Goal: Information Seeking & Learning: Learn about a topic

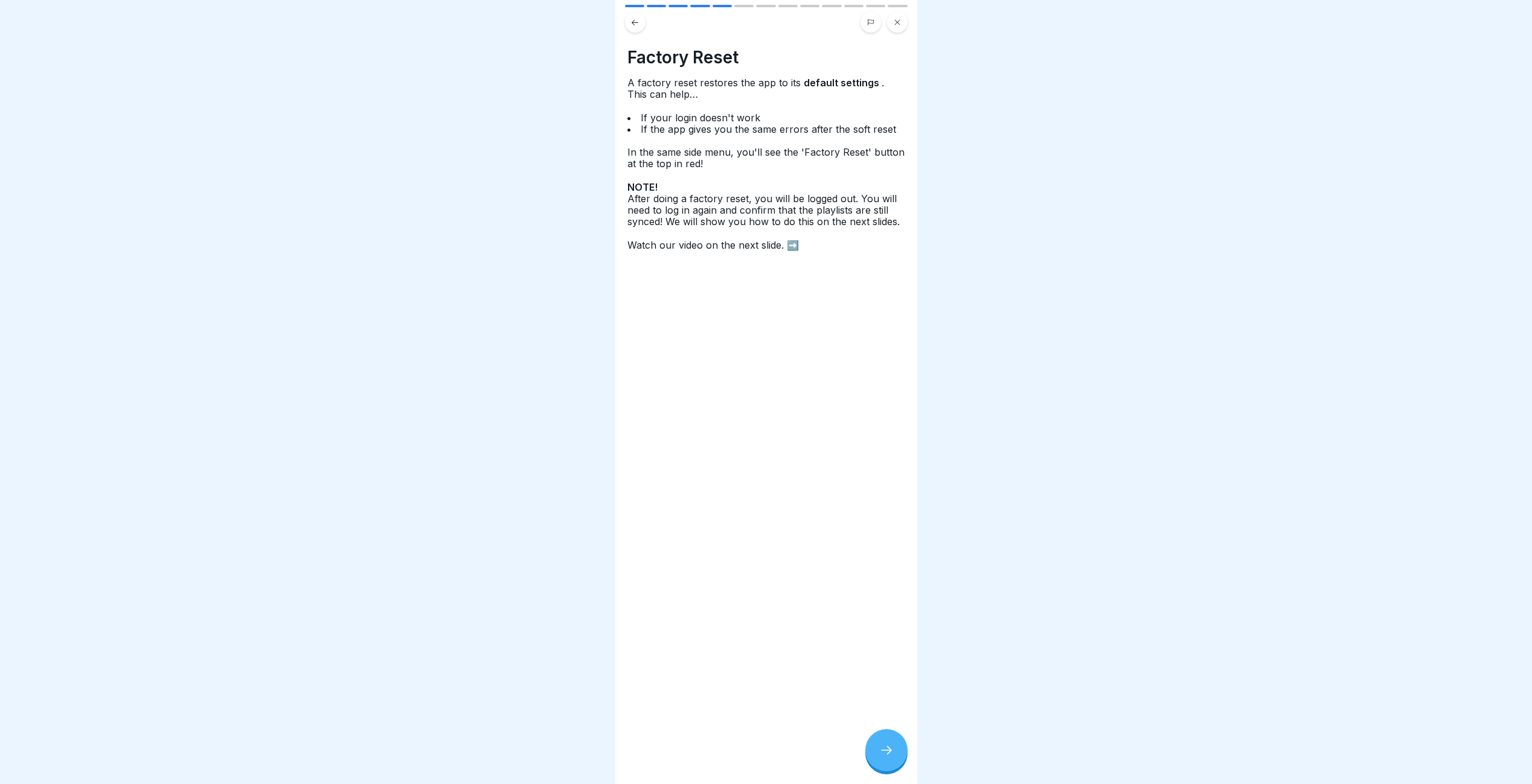
scroll to position [9, 0]
click at [886, 748] on icon at bounding box center [886, 750] width 14 height 14
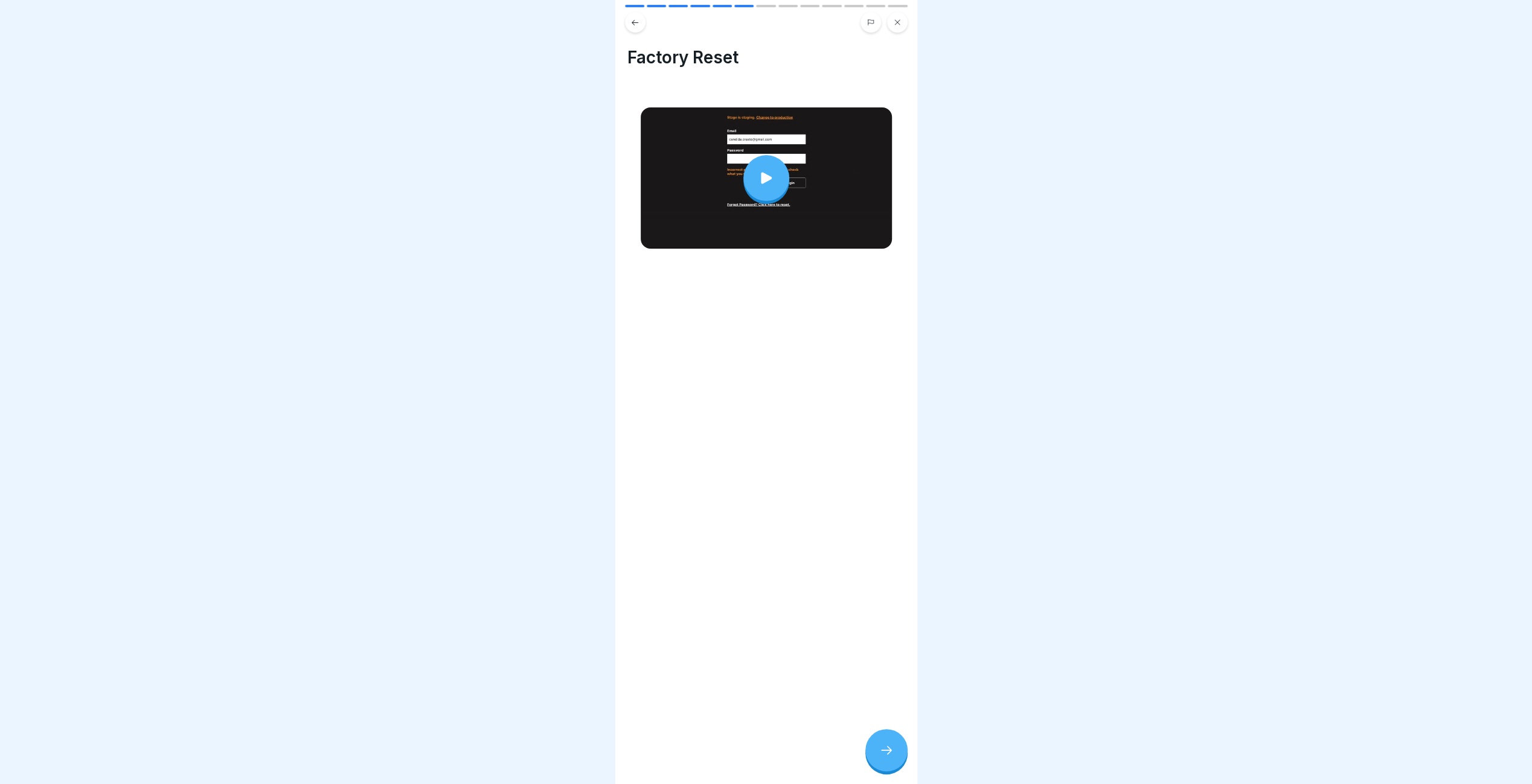
click at [886, 746] on icon at bounding box center [886, 750] width 14 height 14
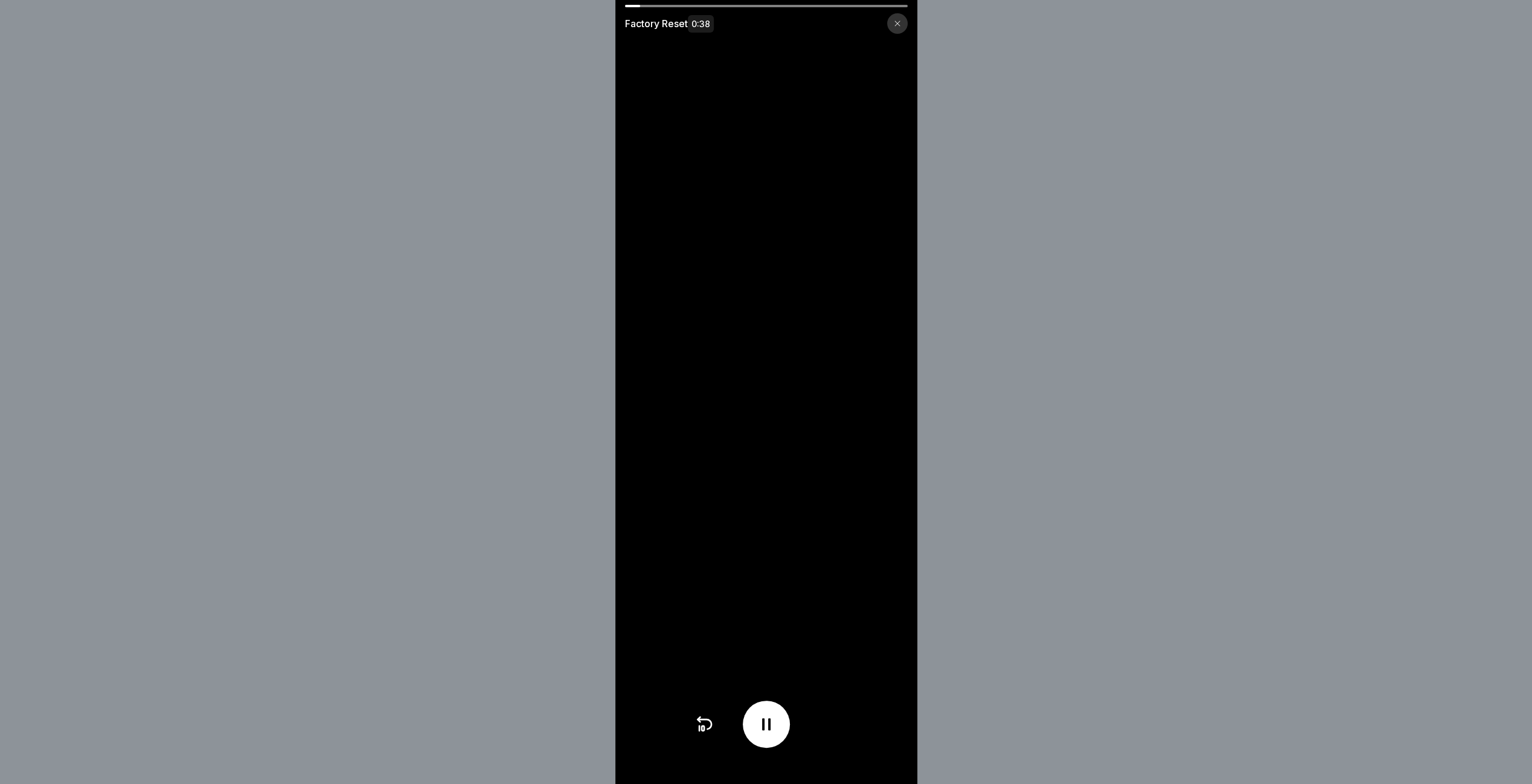
click at [901, 23] on icon at bounding box center [897, 24] width 8 height 8
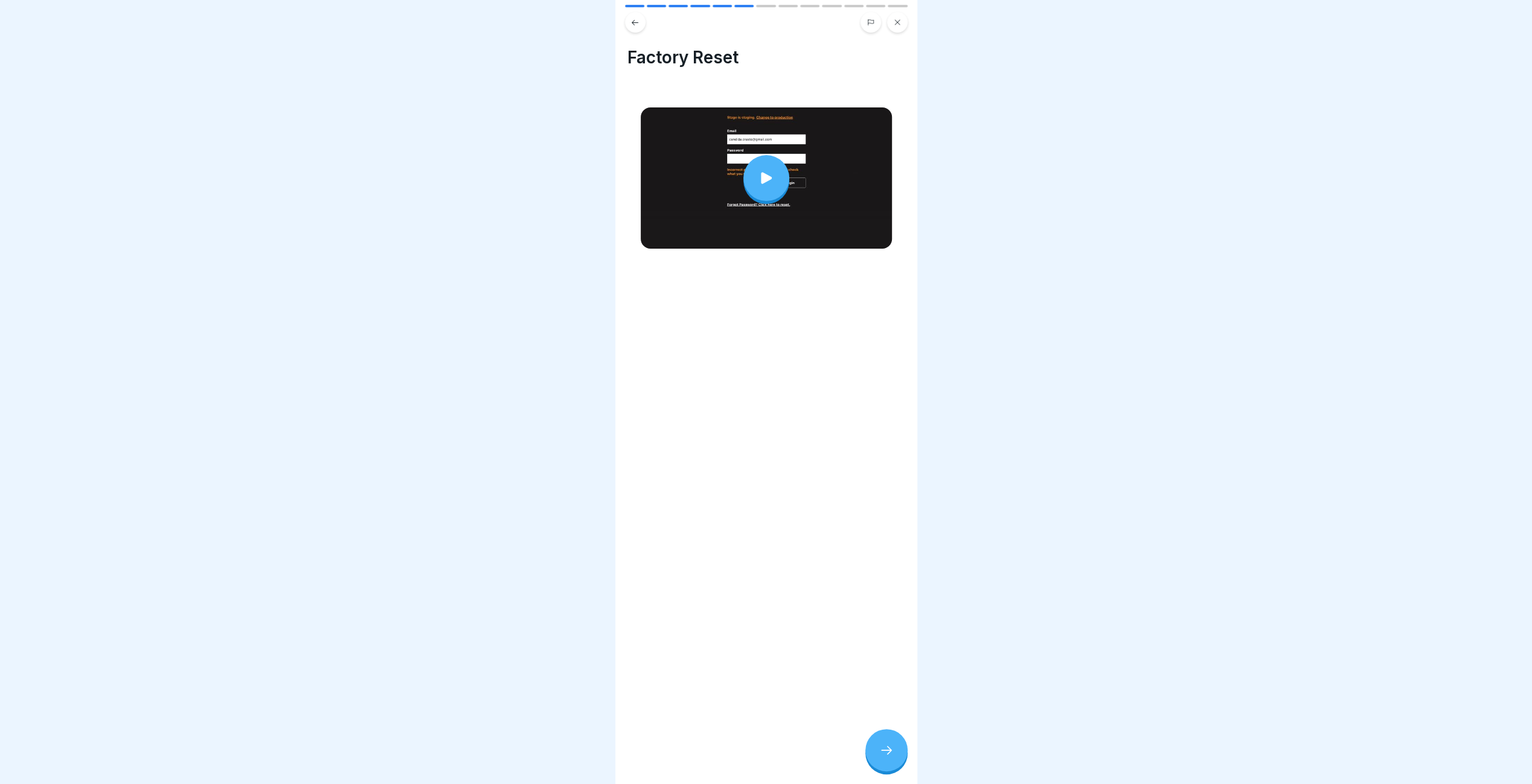
click at [889, 758] on div at bounding box center [887, 751] width 43 height 43
click at [878, 743] on div at bounding box center [887, 751] width 43 height 43
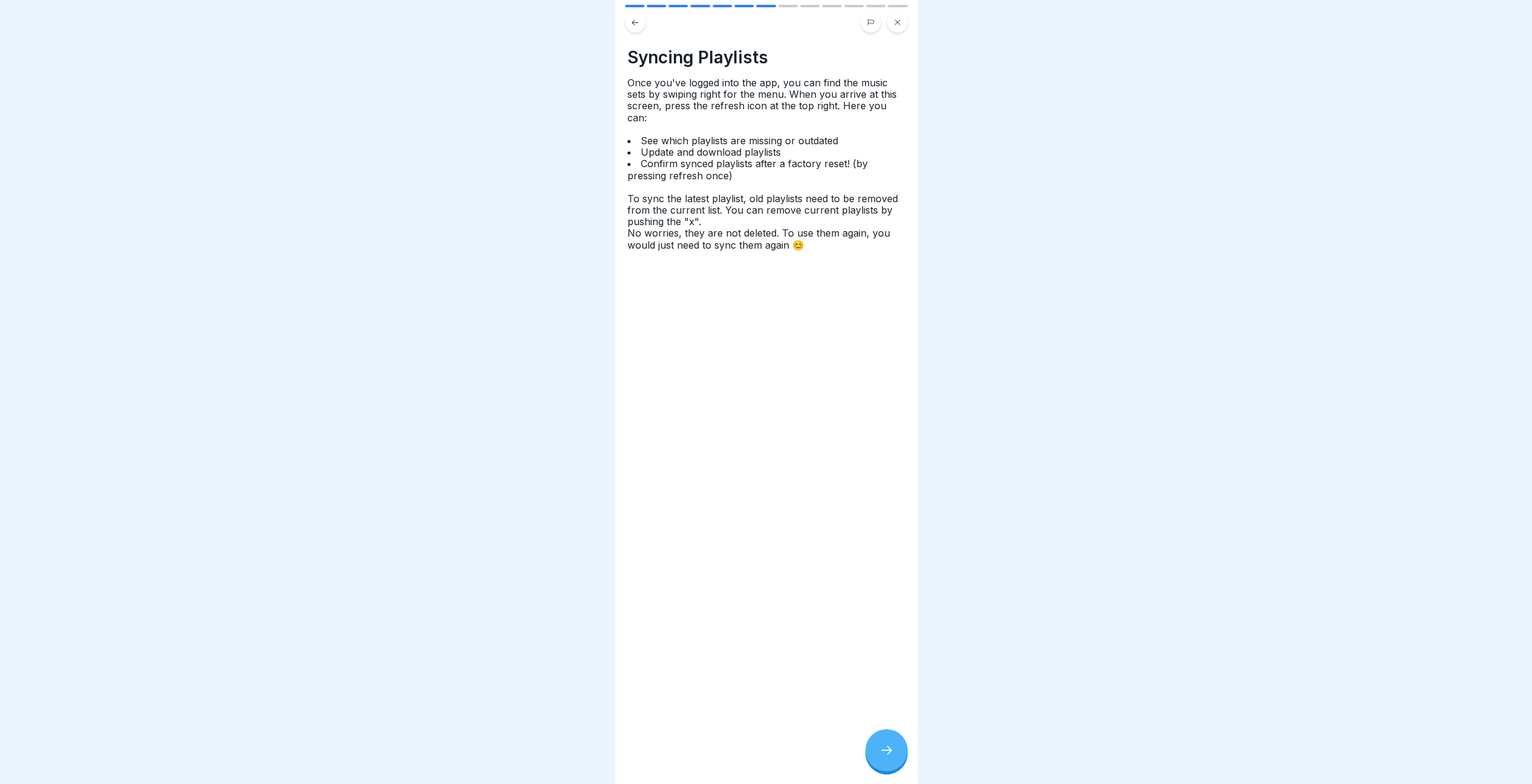
click at [878, 743] on div at bounding box center [887, 751] width 43 height 43
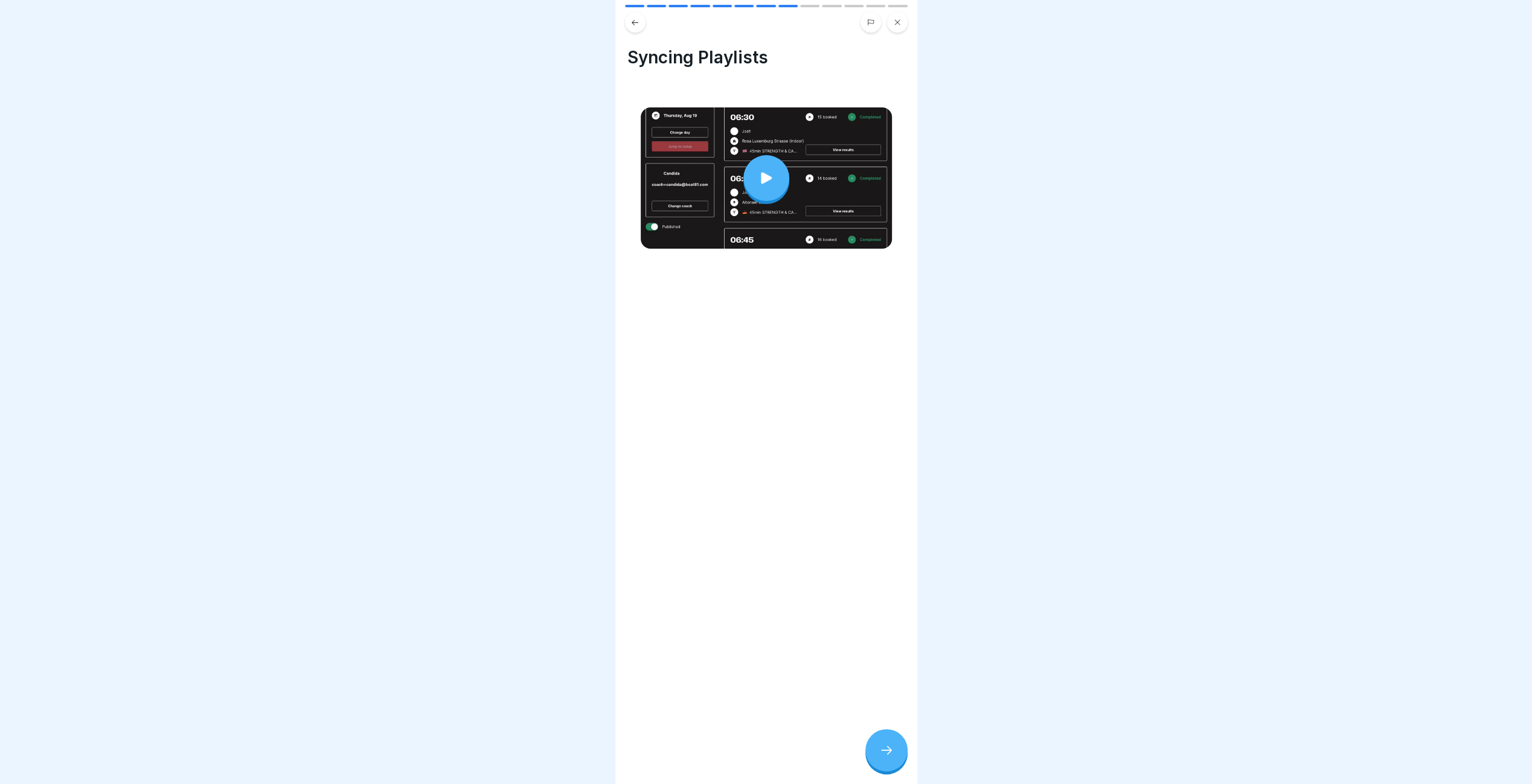
click at [771, 158] on div at bounding box center [766, 178] width 46 height 46
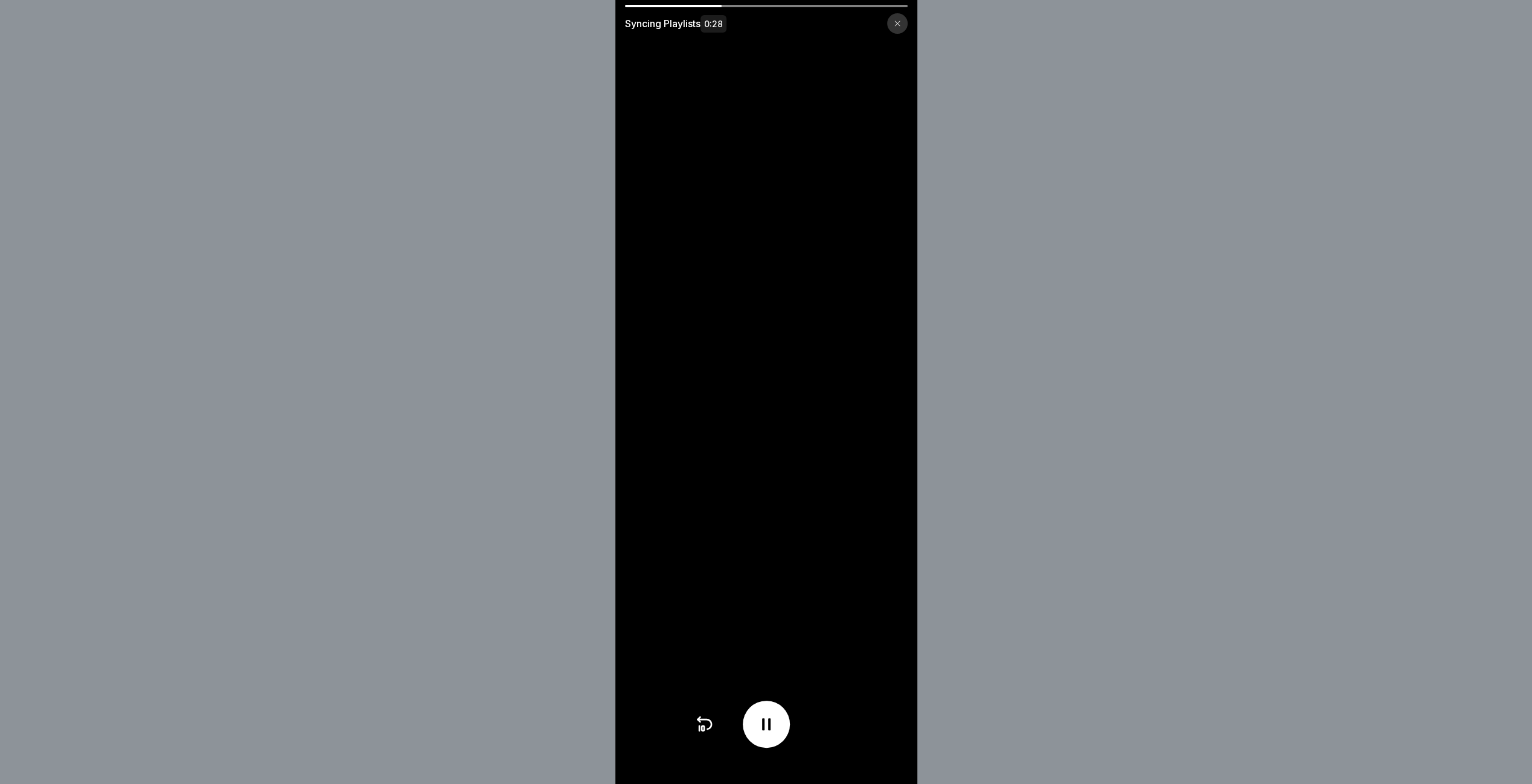
click at [756, 664] on video at bounding box center [766, 392] width 302 height 784
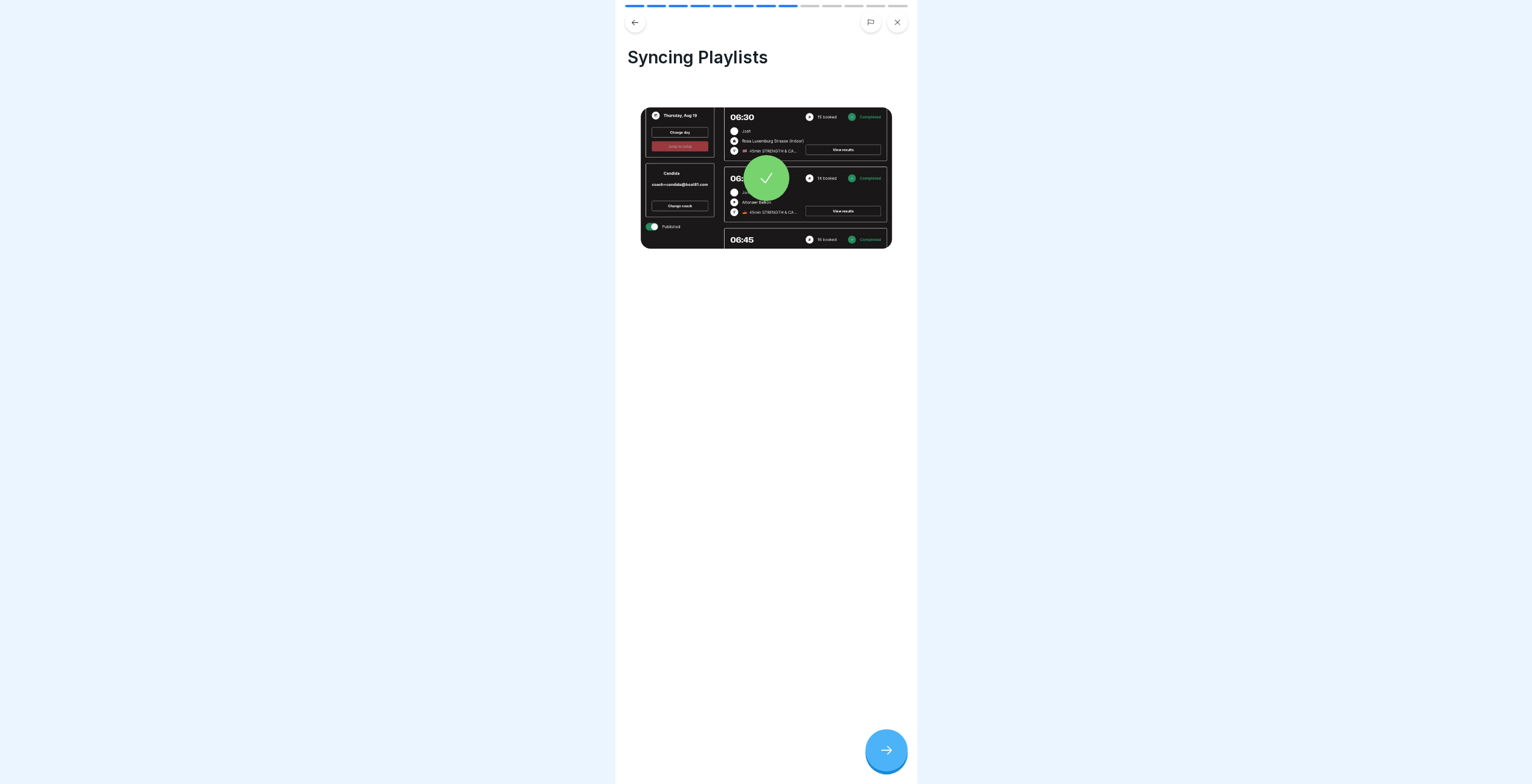
click at [889, 757] on div at bounding box center [887, 751] width 43 height 43
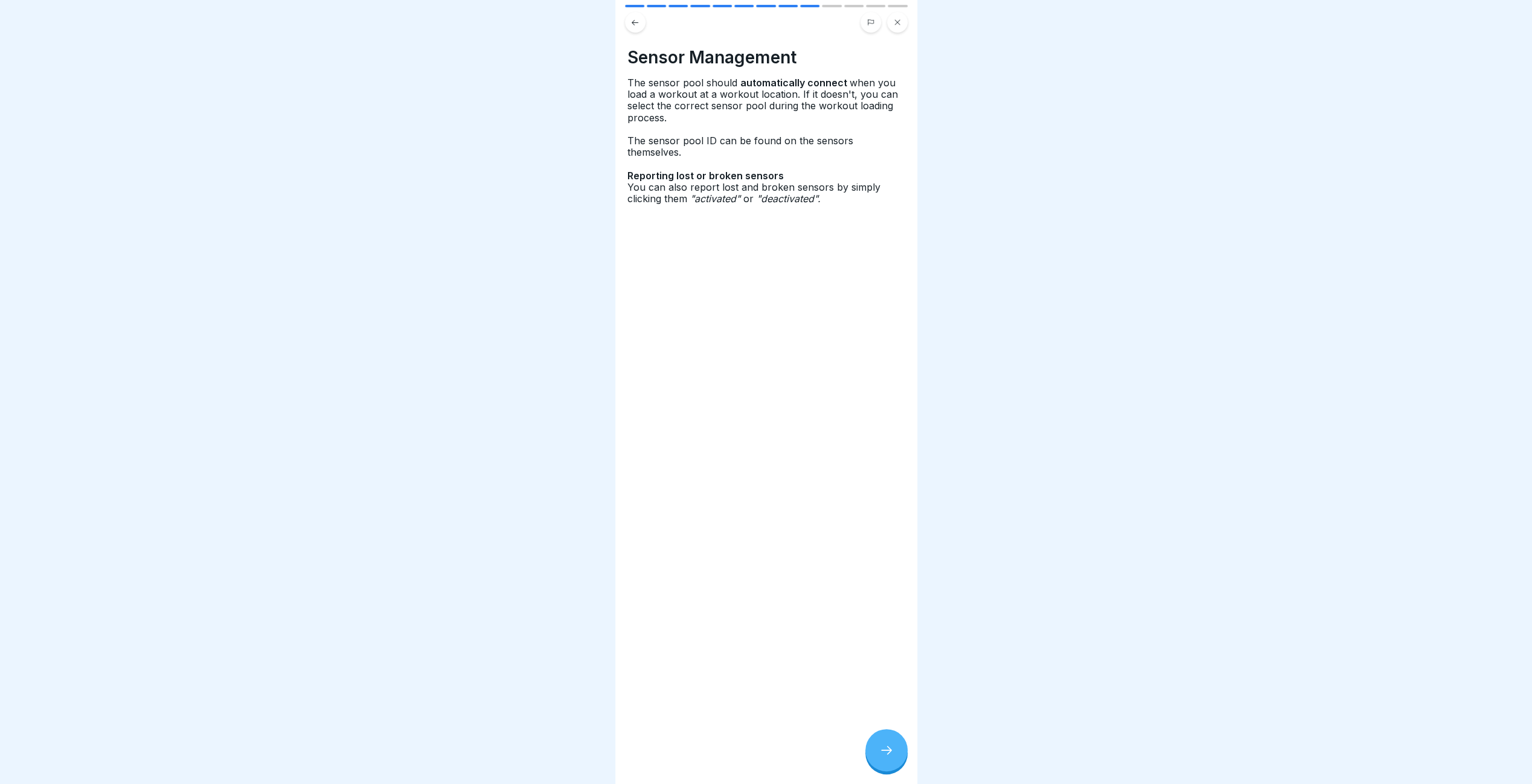
click at [889, 757] on div at bounding box center [887, 751] width 43 height 43
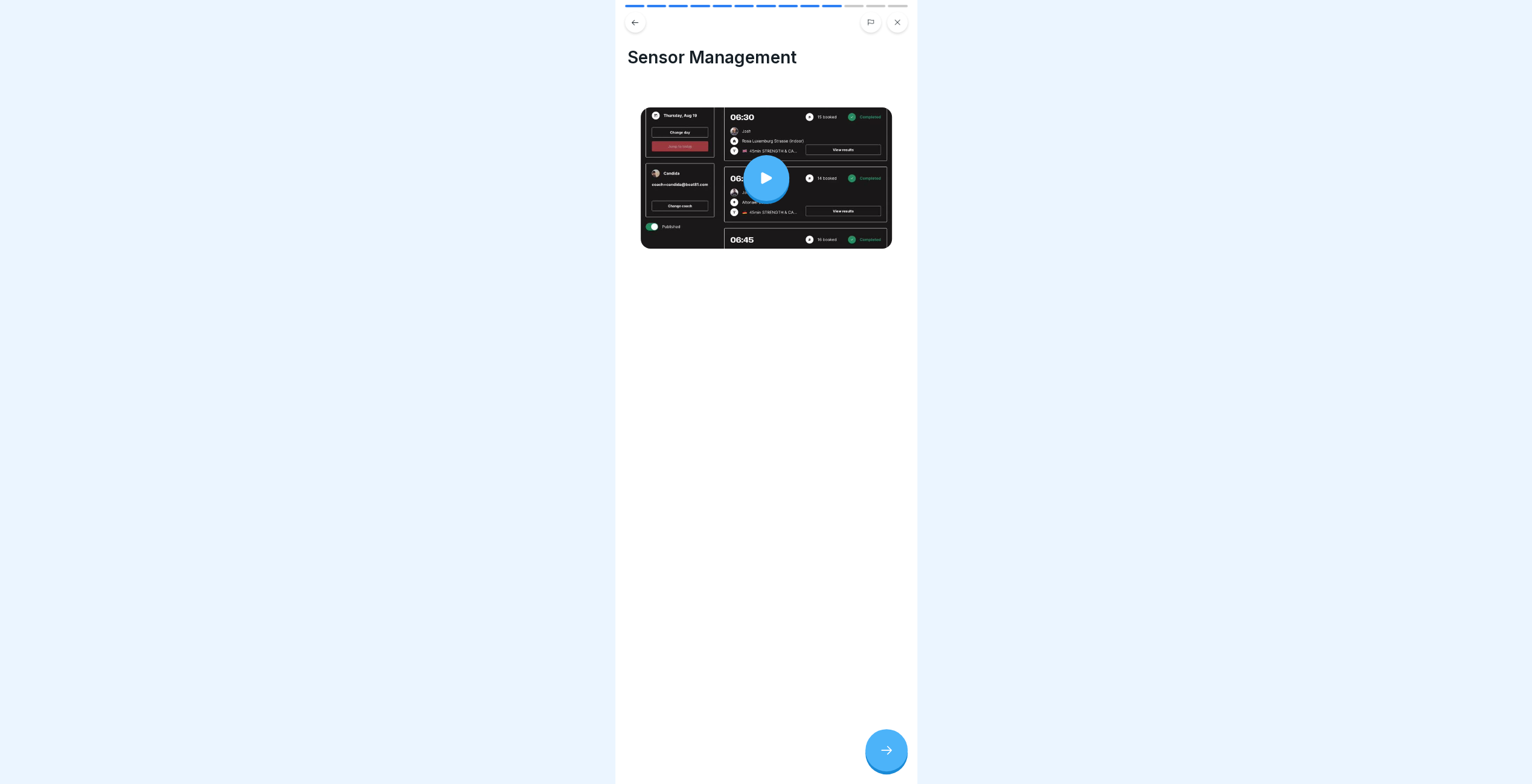
click at [749, 181] on div at bounding box center [766, 178] width 46 height 46
click at [878, 756] on div at bounding box center [887, 751] width 43 height 43
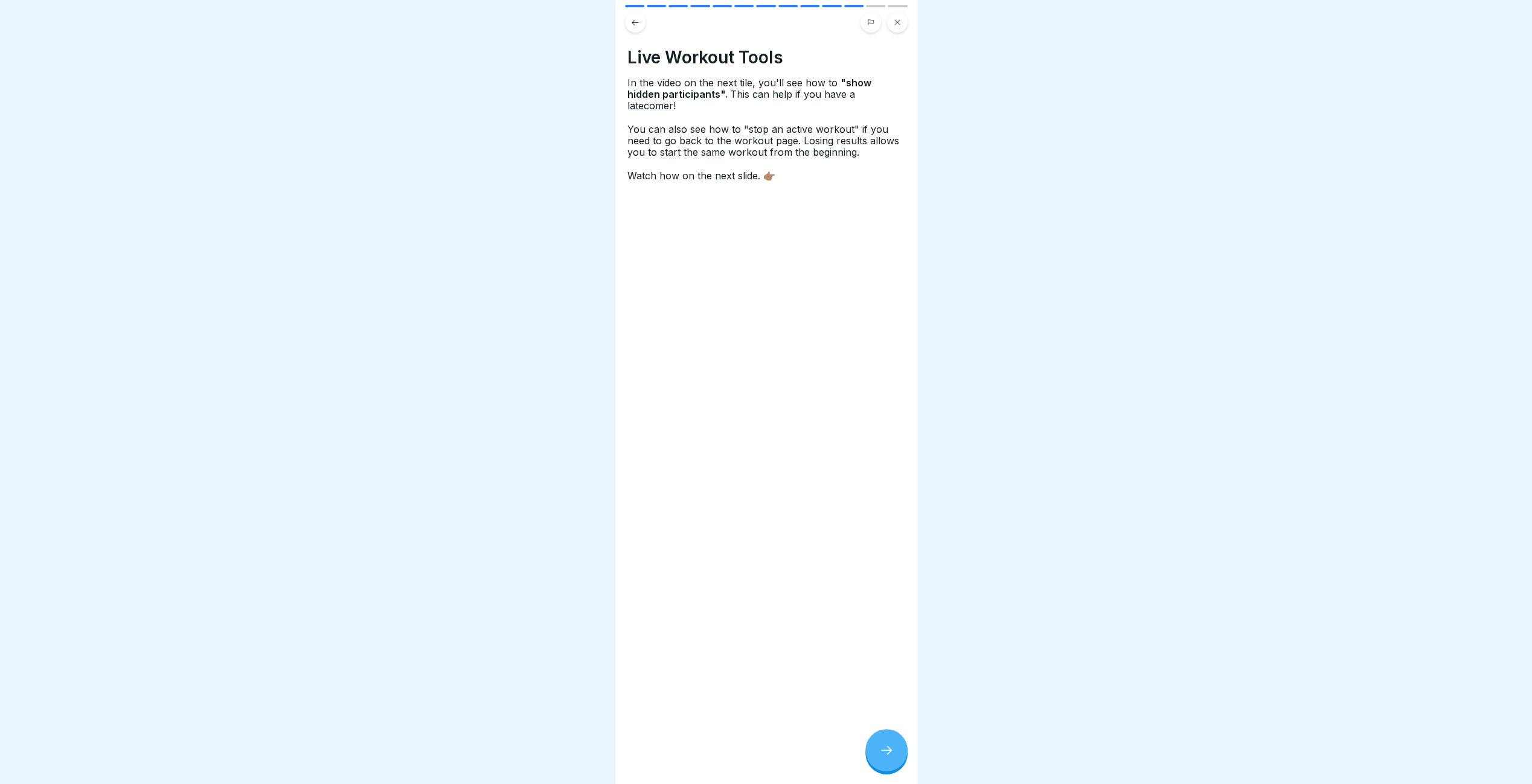
click at [877, 759] on div at bounding box center [887, 751] width 43 height 43
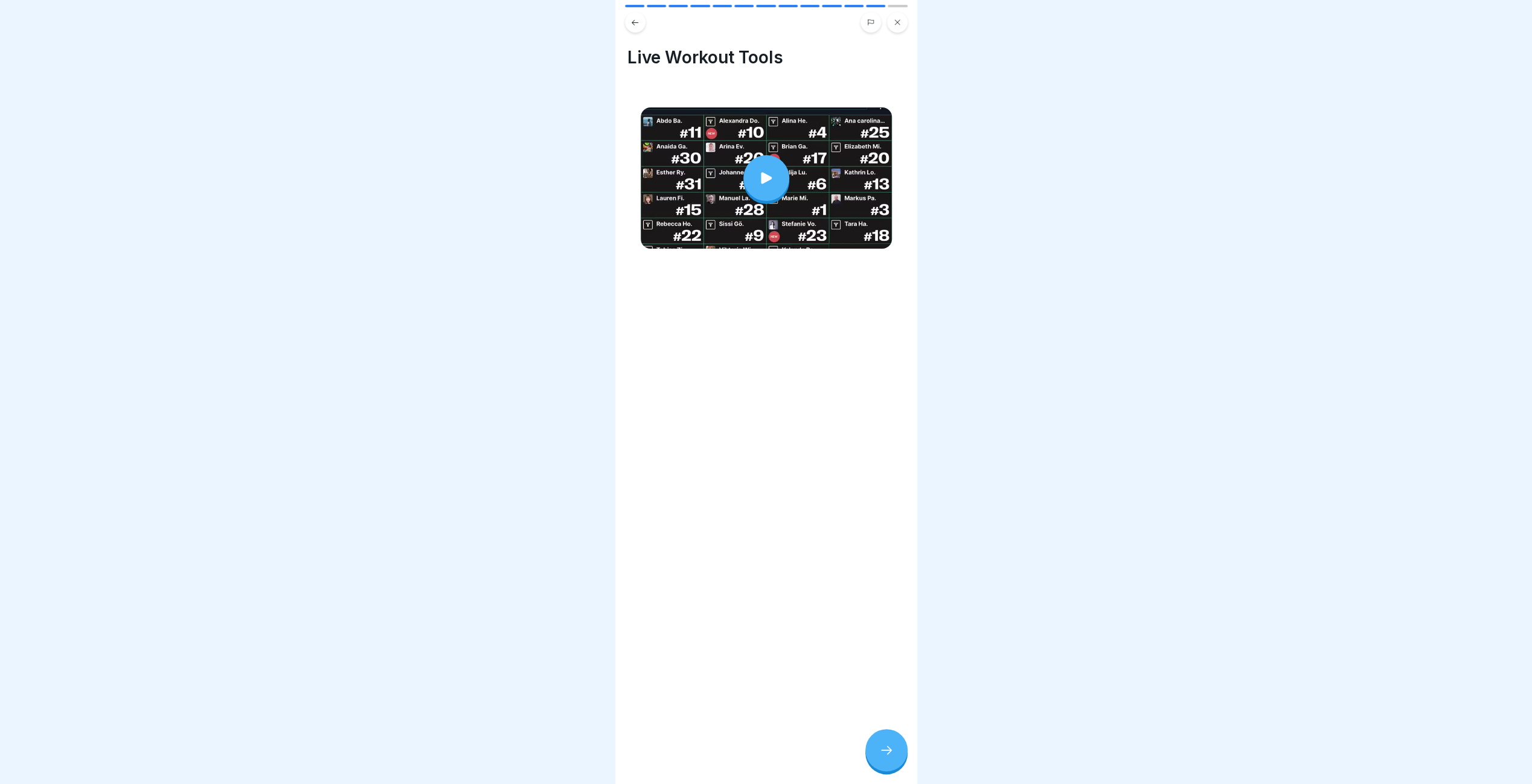
click at [758, 169] on icon at bounding box center [766, 178] width 17 height 17
click at [900, 760] on div at bounding box center [887, 751] width 43 height 43
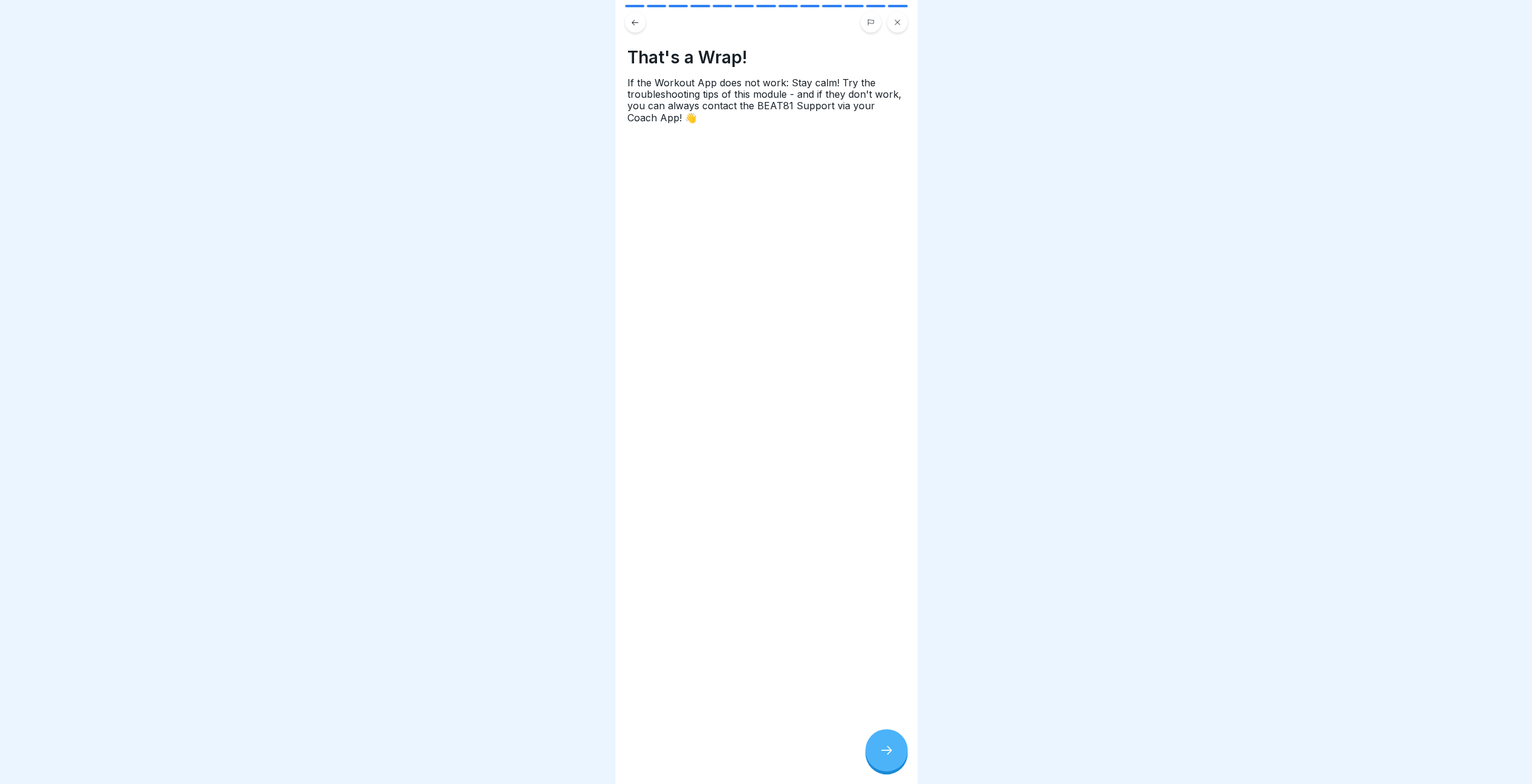
click at [900, 760] on div at bounding box center [887, 751] width 43 height 43
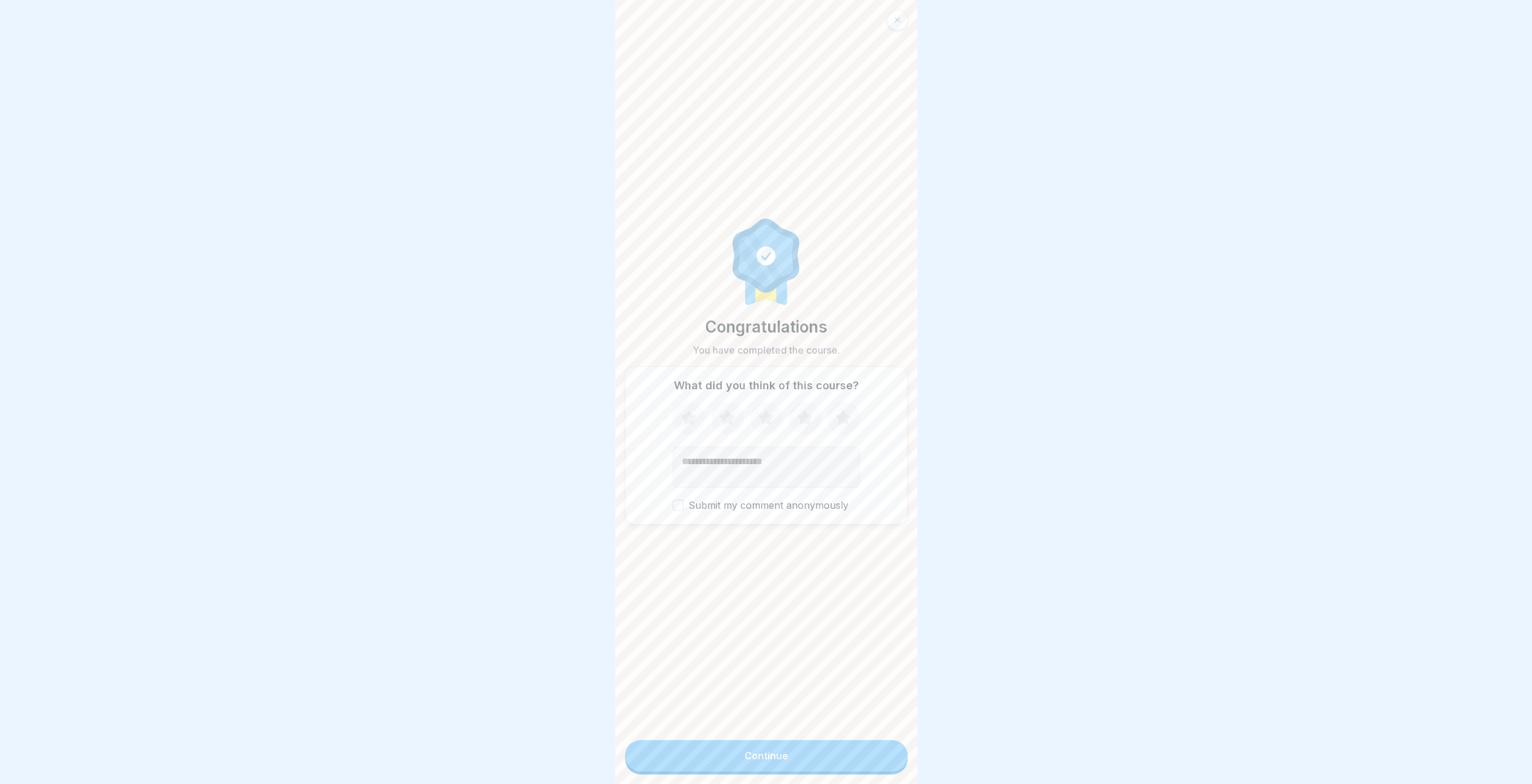
click at [846, 765] on button "Continue" at bounding box center [766, 755] width 282 height 31
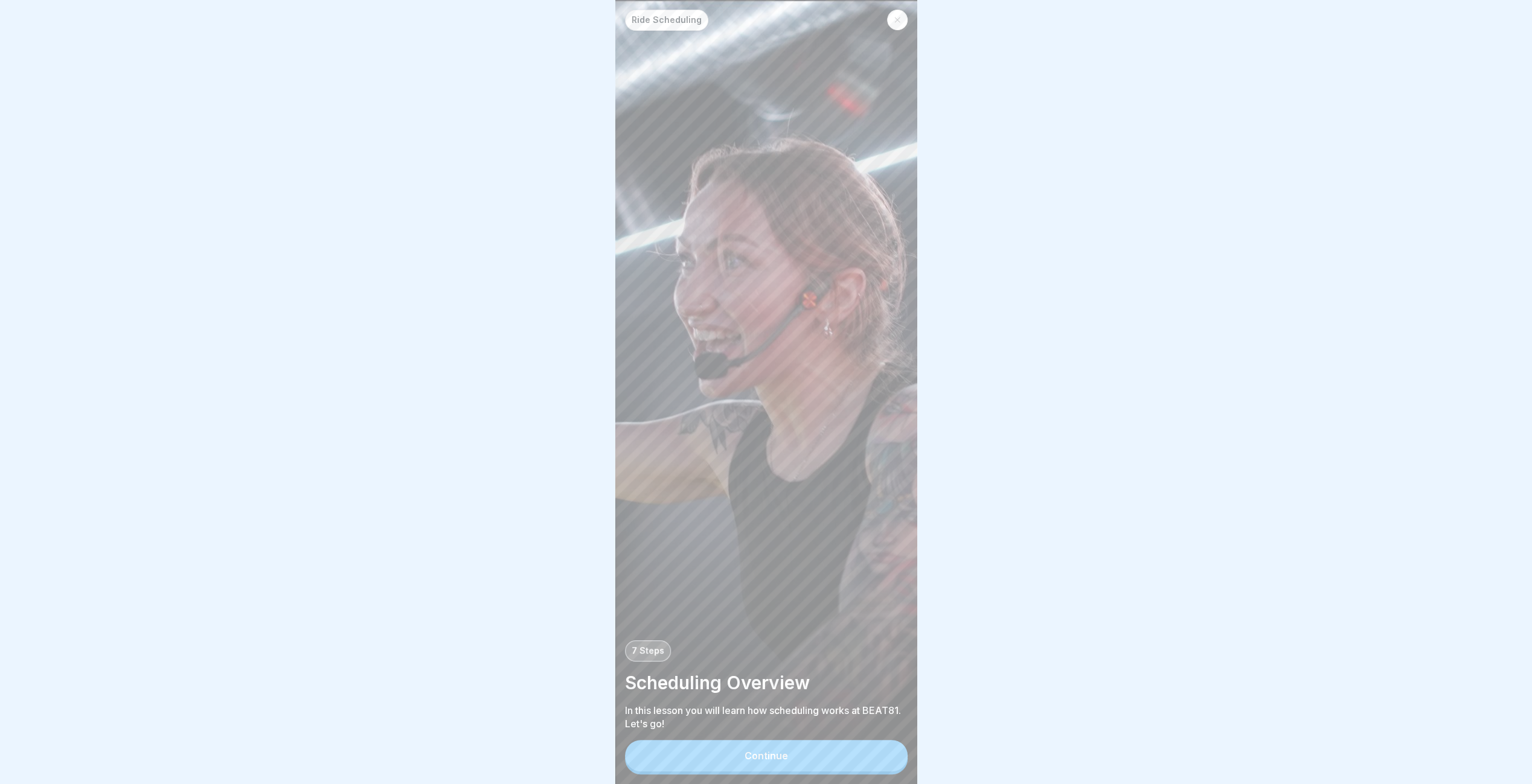
click at [846, 765] on button "Continue" at bounding box center [766, 755] width 282 height 31
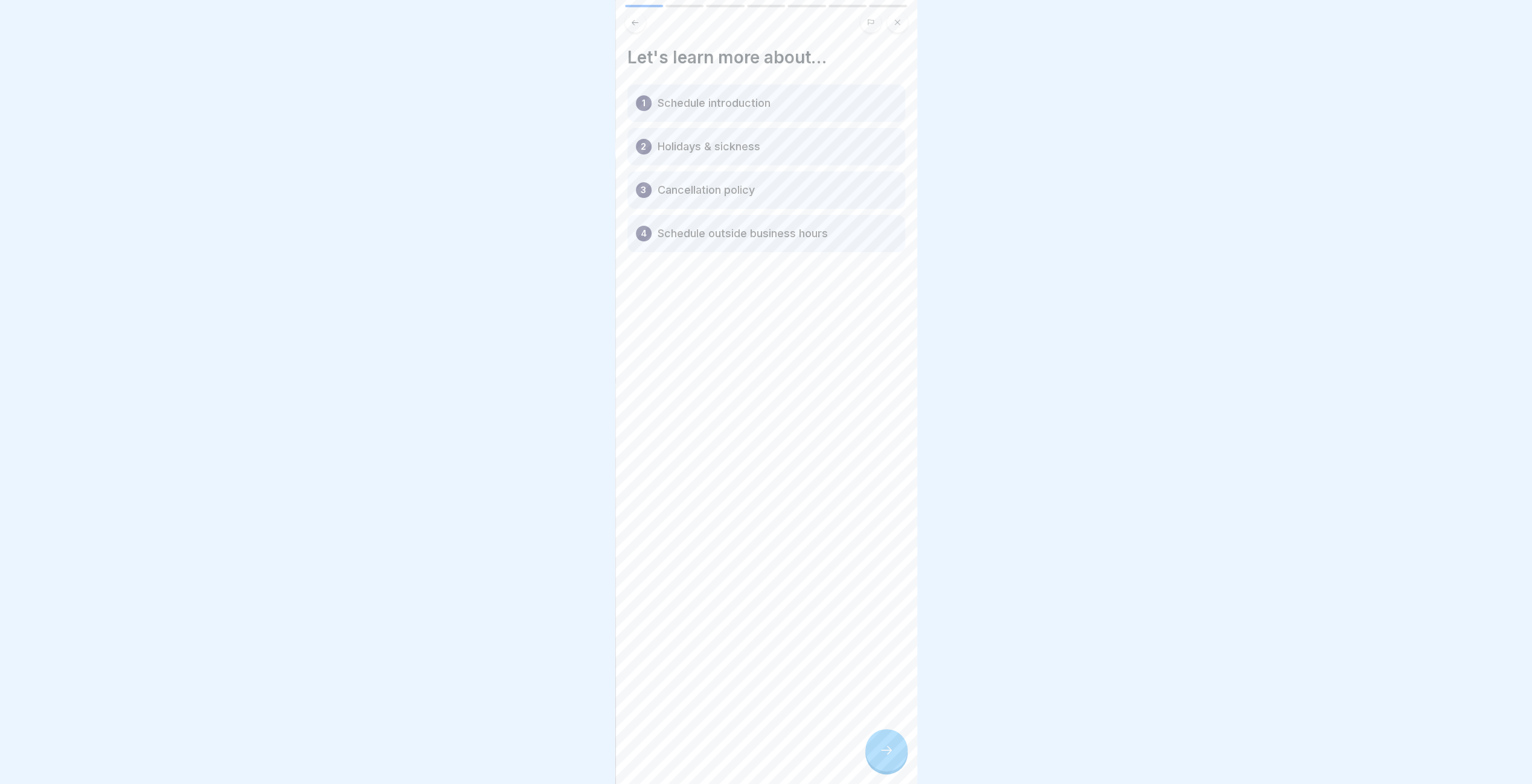
click at [887, 749] on icon at bounding box center [886, 750] width 14 height 14
click at [881, 748] on icon at bounding box center [886, 750] width 14 height 14
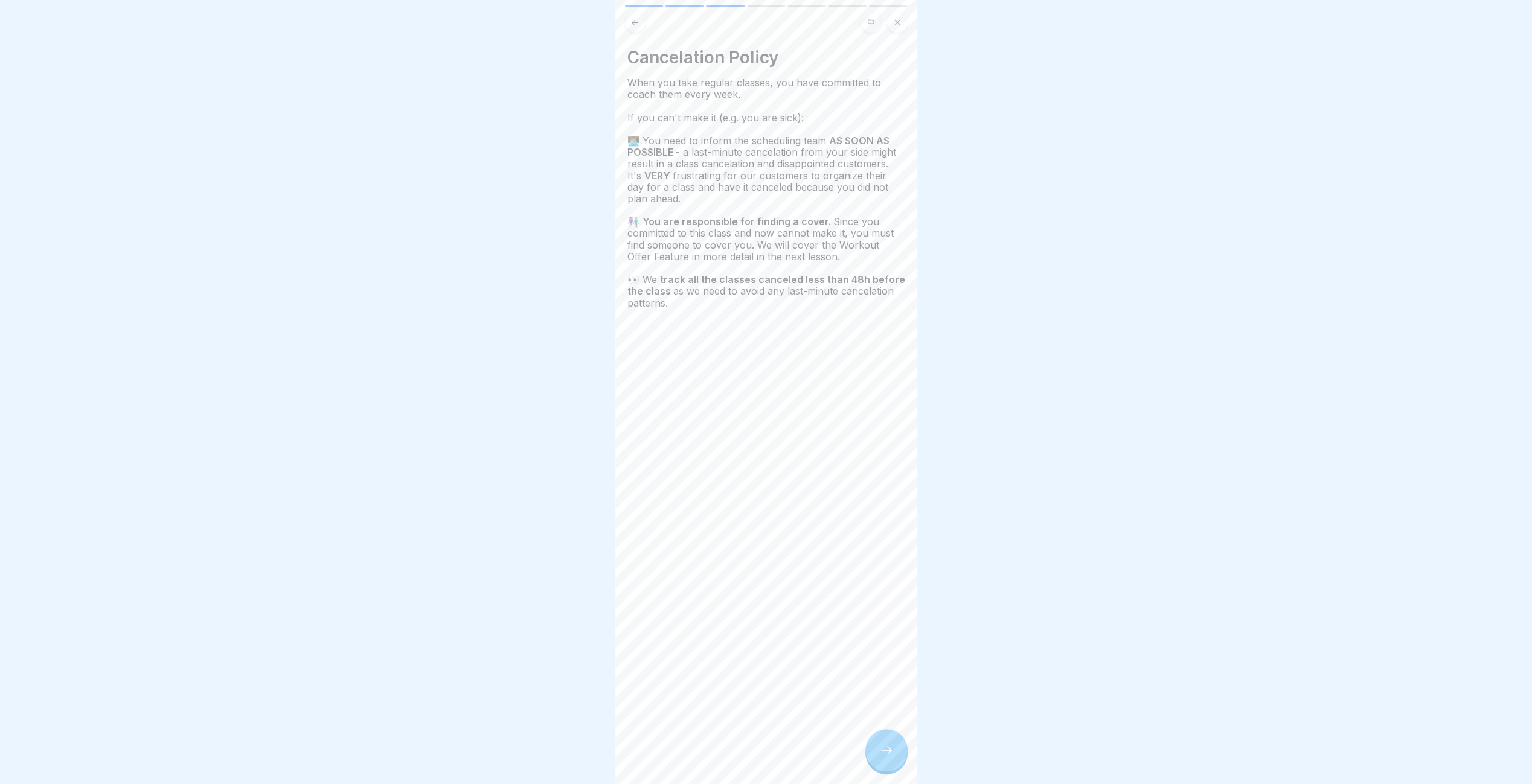
click at [881, 748] on icon at bounding box center [886, 750] width 14 height 14
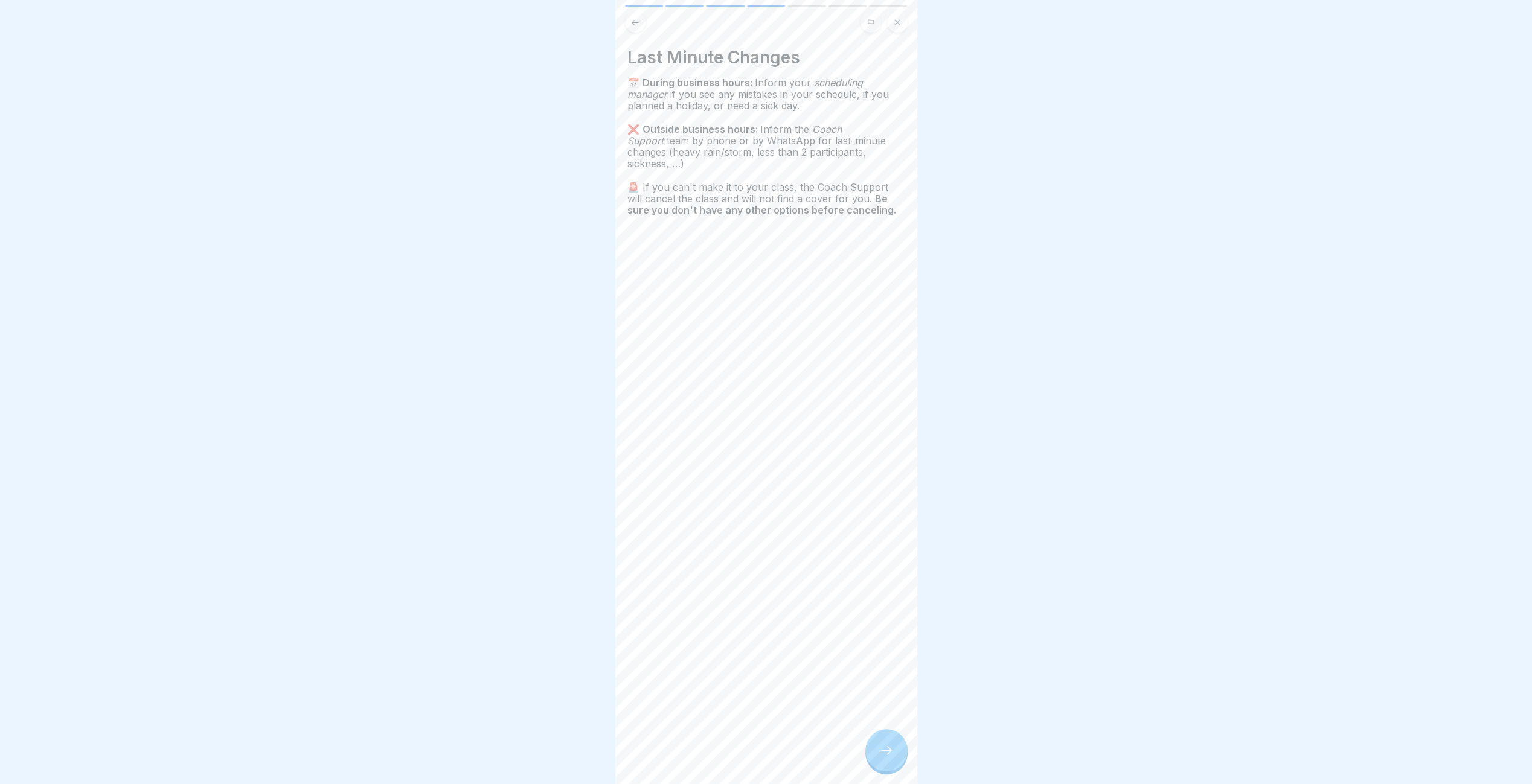
click at [881, 748] on icon at bounding box center [886, 750] width 14 height 14
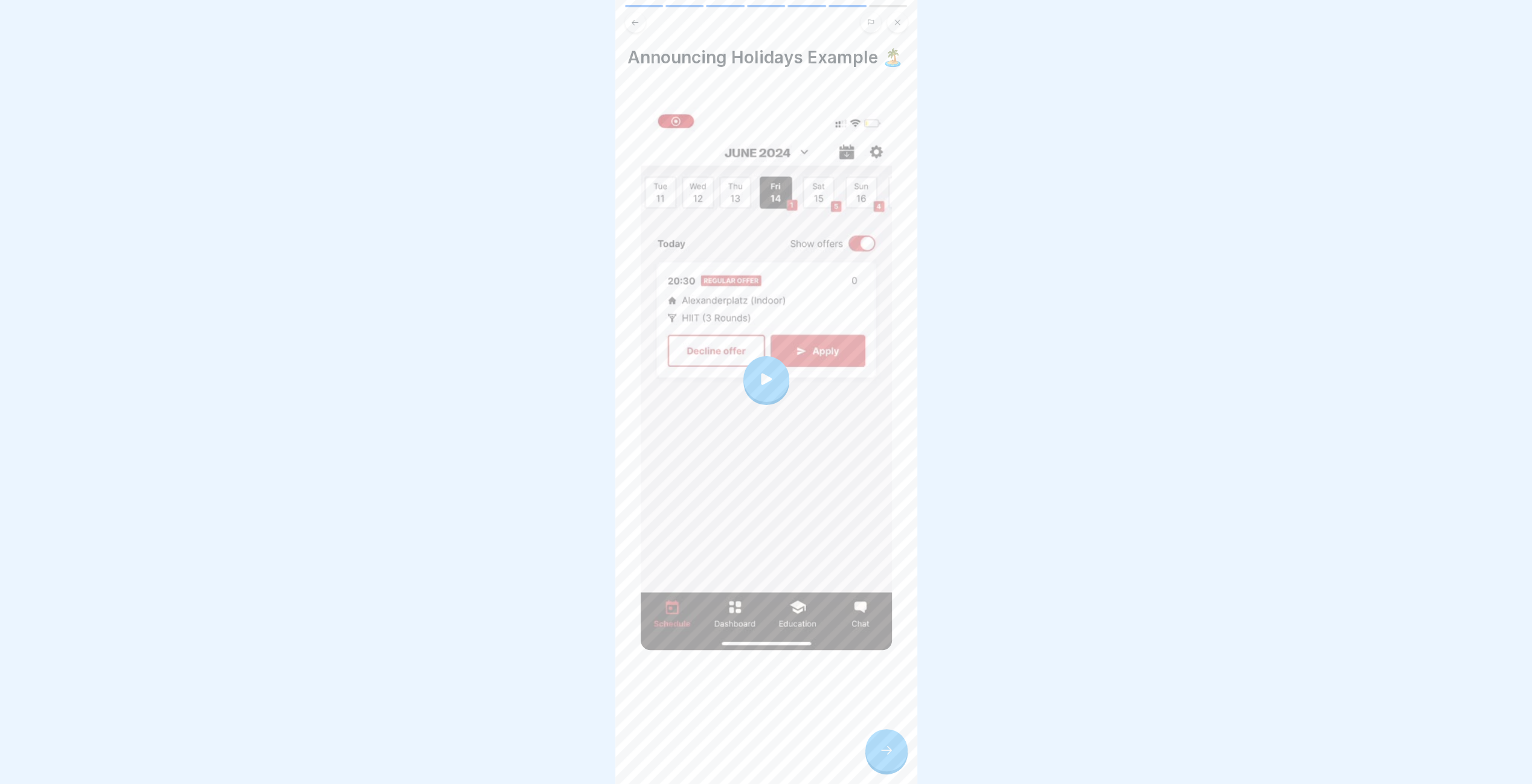
click at [750, 370] on div at bounding box center [766, 379] width 46 height 46
click at [891, 754] on icon at bounding box center [886, 750] width 14 height 14
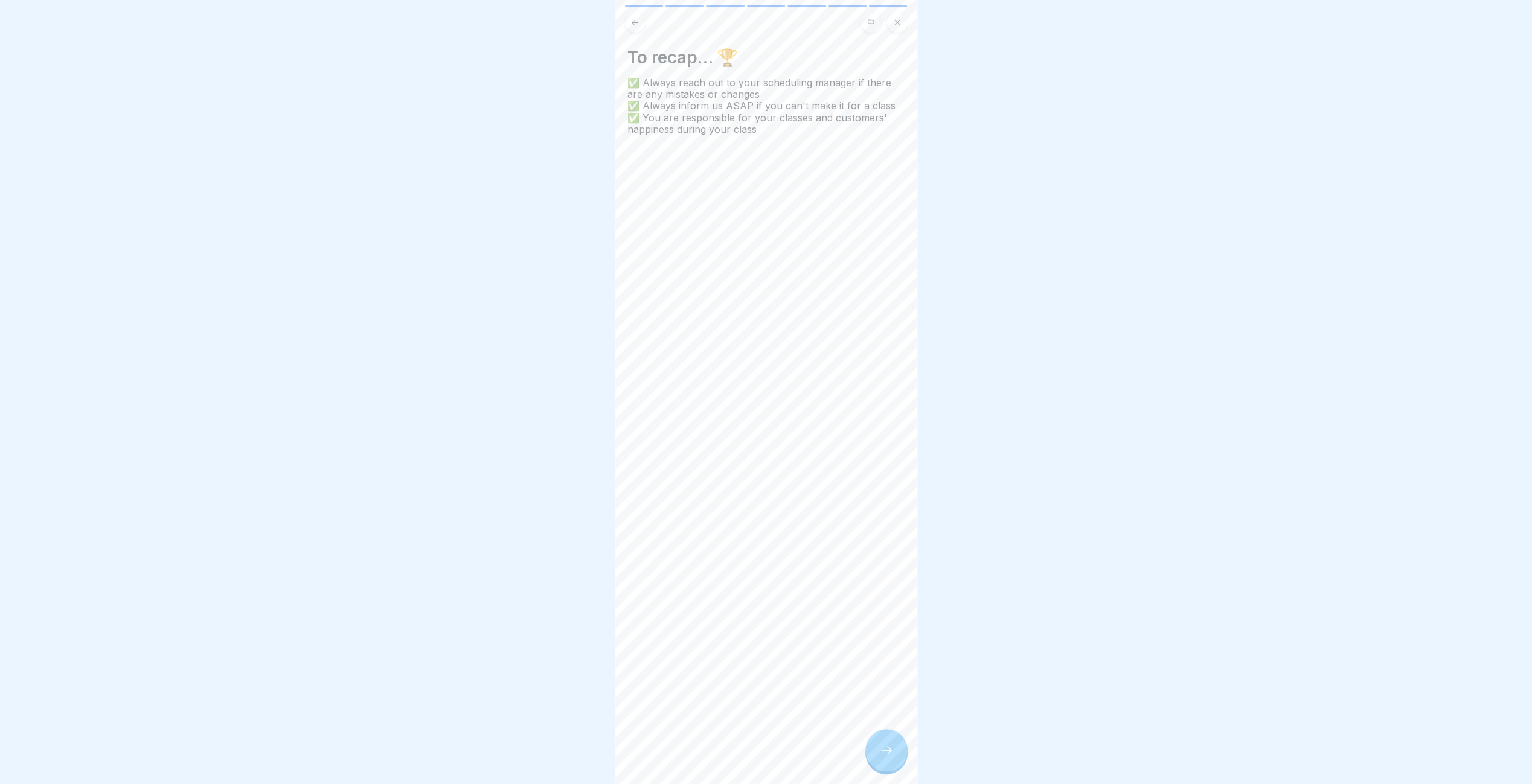
click at [890, 754] on icon at bounding box center [886, 750] width 14 height 14
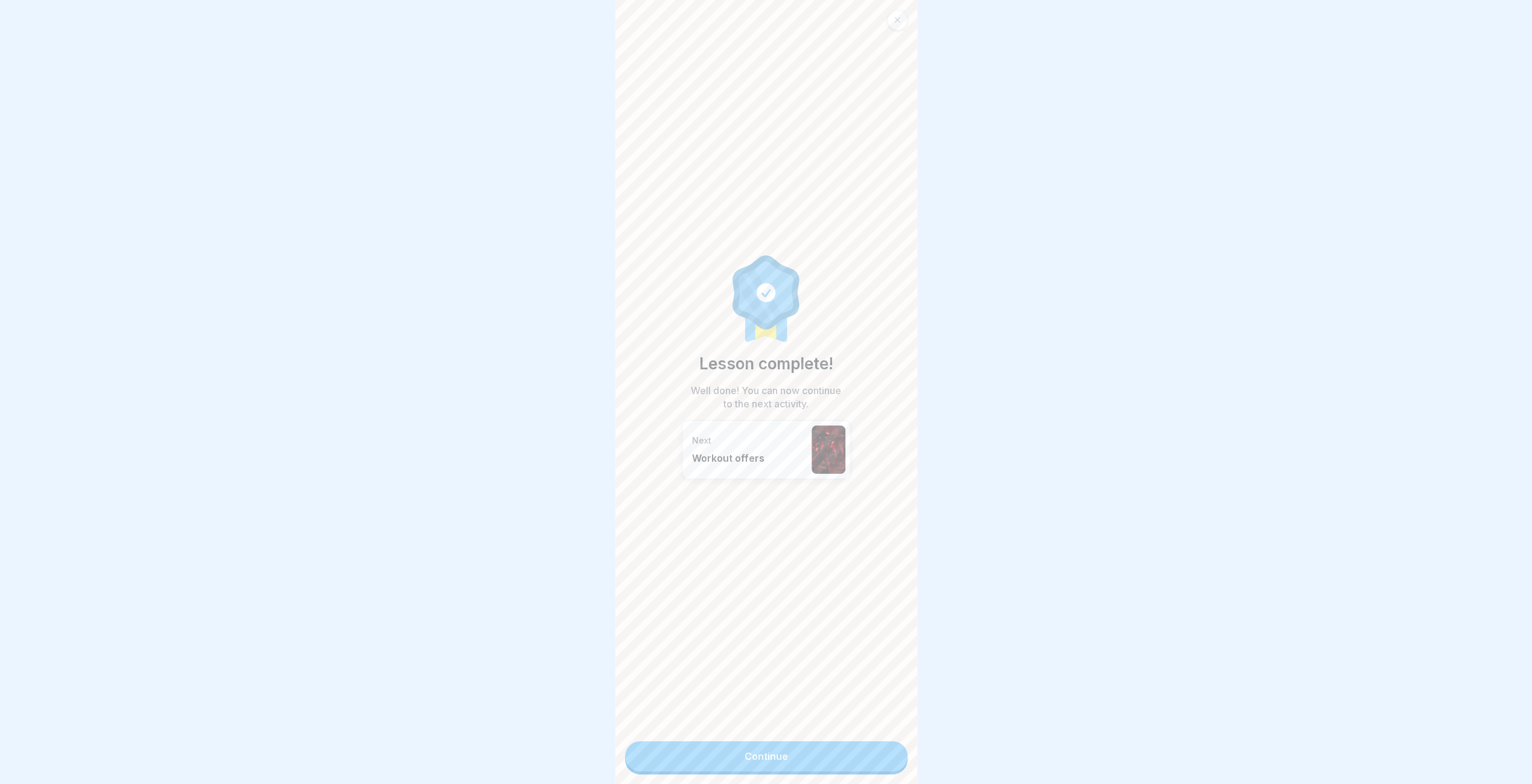
click at [890, 754] on link "Continue" at bounding box center [766, 757] width 282 height 30
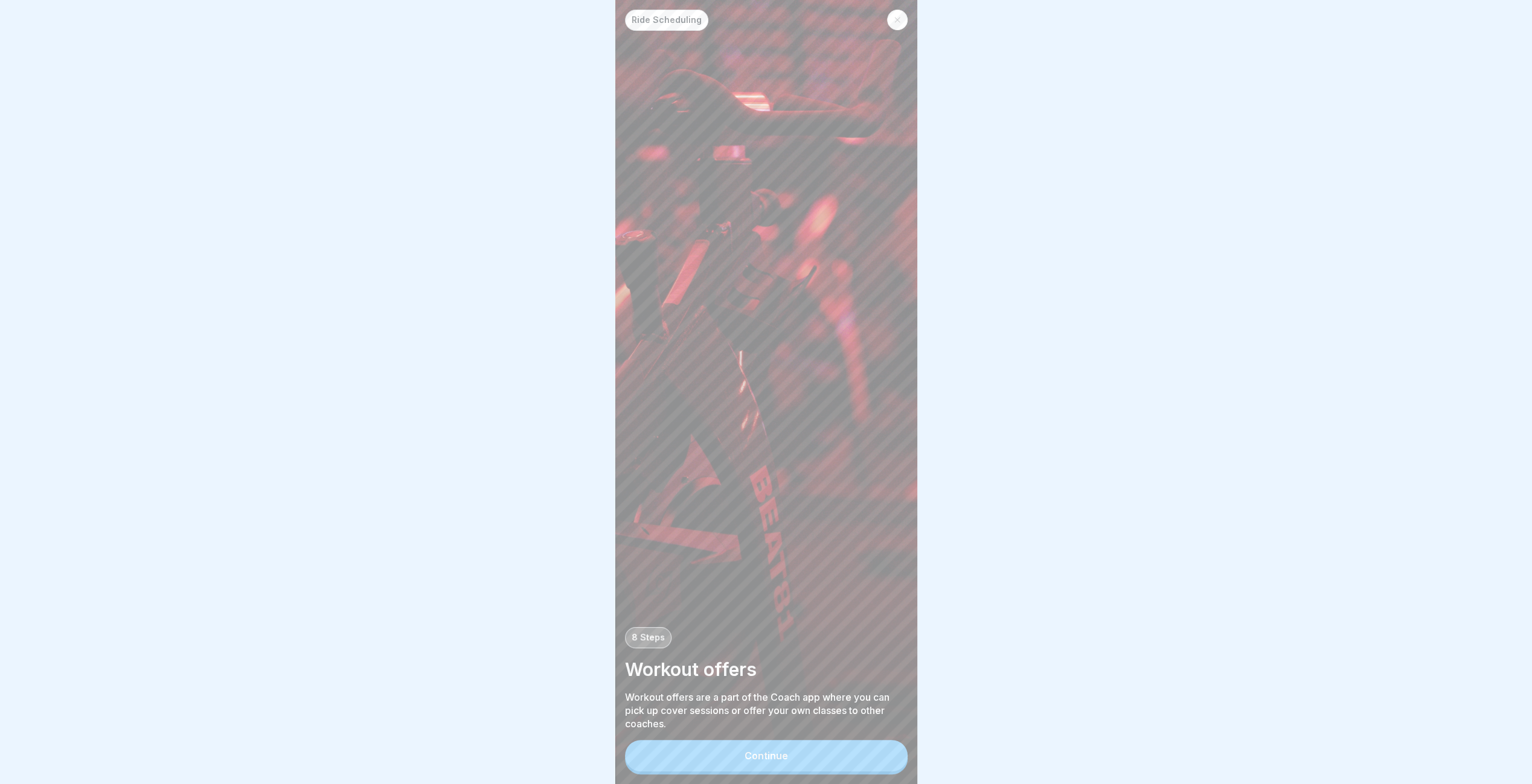
click at [890, 754] on button "Continue" at bounding box center [766, 755] width 282 height 31
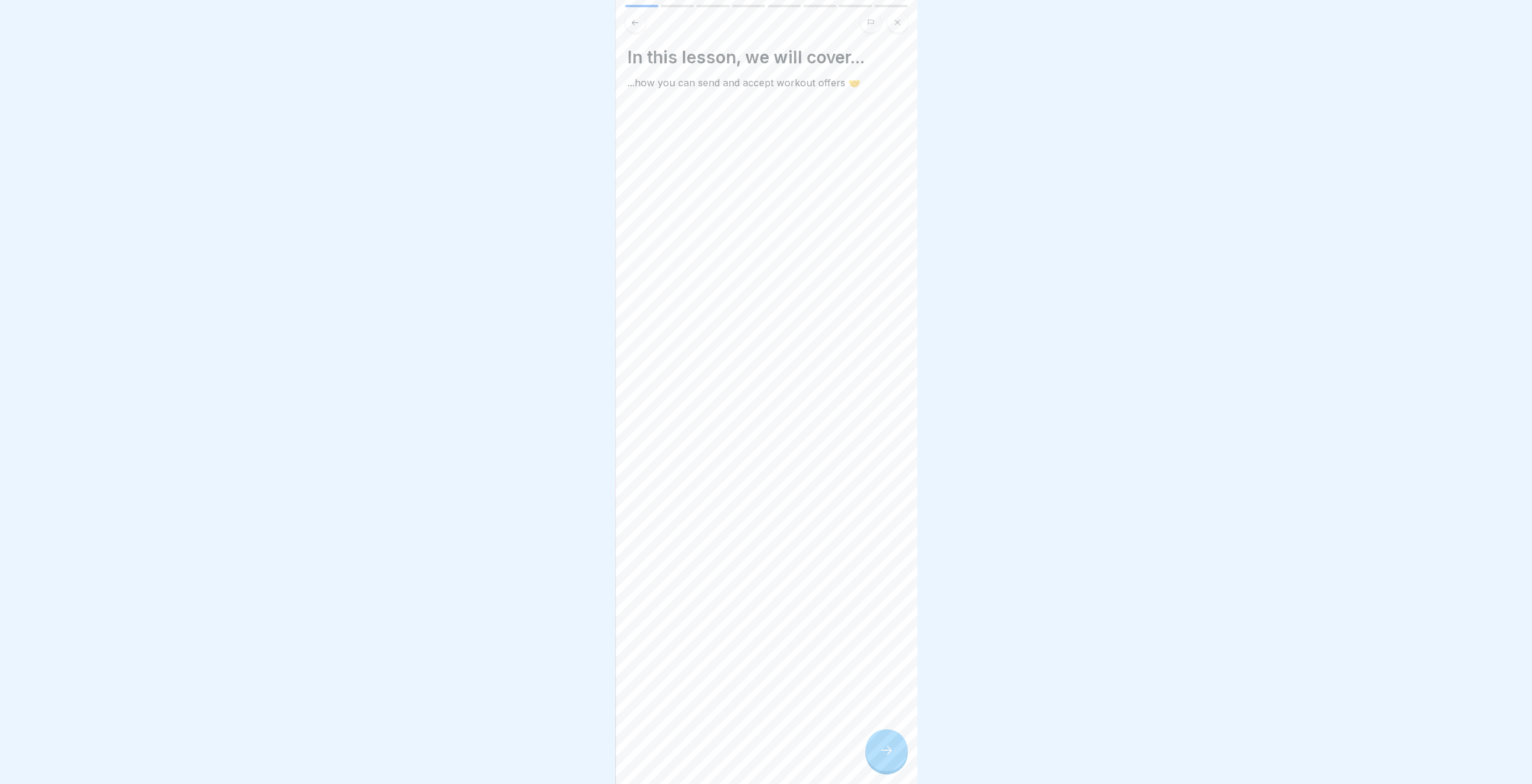
click at [889, 754] on icon at bounding box center [886, 750] width 14 height 14
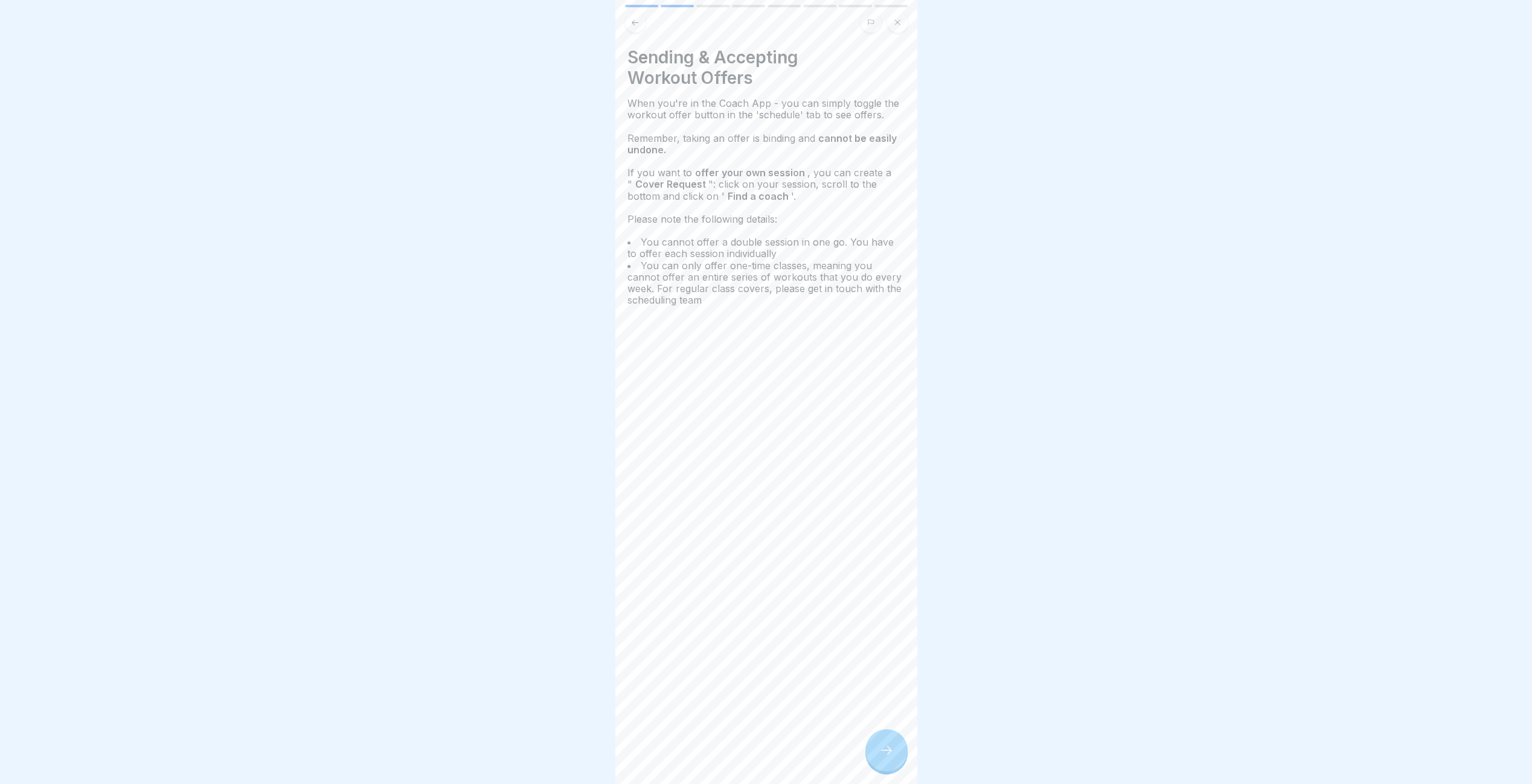
click at [889, 754] on icon at bounding box center [886, 750] width 14 height 14
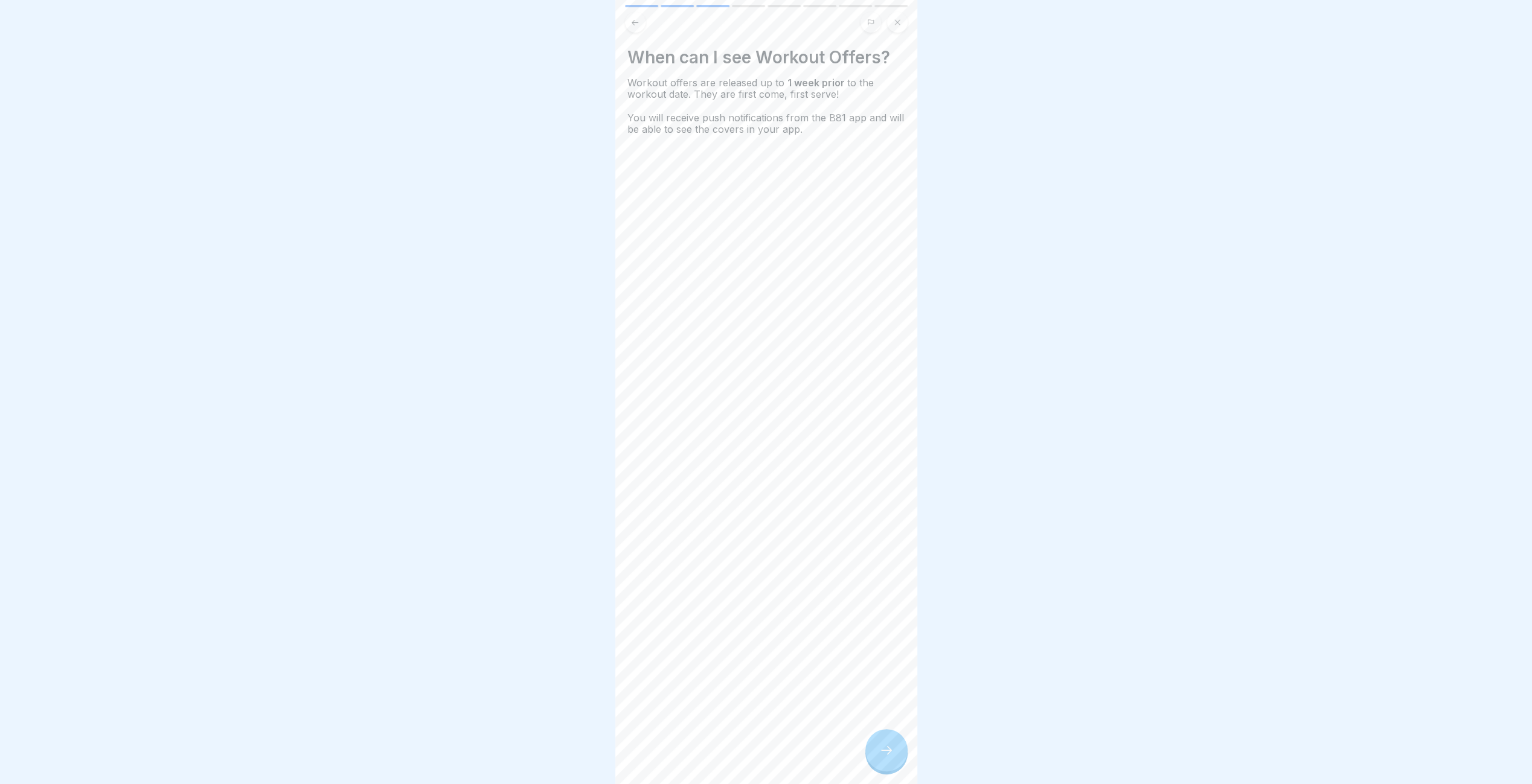
click at [889, 754] on div at bounding box center [887, 751] width 43 height 43
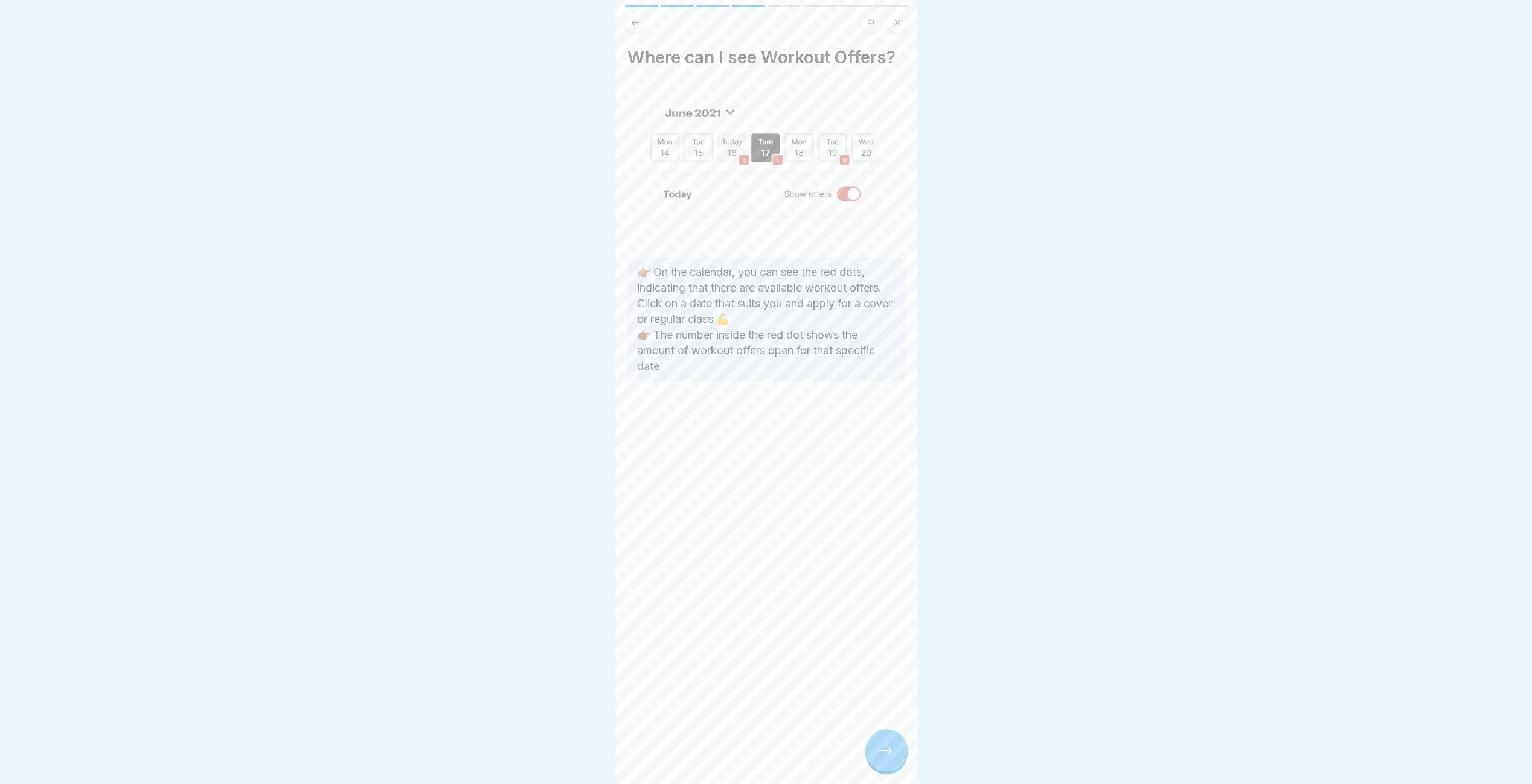
click at [889, 753] on div at bounding box center [887, 751] width 43 height 43
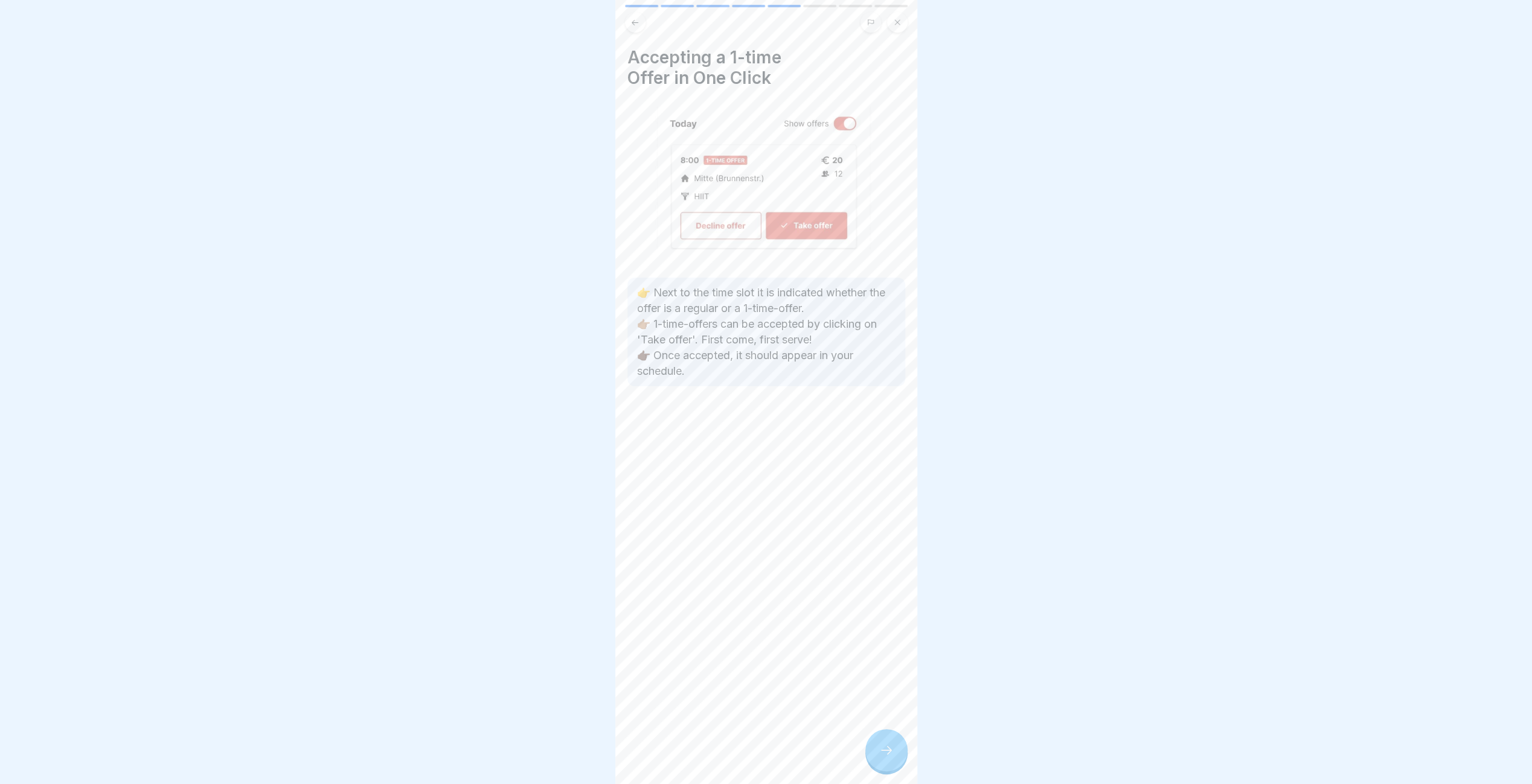
click at [889, 753] on div at bounding box center [887, 751] width 43 height 43
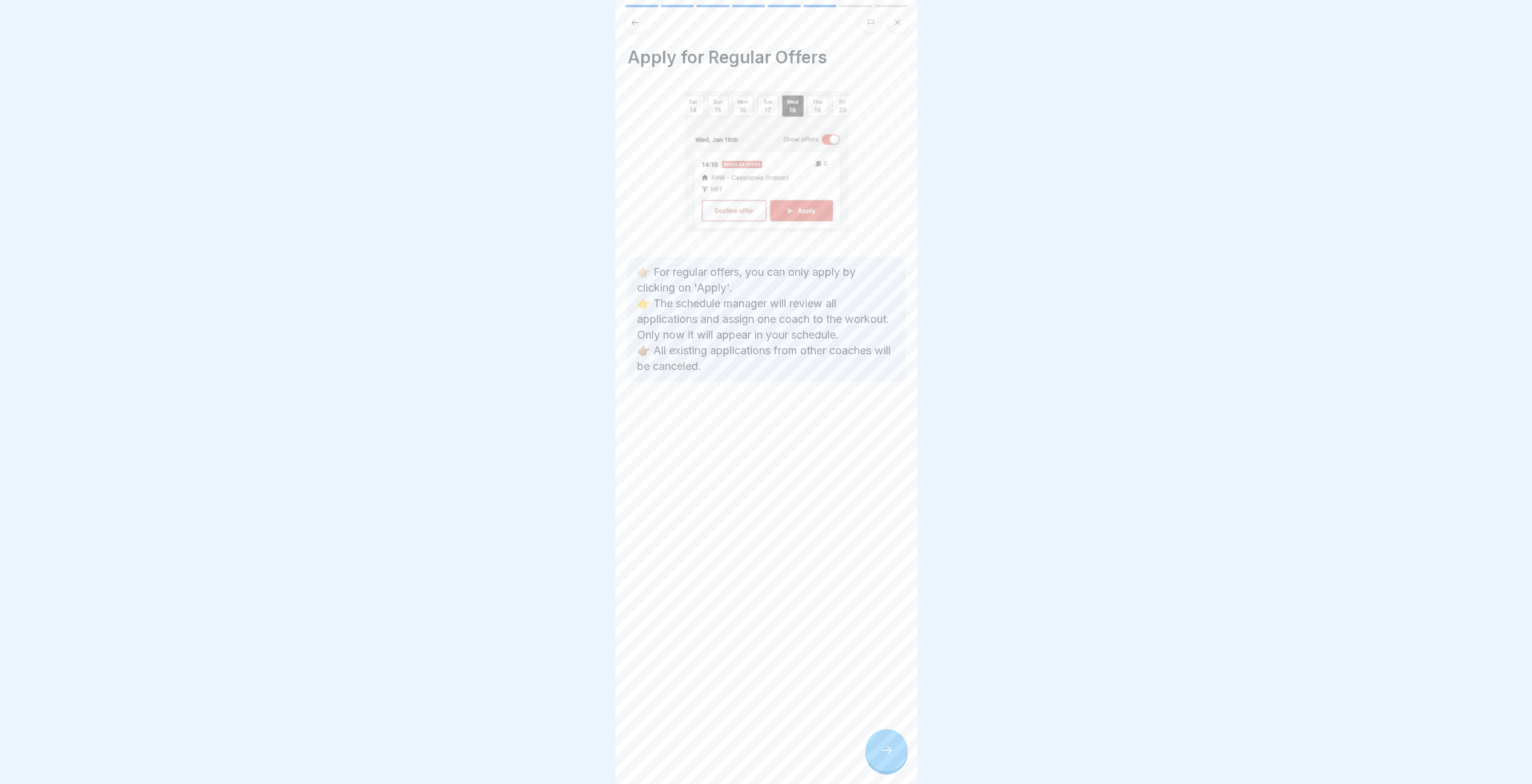
click at [889, 753] on div at bounding box center [887, 751] width 43 height 43
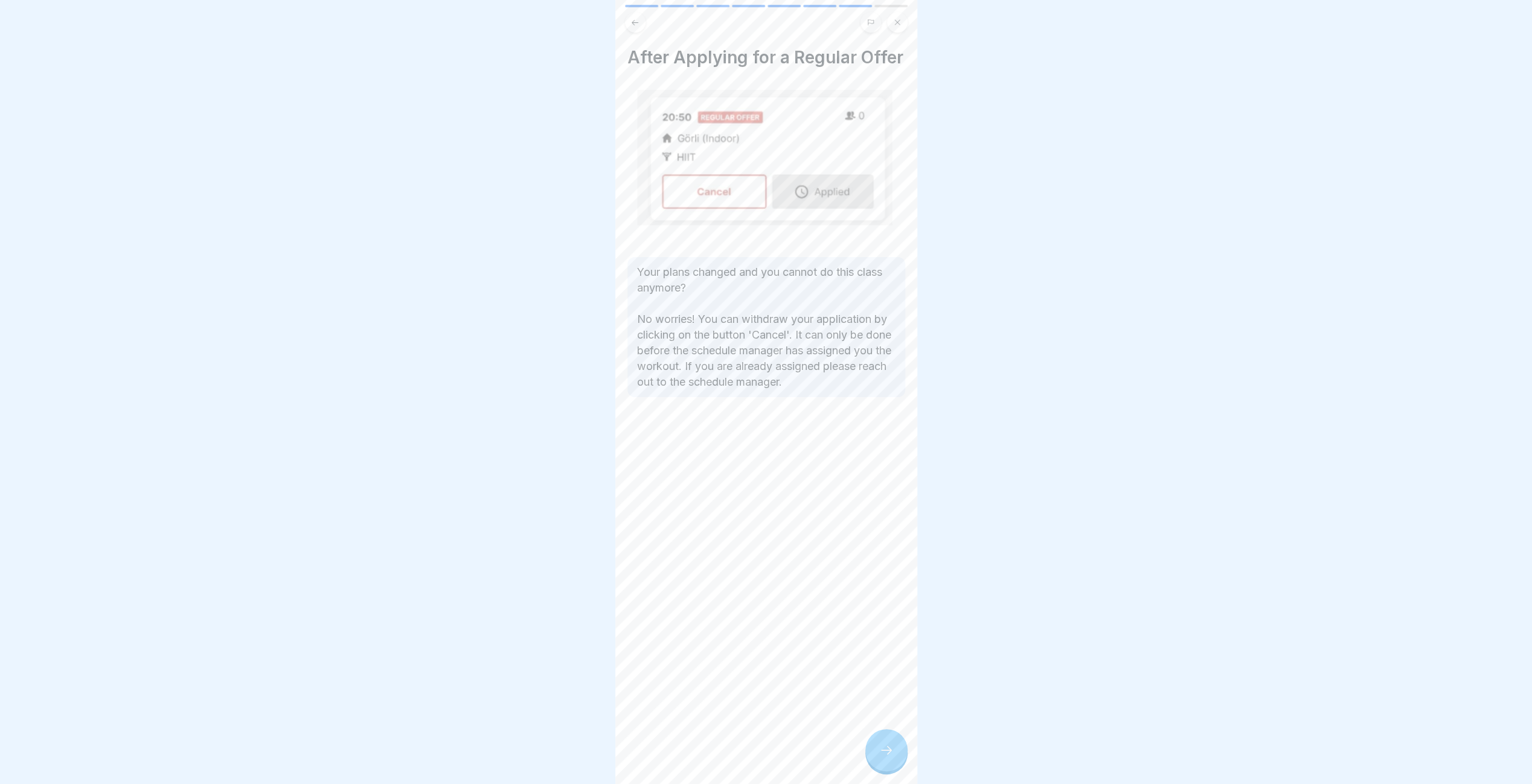
click at [889, 752] on div at bounding box center [887, 751] width 43 height 43
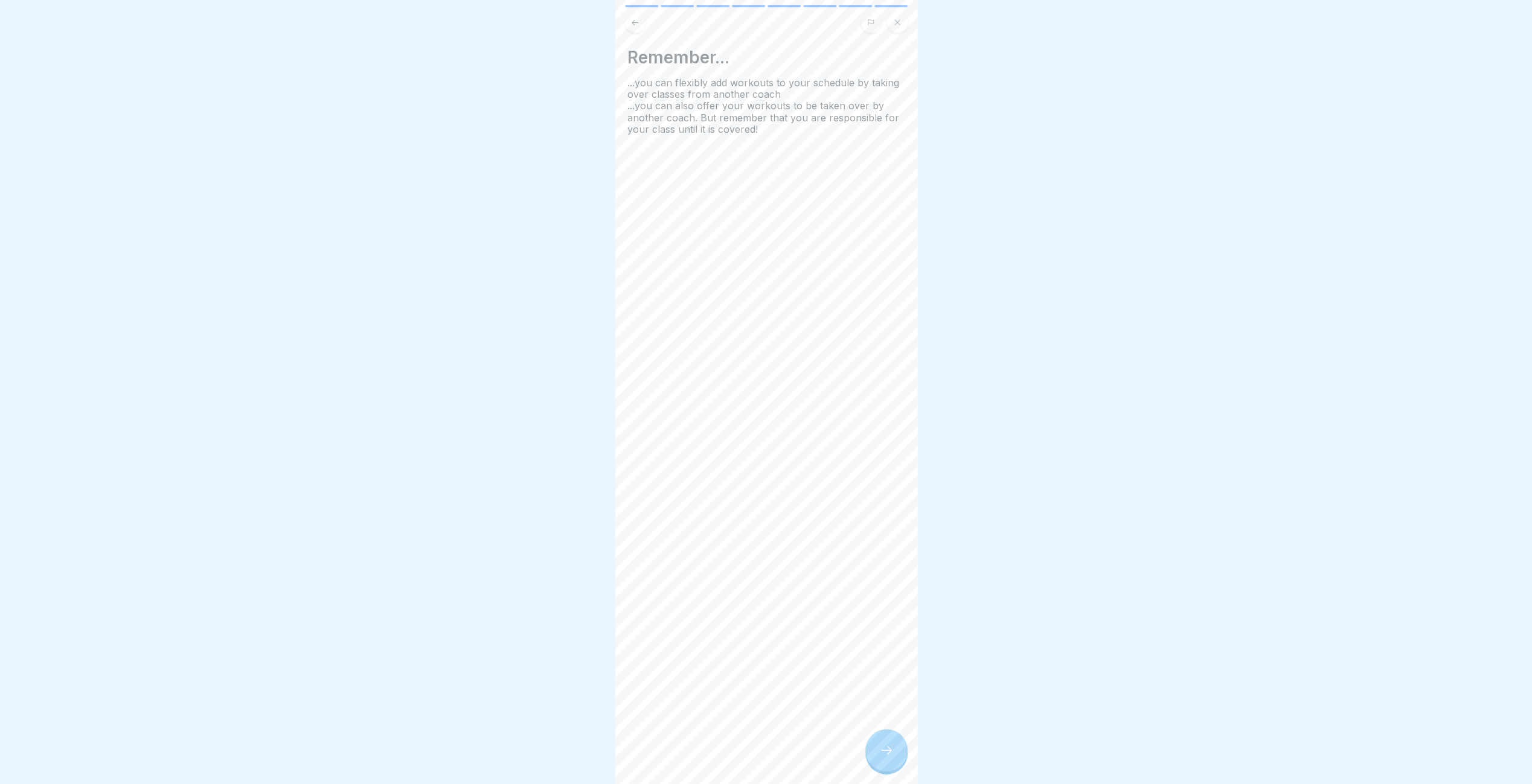
click at [889, 752] on div at bounding box center [887, 751] width 43 height 43
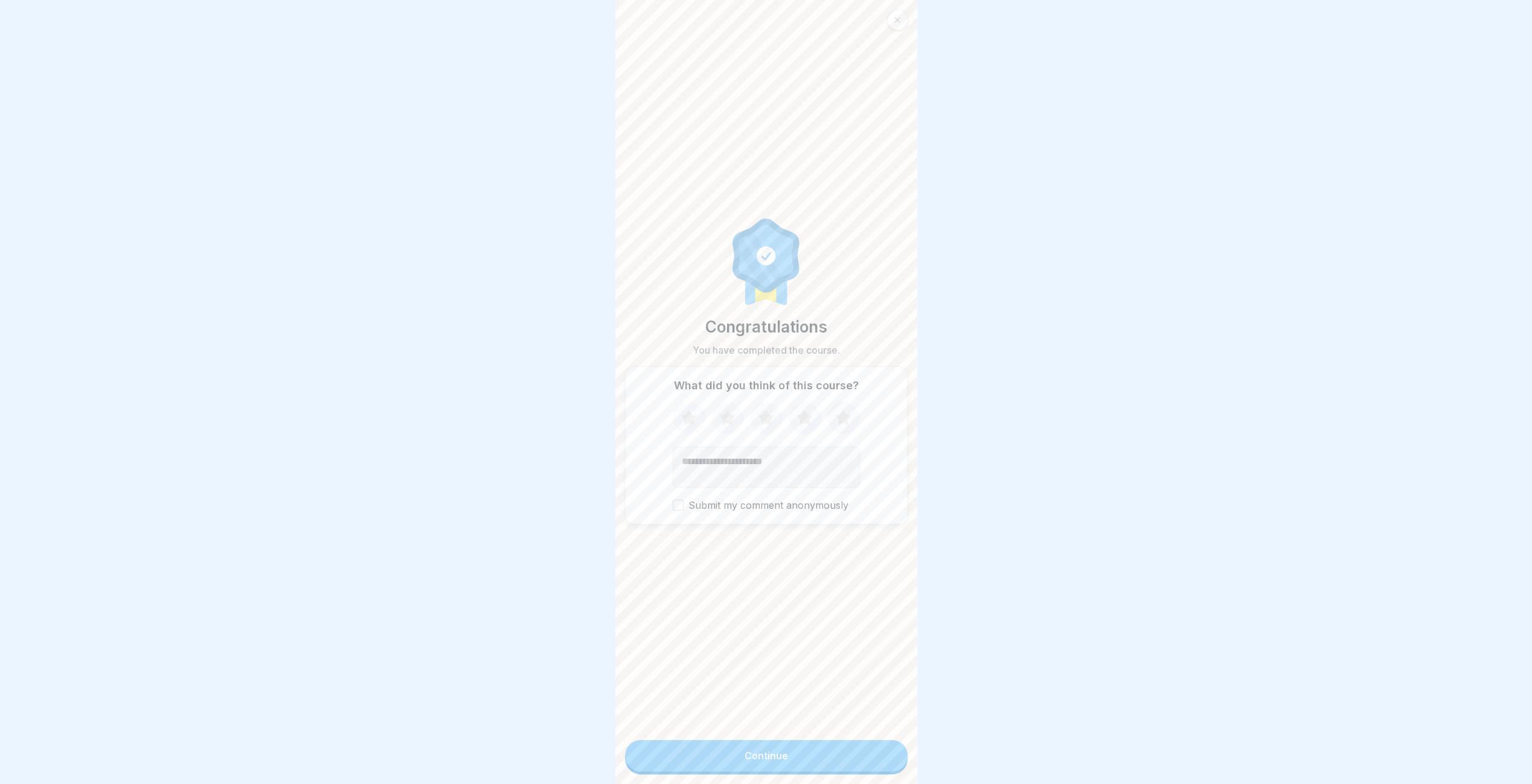
click at [889, 752] on button "Continue" at bounding box center [766, 755] width 282 height 31
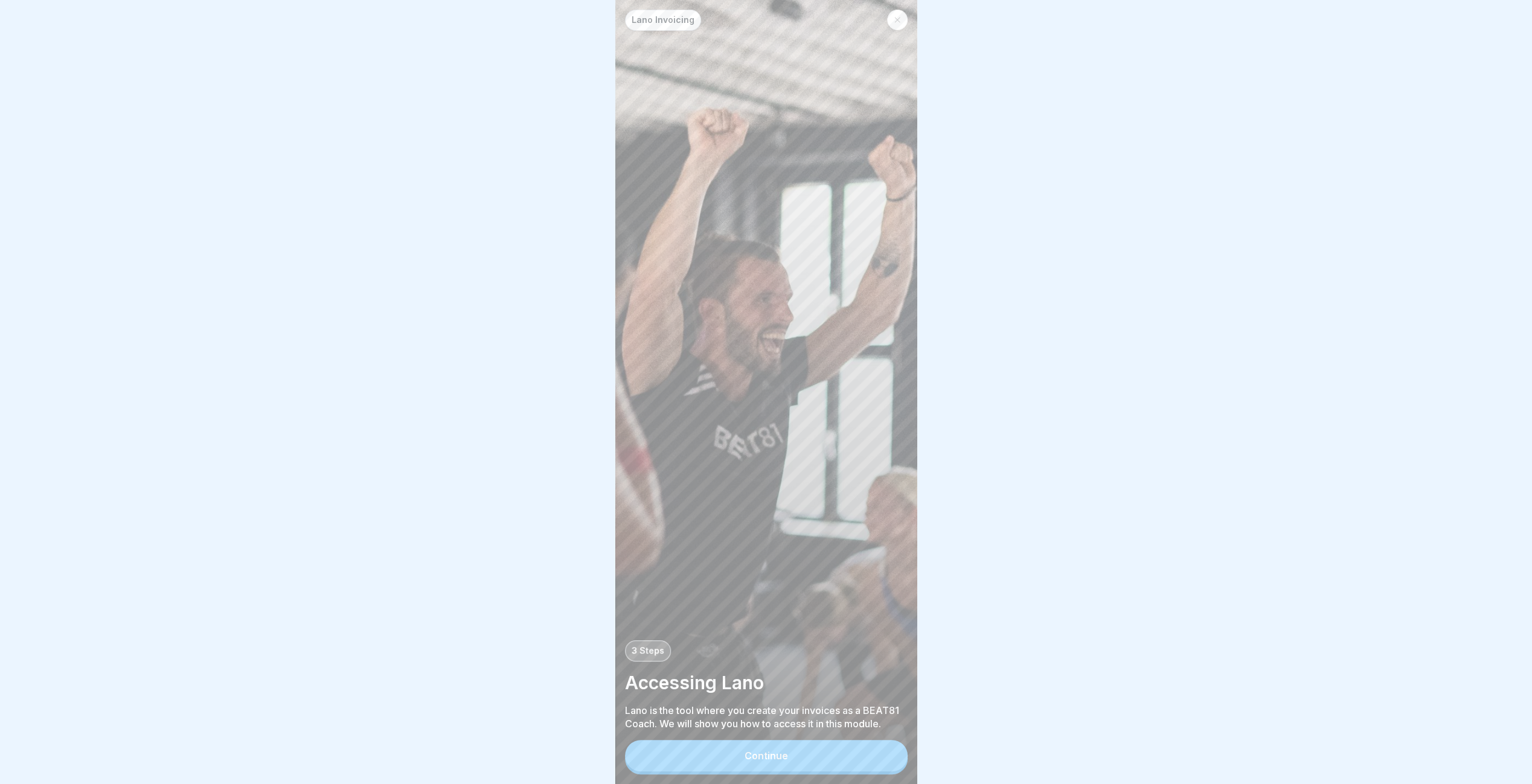
click at [889, 752] on button "Continue" at bounding box center [766, 755] width 282 height 31
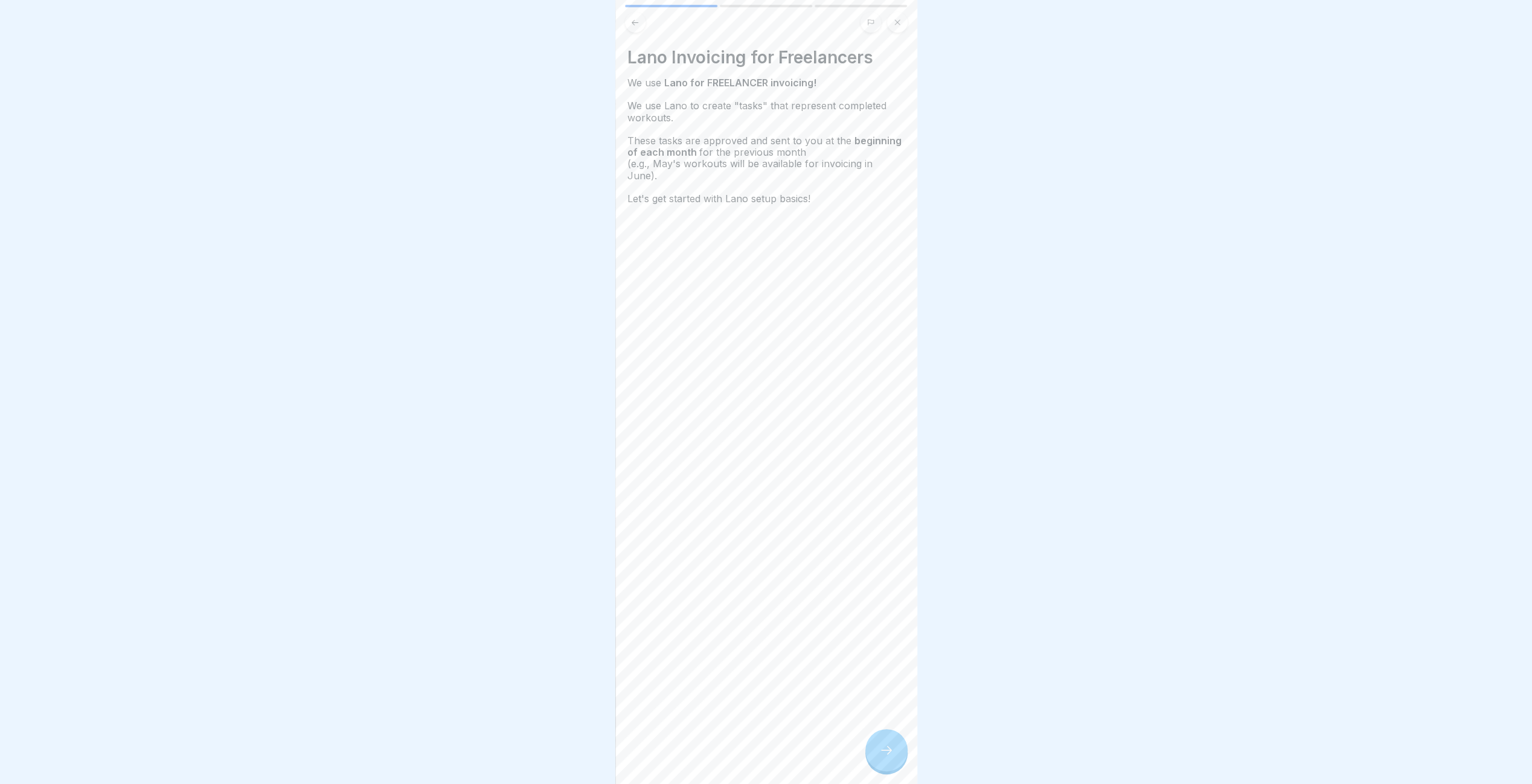
click at [889, 752] on div at bounding box center [887, 751] width 43 height 43
click at [889, 751] on div at bounding box center [887, 751] width 43 height 43
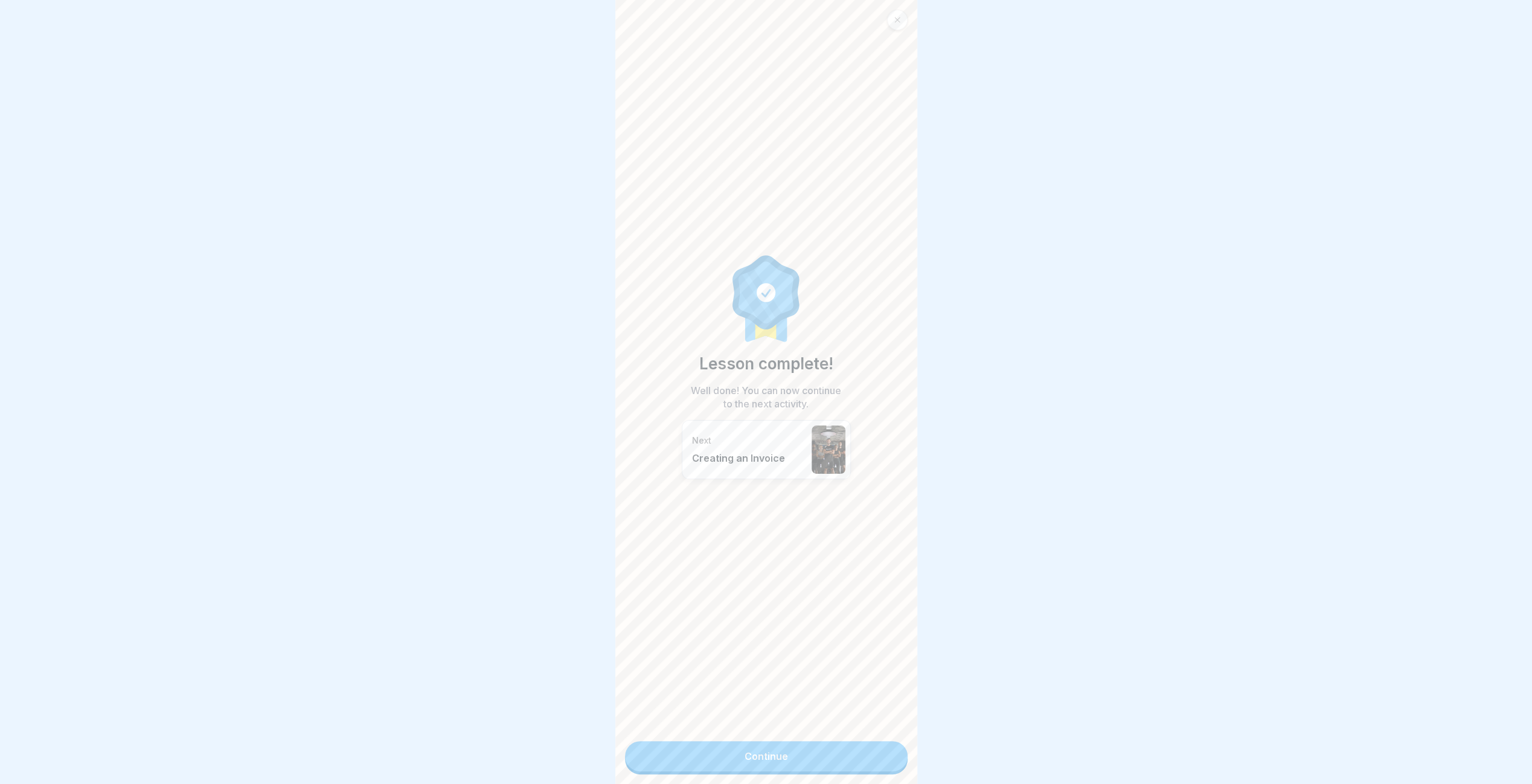
click at [889, 751] on link "Continue" at bounding box center [766, 757] width 282 height 30
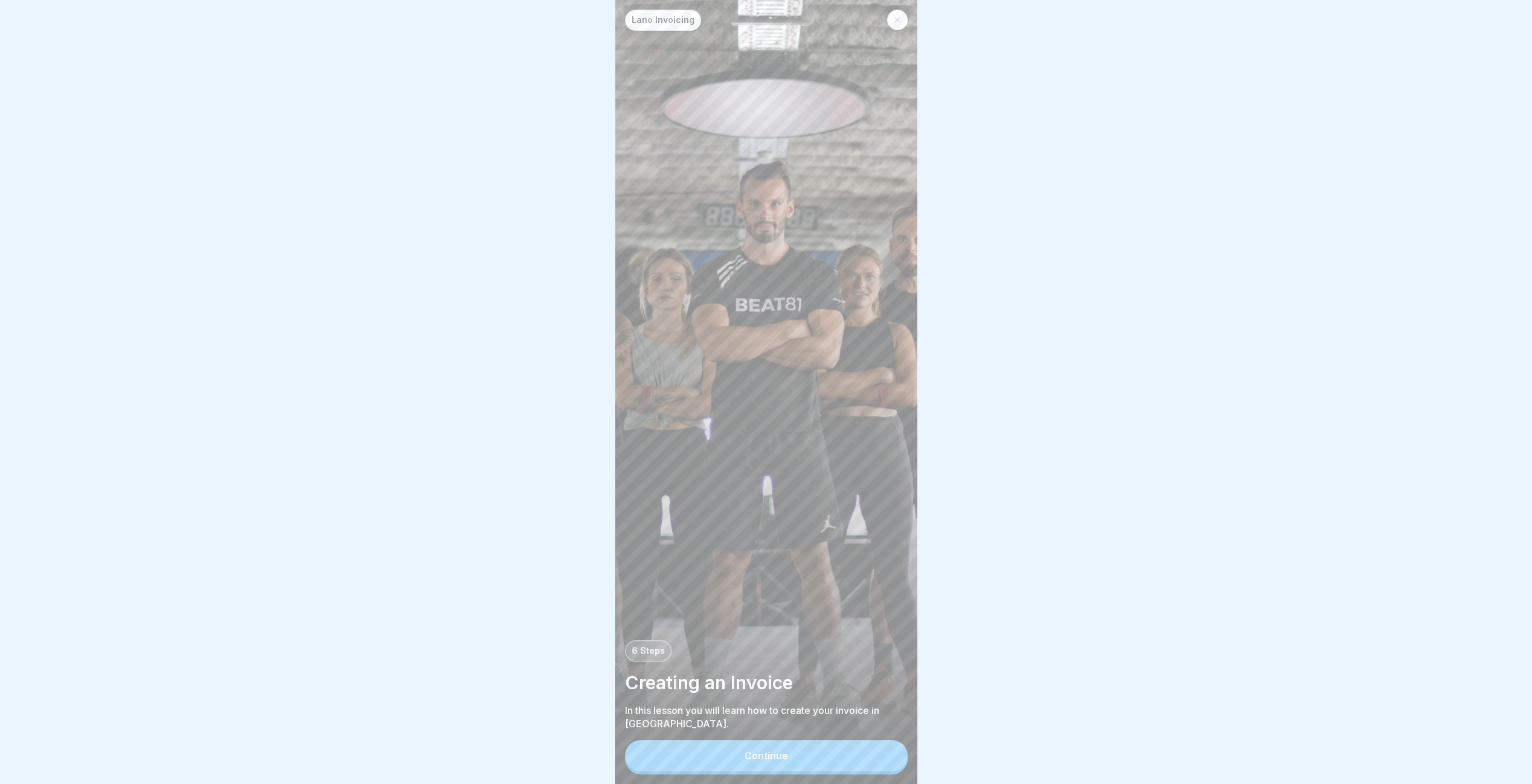
click at [889, 751] on button "Continue" at bounding box center [766, 755] width 282 height 31
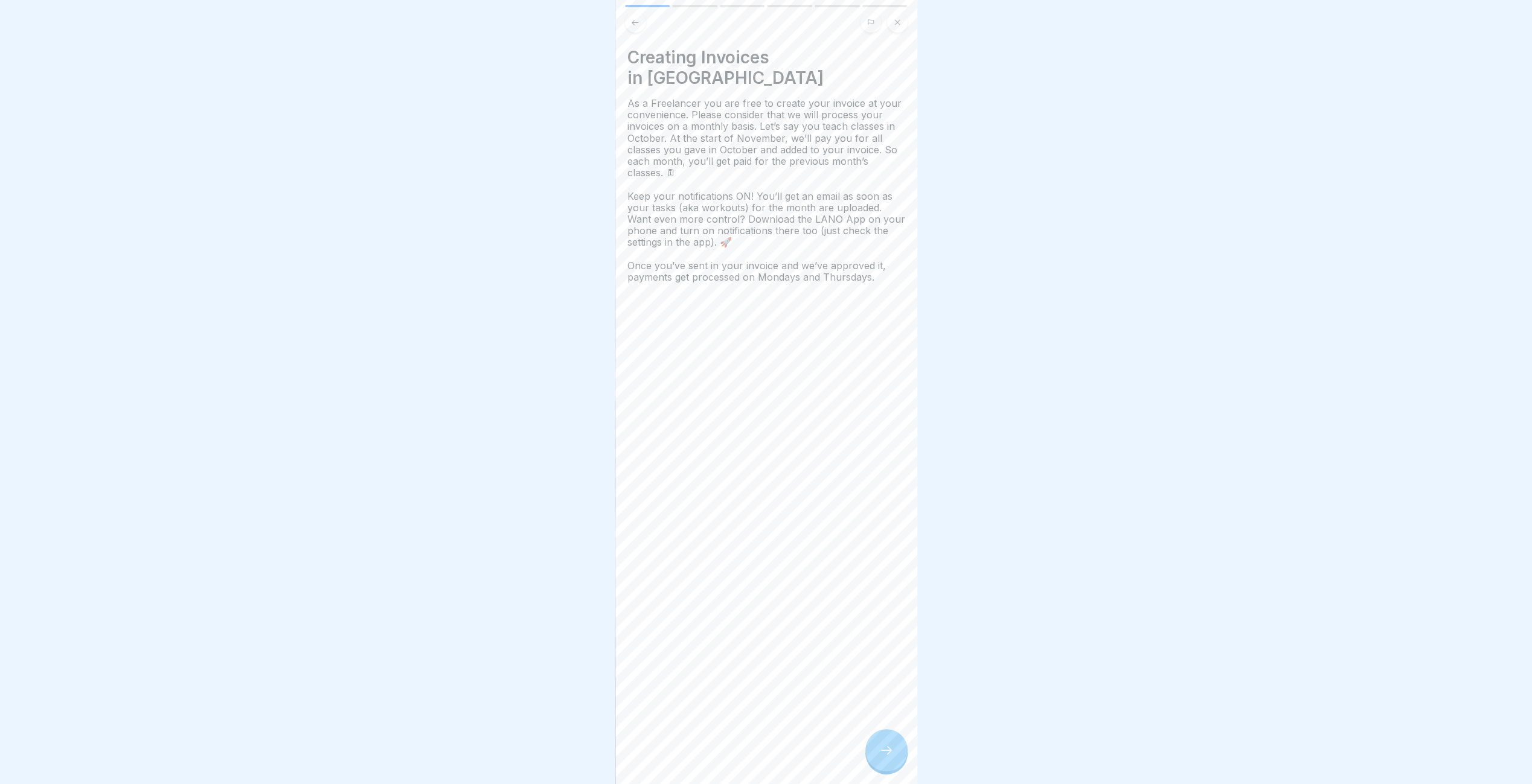
click at [888, 751] on div at bounding box center [887, 751] width 43 height 43
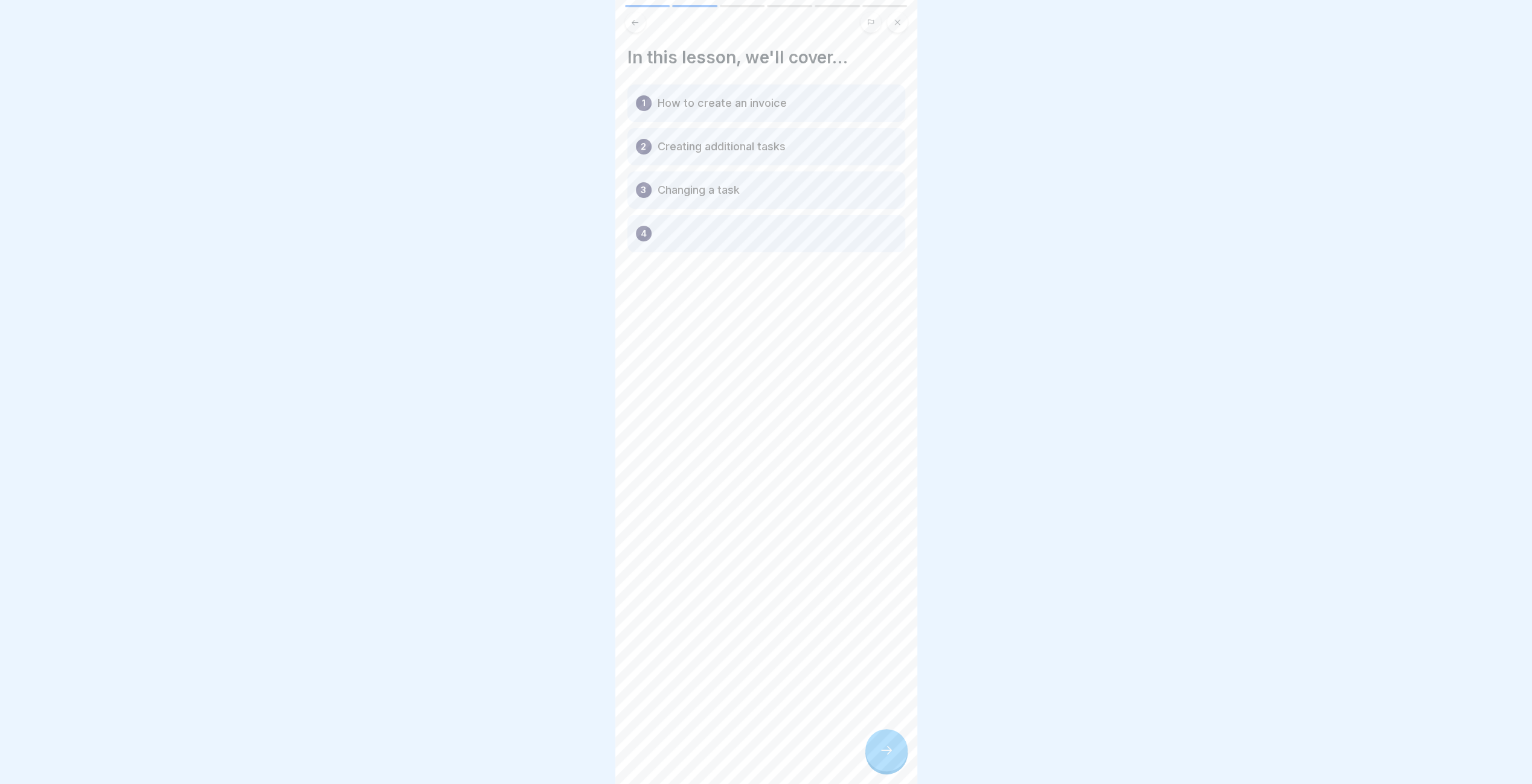
click at [629, 27] on button at bounding box center [635, 22] width 20 height 20
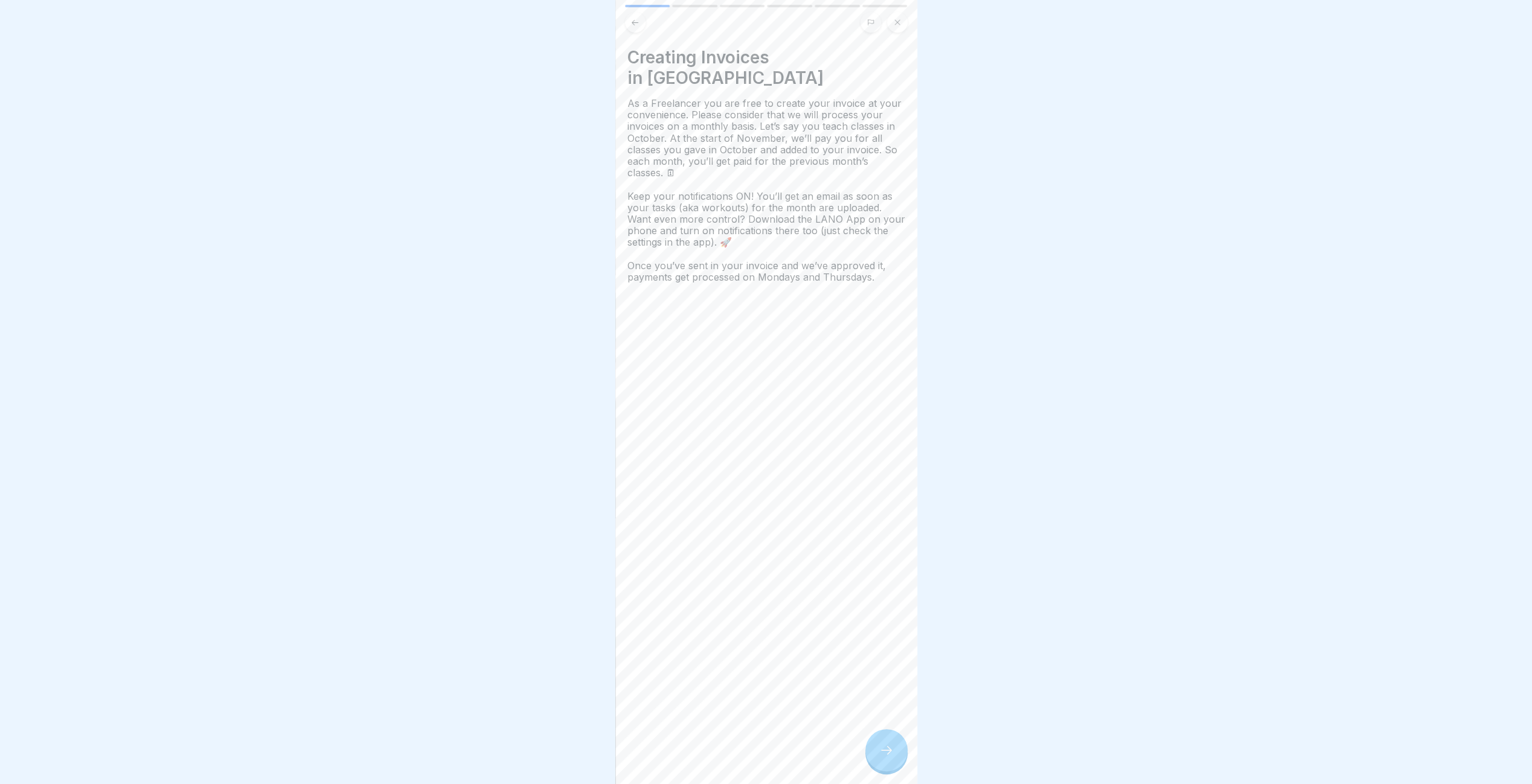
click at [886, 757] on icon at bounding box center [886, 750] width 14 height 14
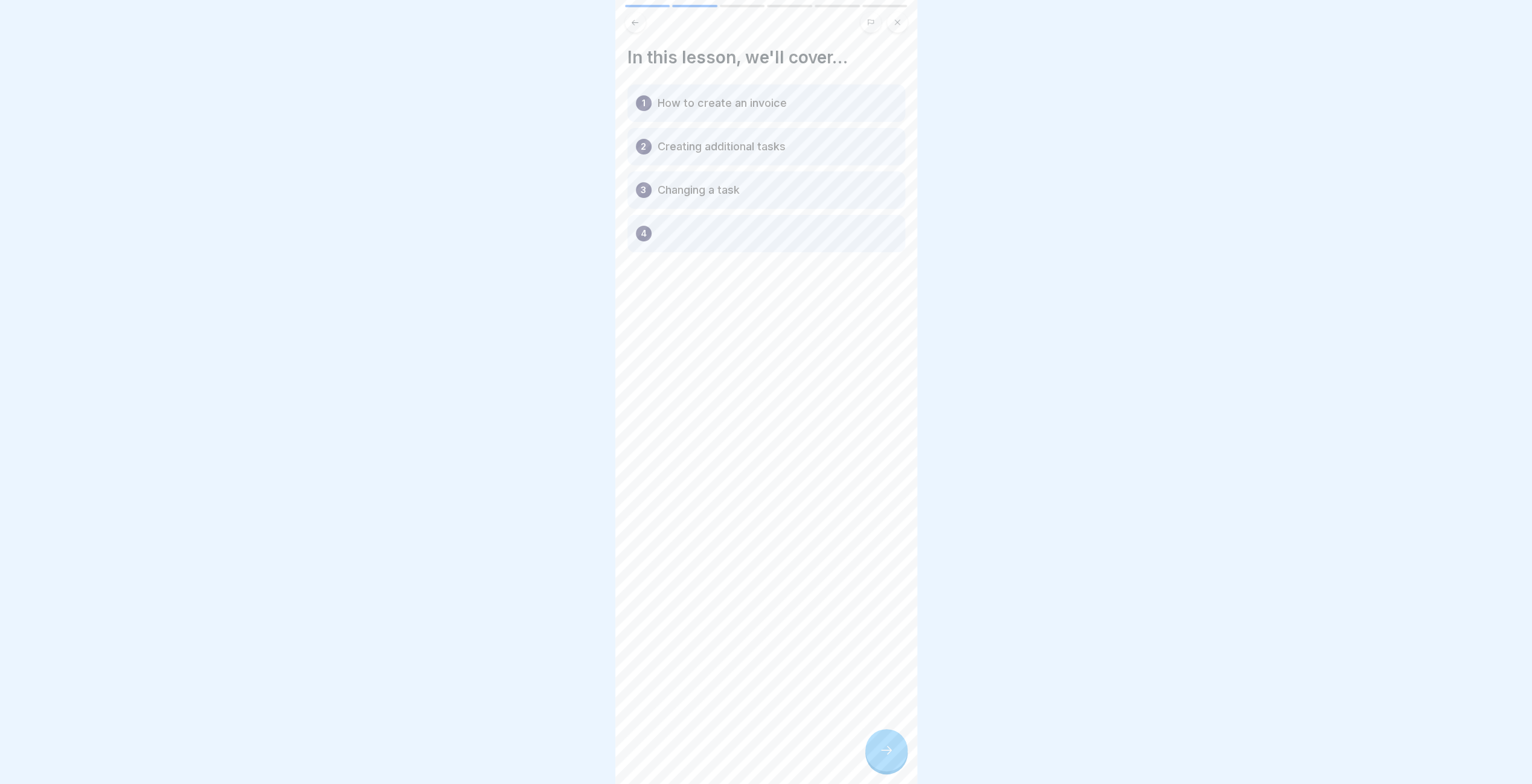
click at [886, 767] on div at bounding box center [887, 751] width 43 height 43
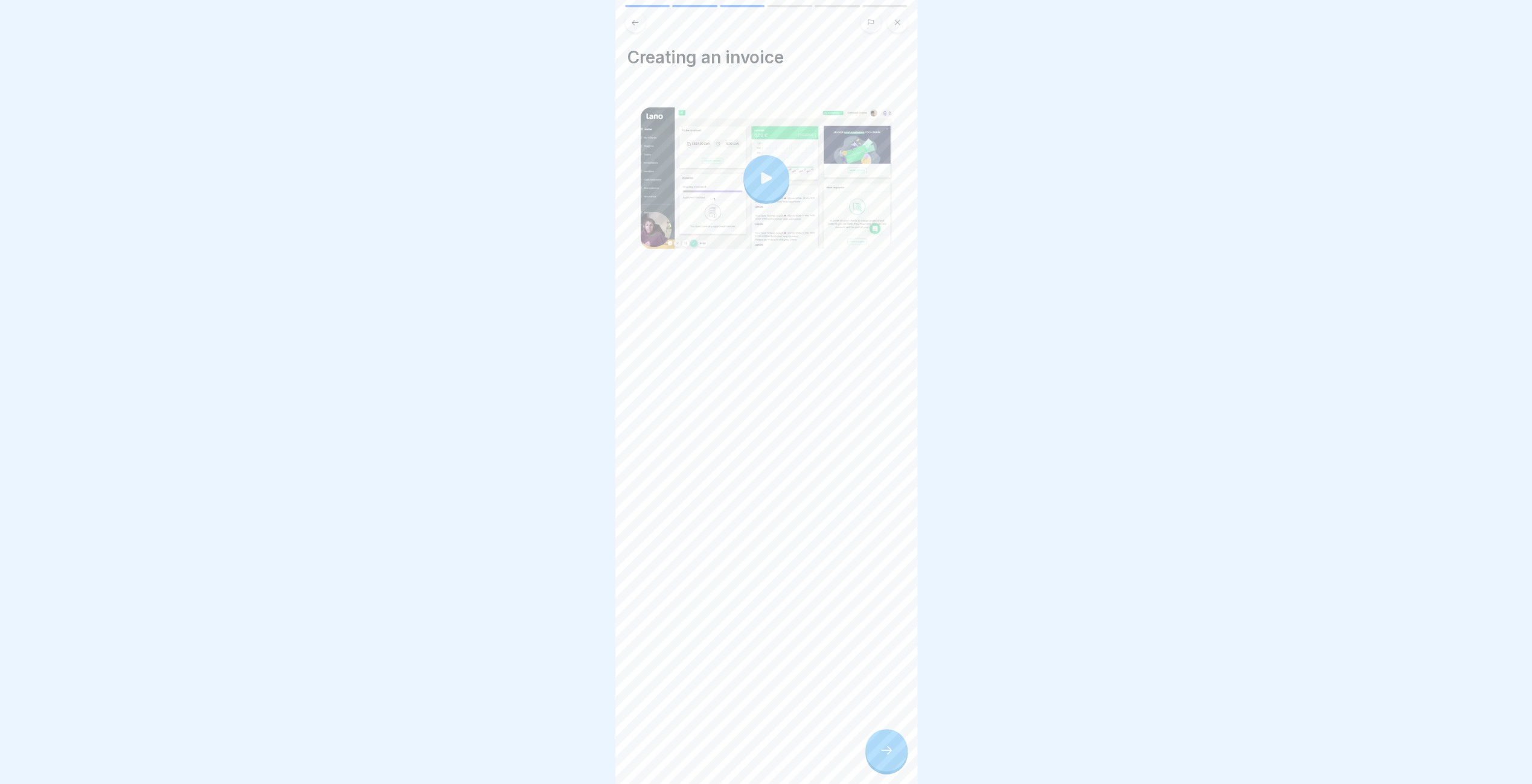
click at [780, 163] on div at bounding box center [766, 178] width 46 height 46
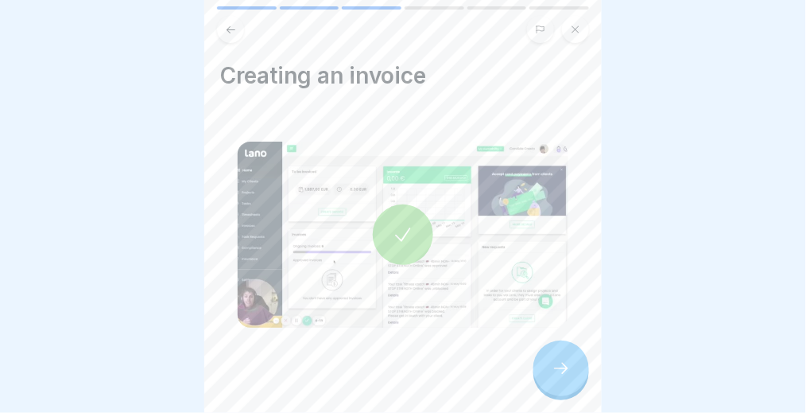
click at [574, 387] on div at bounding box center [562, 368] width 56 height 56
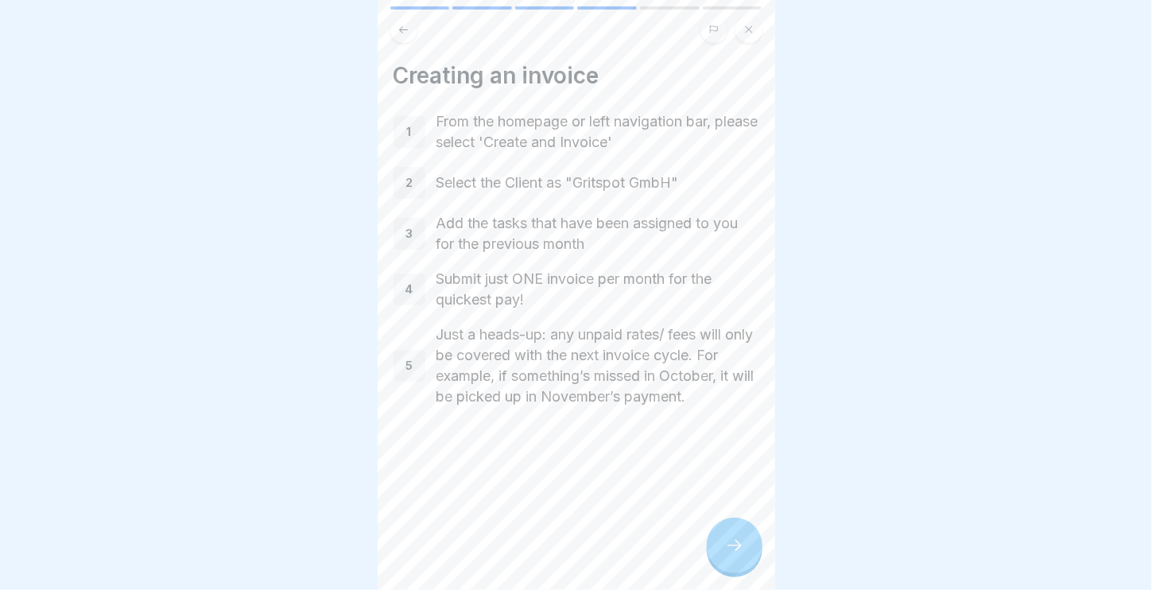
click at [728, 554] on icon at bounding box center [734, 545] width 19 height 19
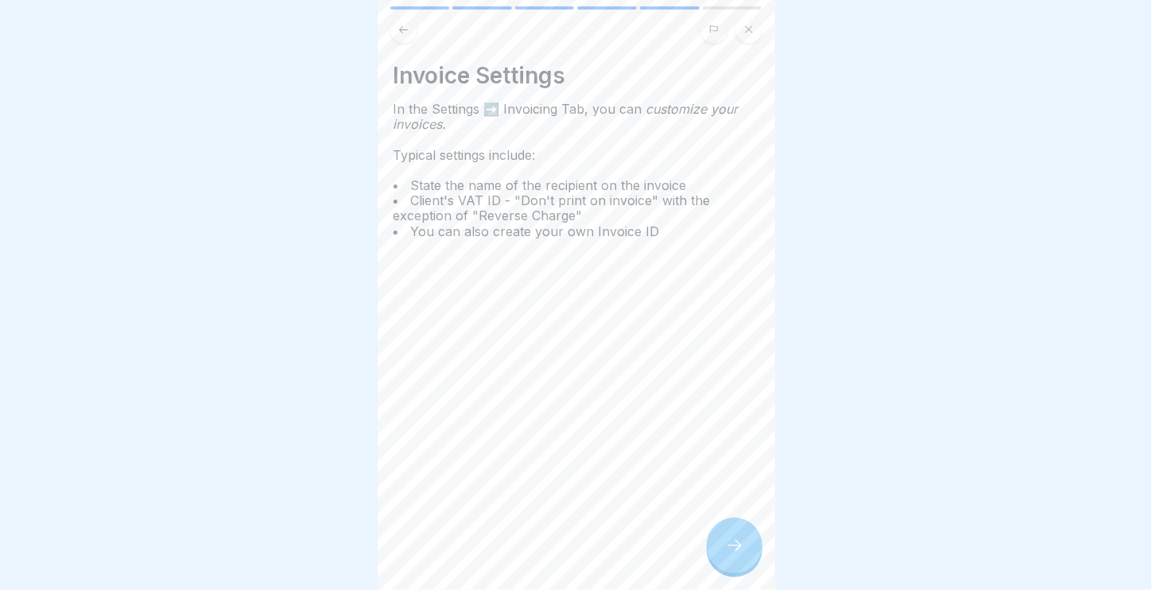
click at [720, 544] on div at bounding box center [735, 546] width 56 height 56
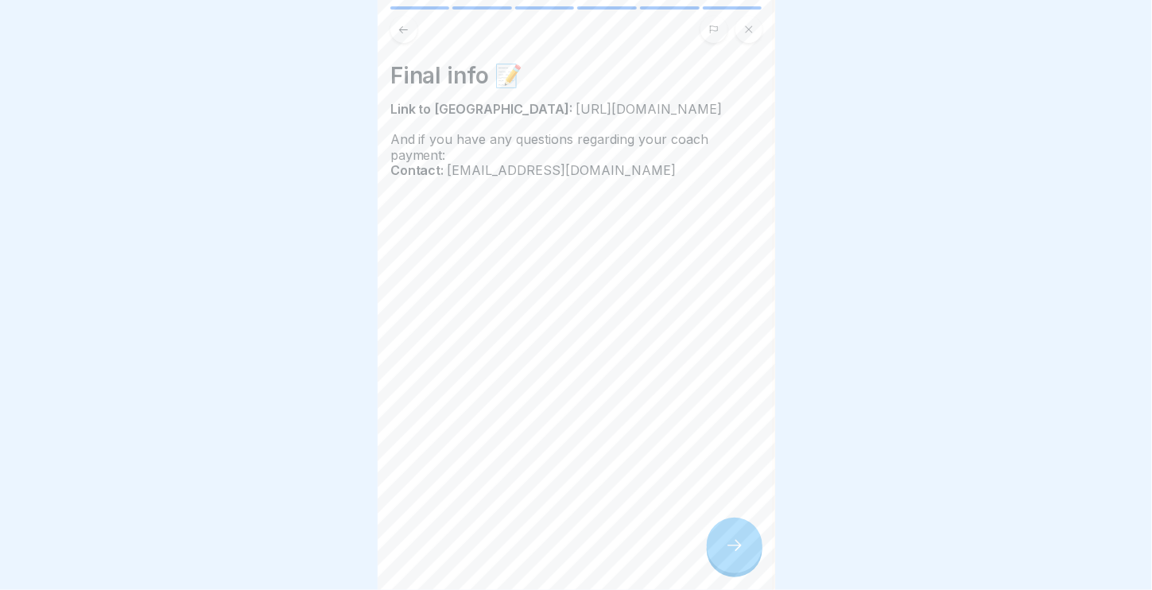
click at [613, 100] on div "Final info 📝 Link to Lano: [URL][DOMAIN_NAME] And if you have any questions reg…" at bounding box center [573, 120] width 366 height 116
click at [608, 111] on span "[URL][DOMAIN_NAME]" at bounding box center [683, 109] width 150 height 16
click at [711, 561] on div at bounding box center [735, 546] width 56 height 56
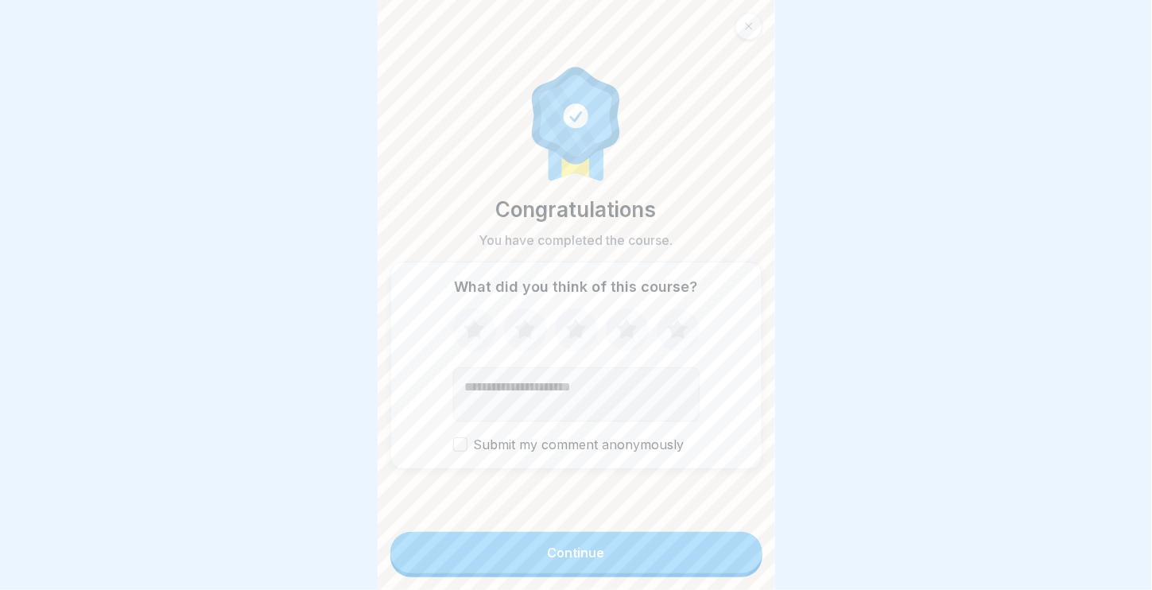
click at [709, 562] on button "Continue" at bounding box center [576, 552] width 372 height 41
click at [617, 573] on button "Continue" at bounding box center [576, 552] width 372 height 41
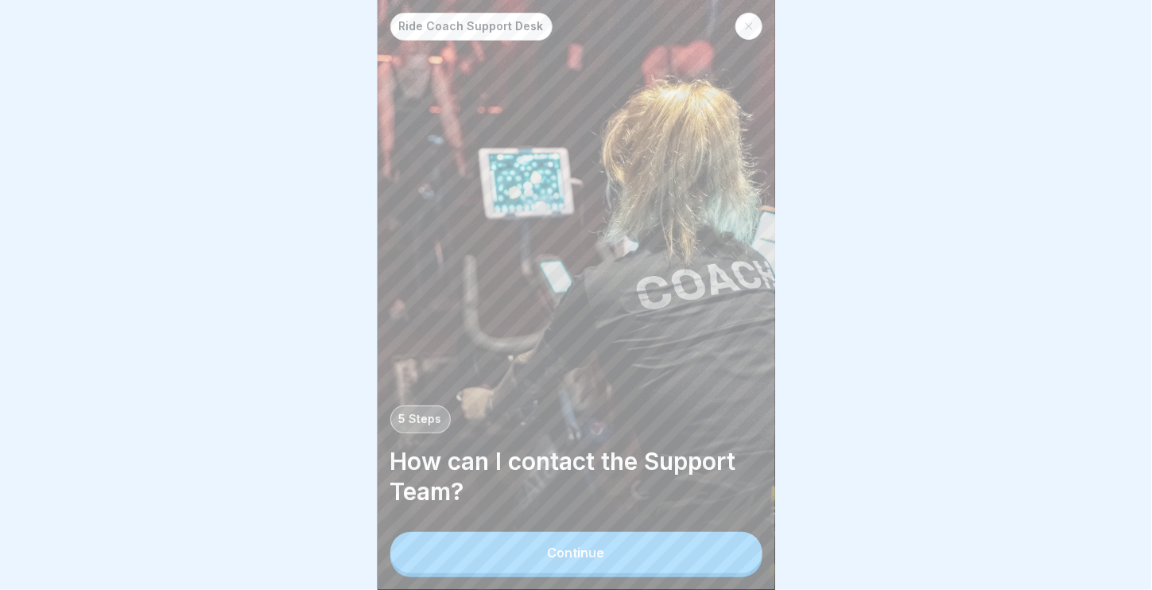
click at [592, 550] on button "Continue" at bounding box center [576, 552] width 372 height 41
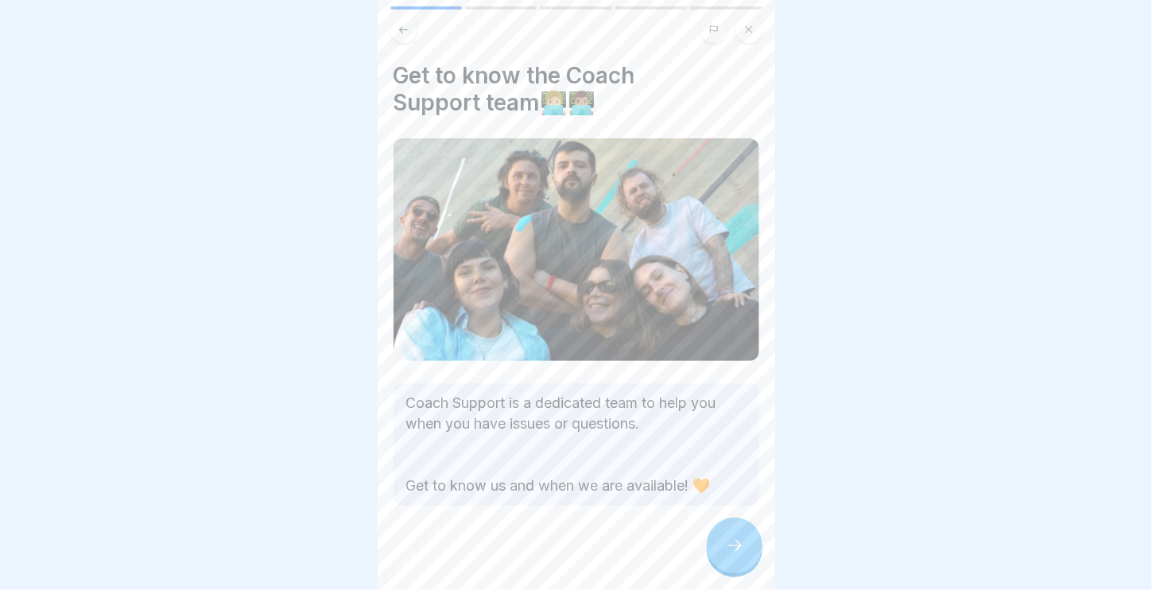
click at [728, 555] on icon at bounding box center [734, 545] width 19 height 19
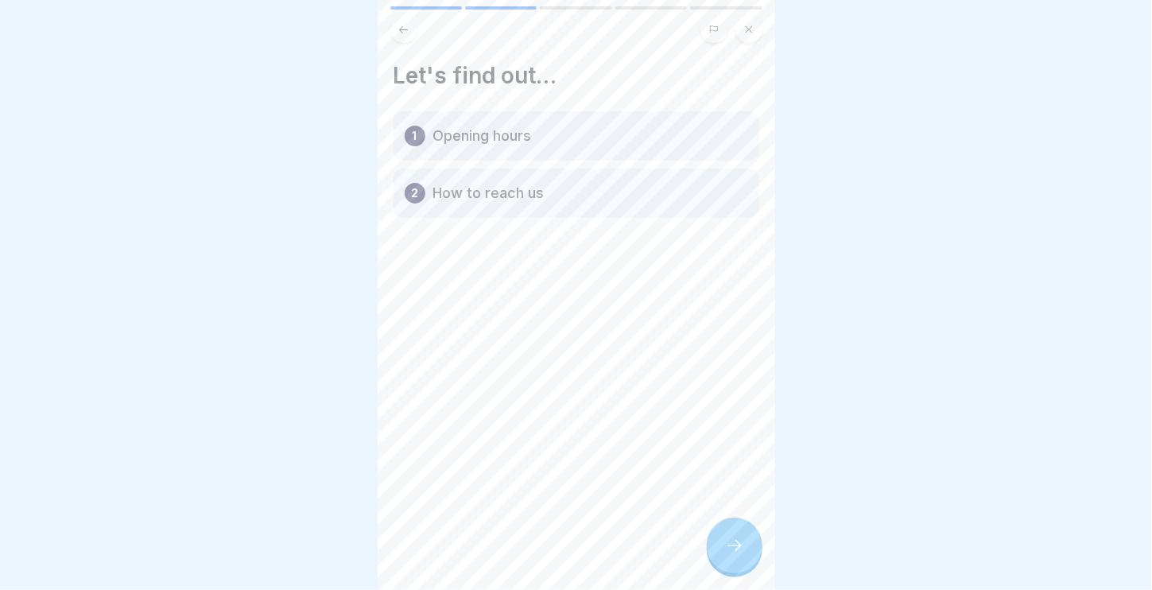
click at [728, 555] on icon at bounding box center [734, 545] width 19 height 19
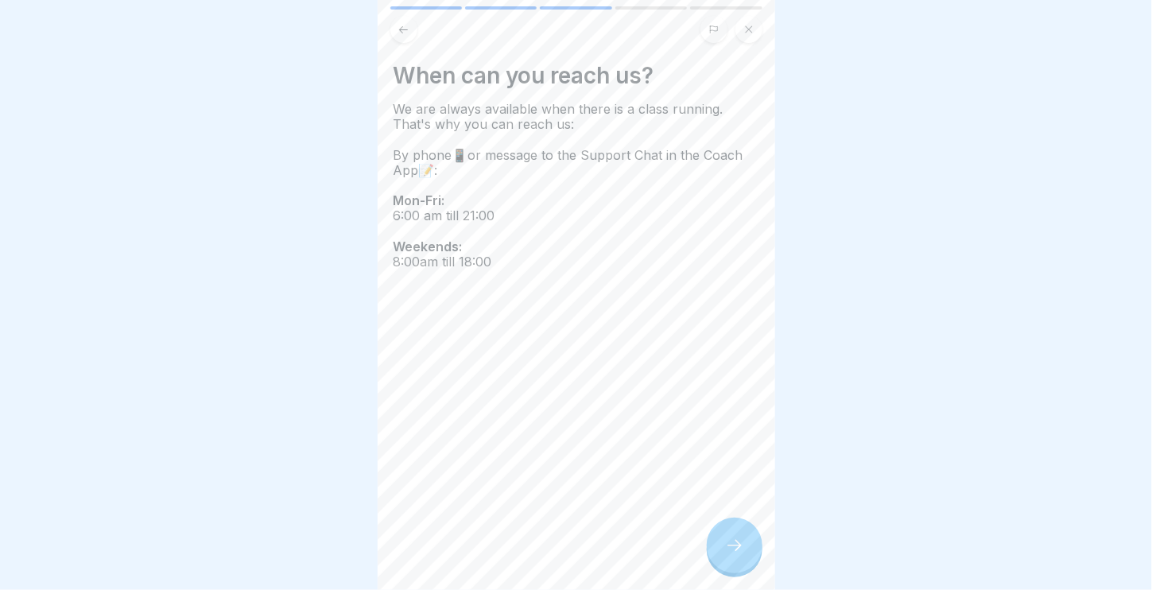
click at [727, 555] on icon at bounding box center [734, 545] width 19 height 19
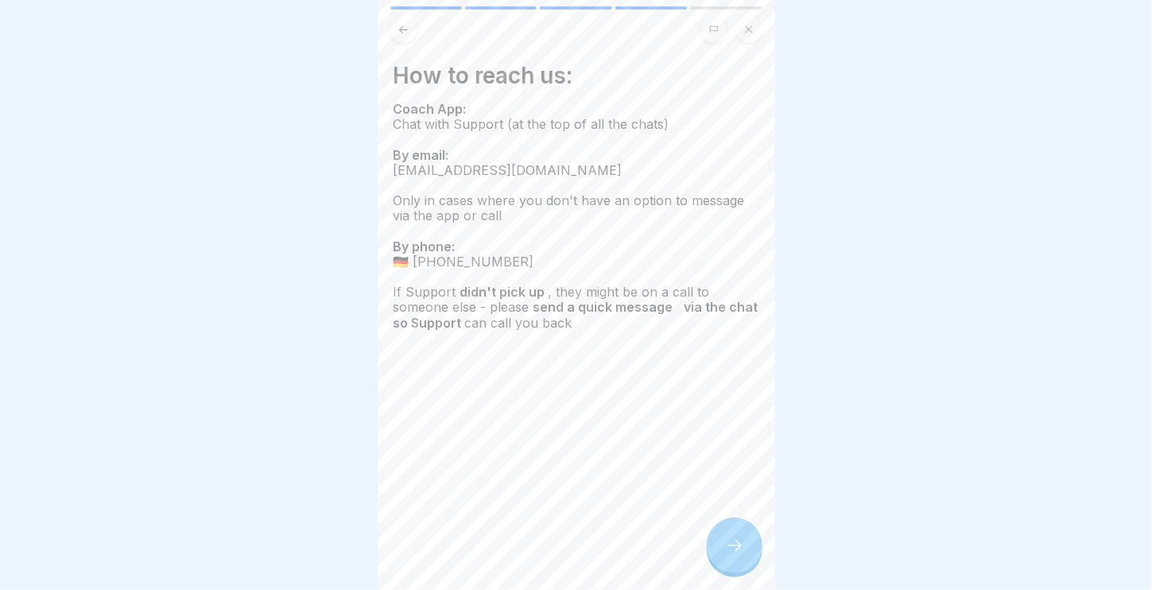
click at [727, 555] on icon at bounding box center [734, 545] width 19 height 19
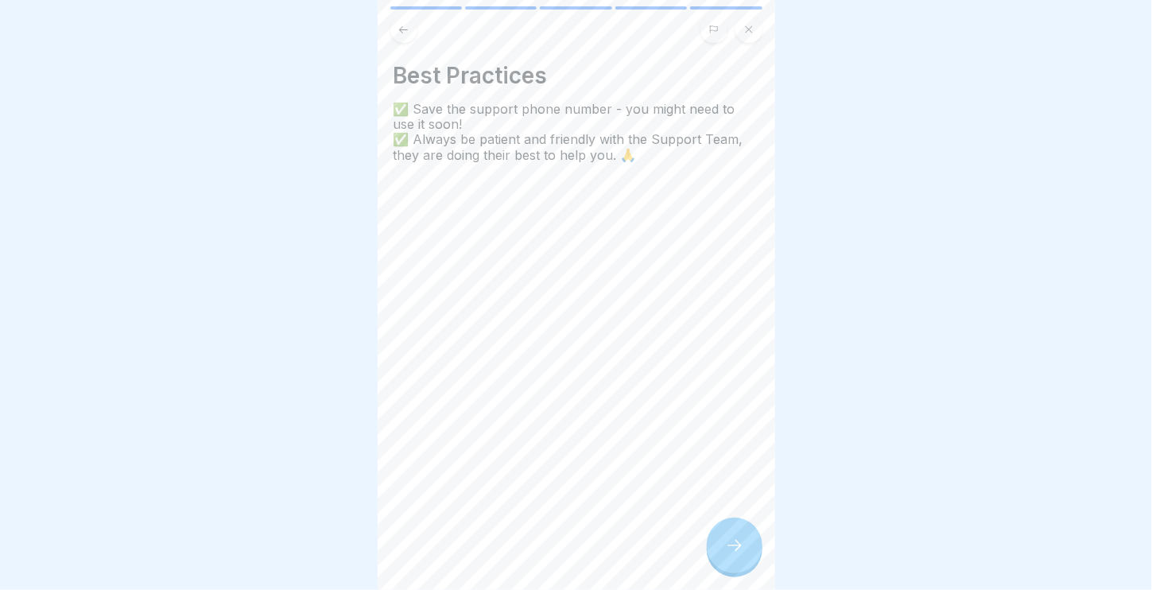
click at [397, 30] on button at bounding box center [403, 29] width 27 height 27
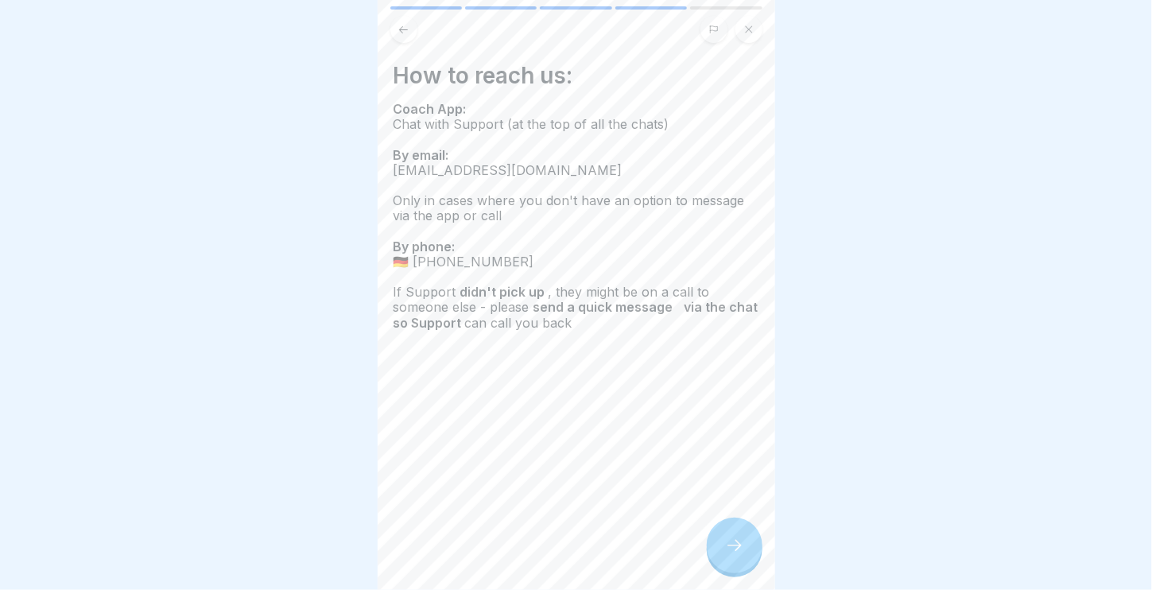
click at [743, 555] on icon at bounding box center [734, 545] width 19 height 19
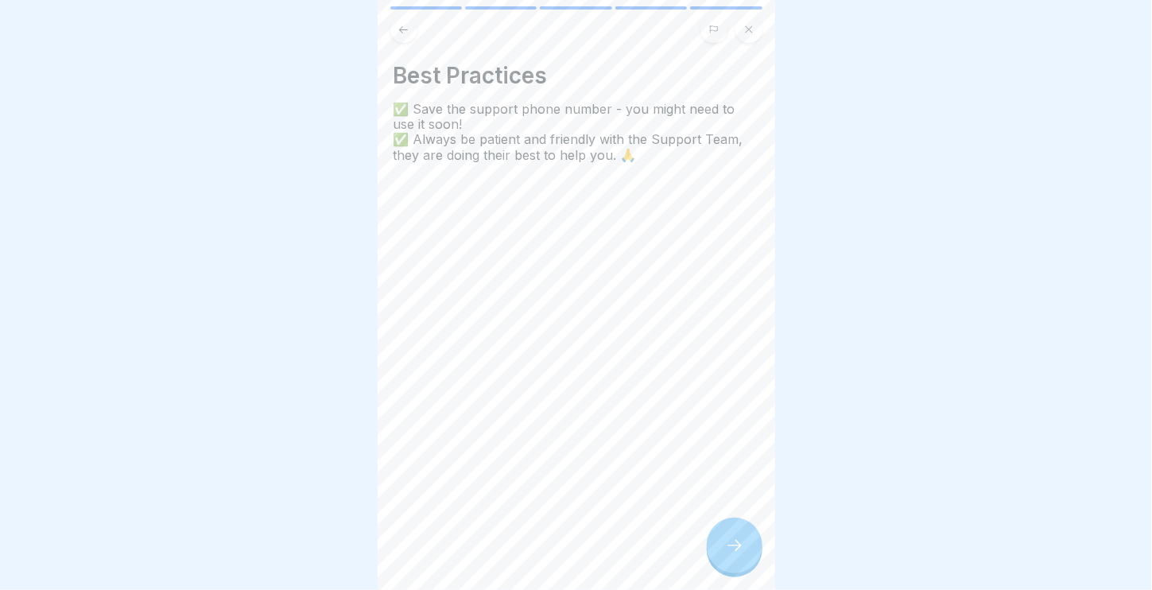
click at [743, 555] on icon at bounding box center [734, 545] width 19 height 19
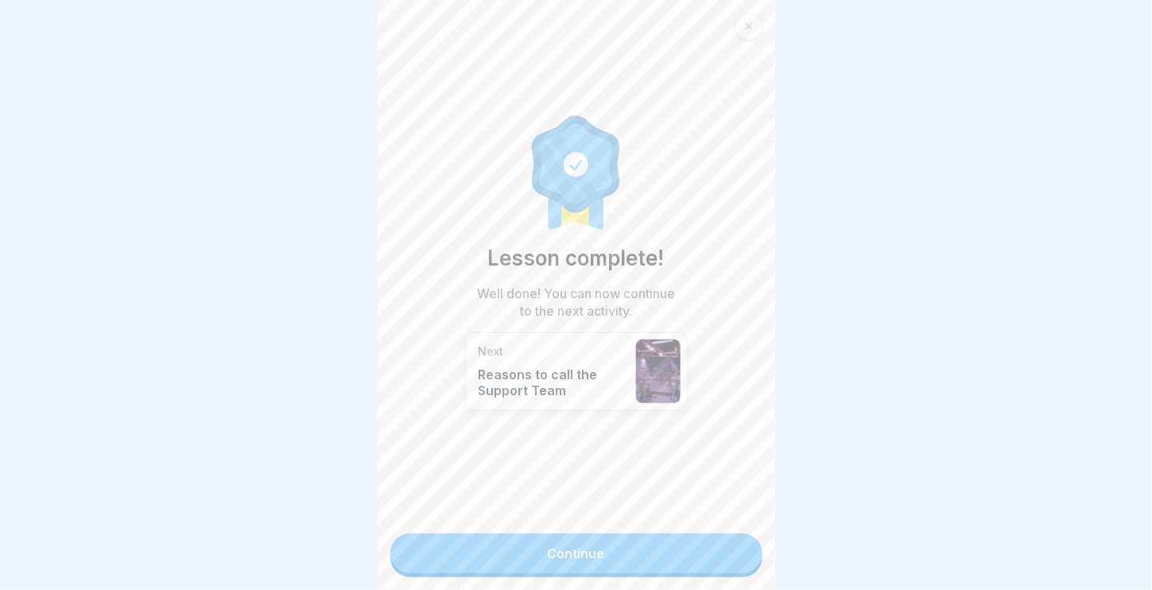
click at [743, 558] on link "Continue" at bounding box center [576, 554] width 372 height 40
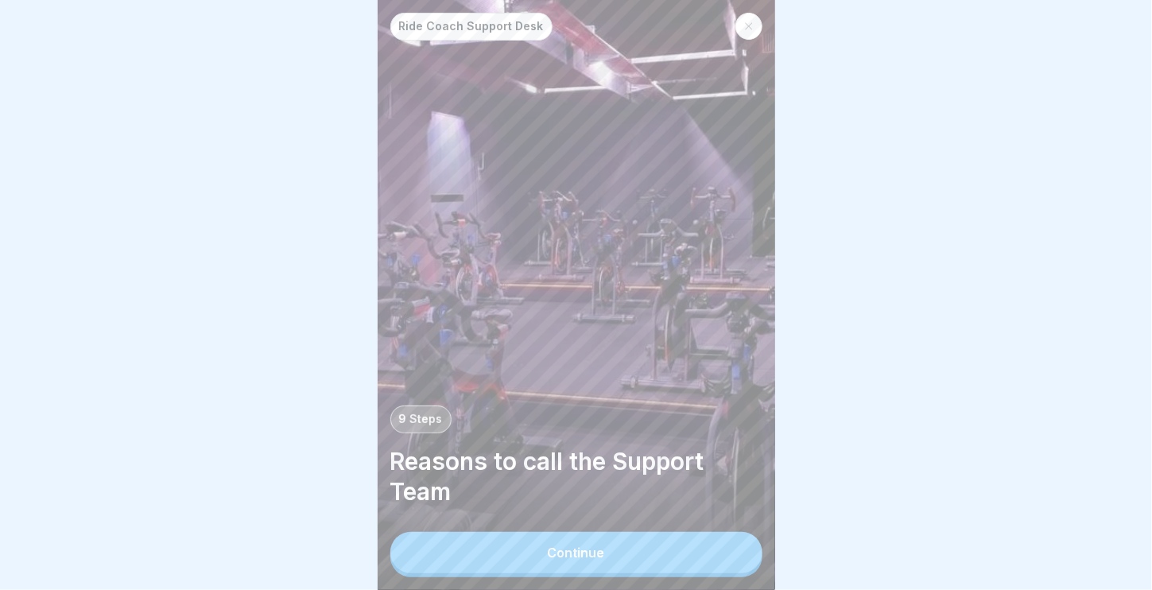
click at [743, 558] on button "Continue" at bounding box center [576, 552] width 372 height 41
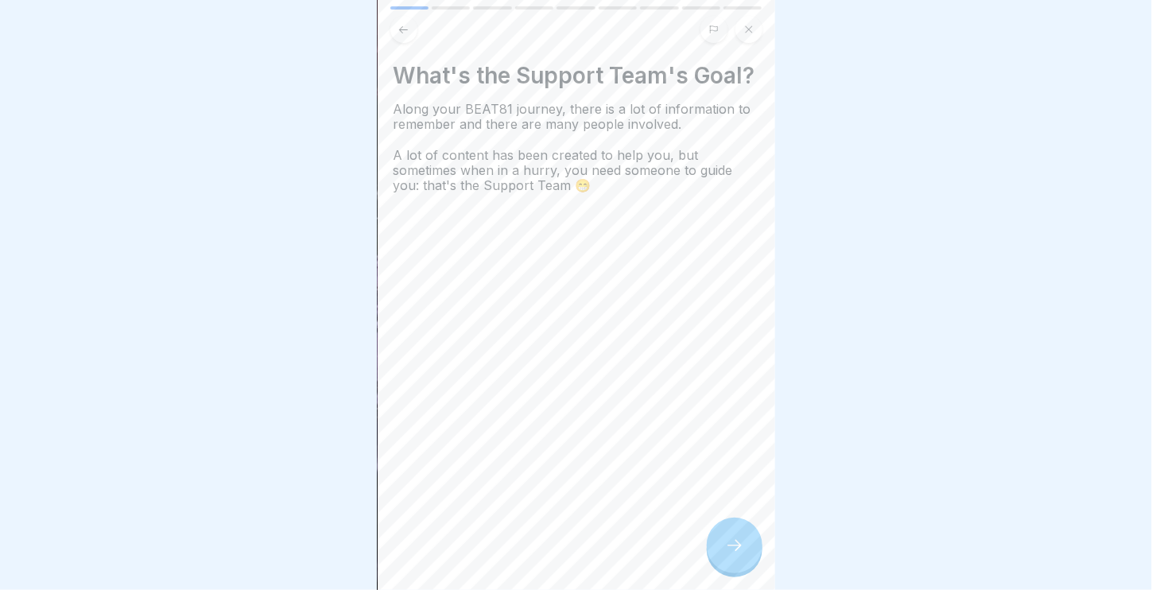
click at [742, 555] on icon at bounding box center [734, 545] width 19 height 19
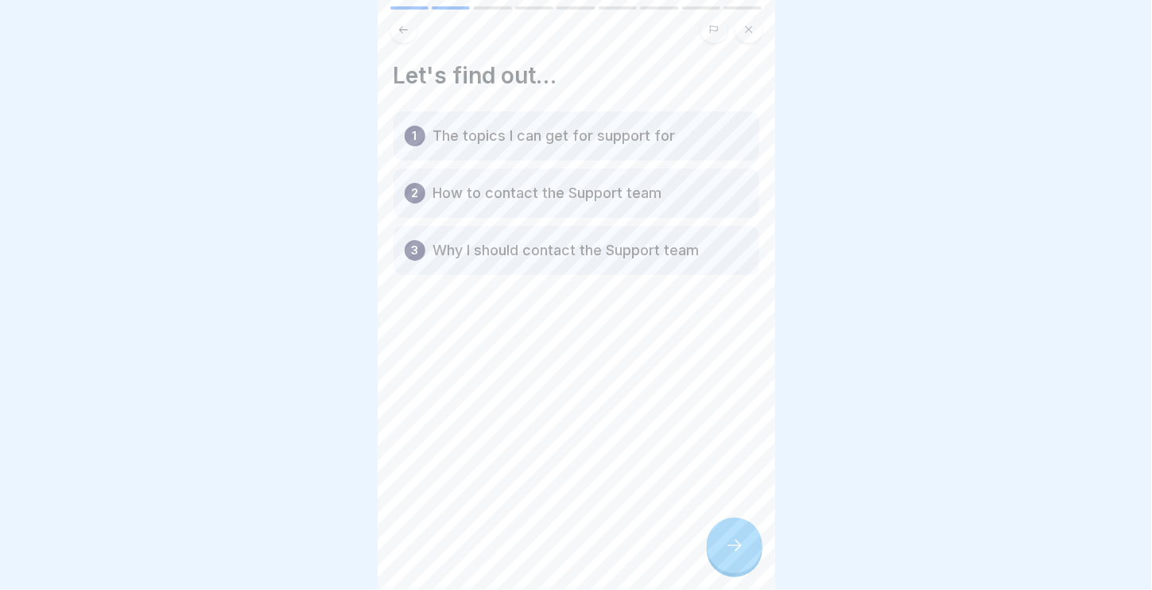
click at [742, 555] on icon at bounding box center [734, 545] width 19 height 19
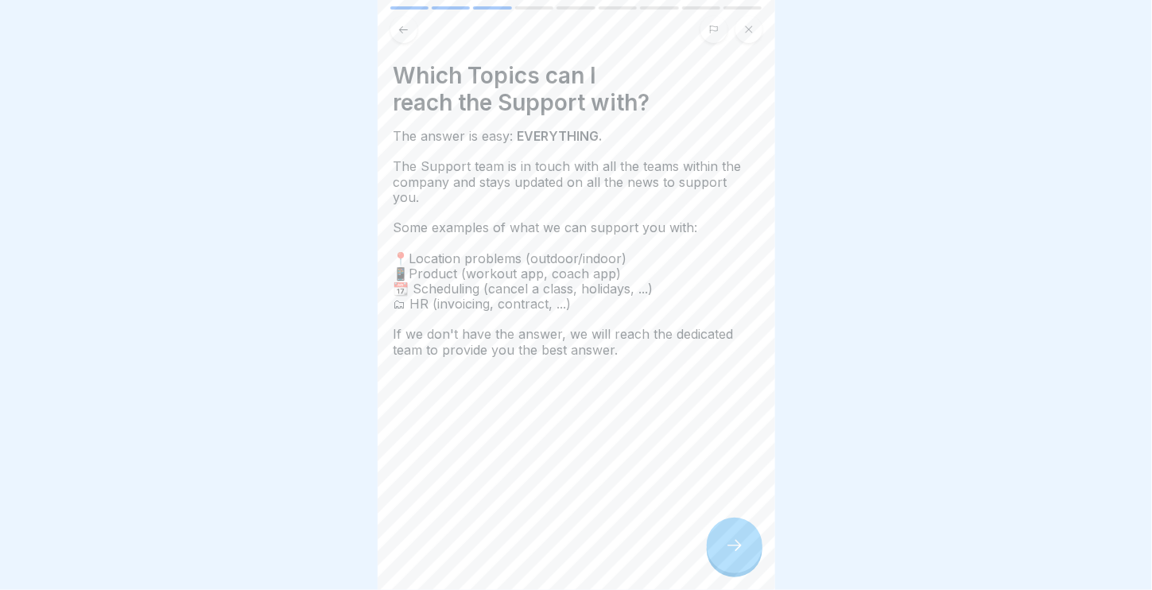
click at [742, 555] on icon at bounding box center [734, 545] width 19 height 19
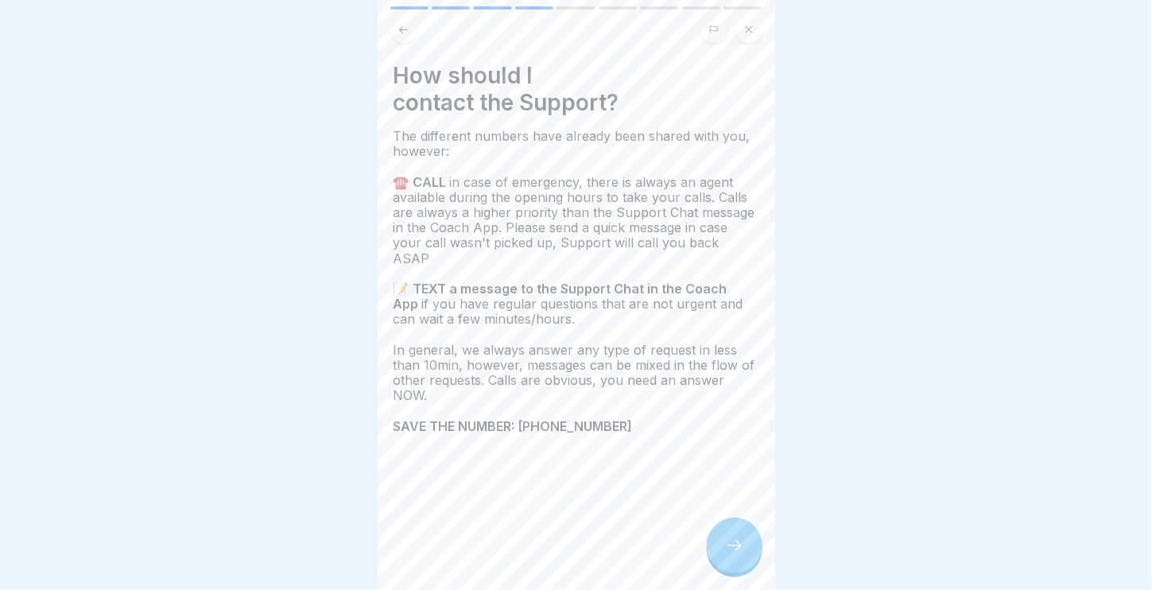
click at [742, 555] on icon at bounding box center [734, 545] width 19 height 19
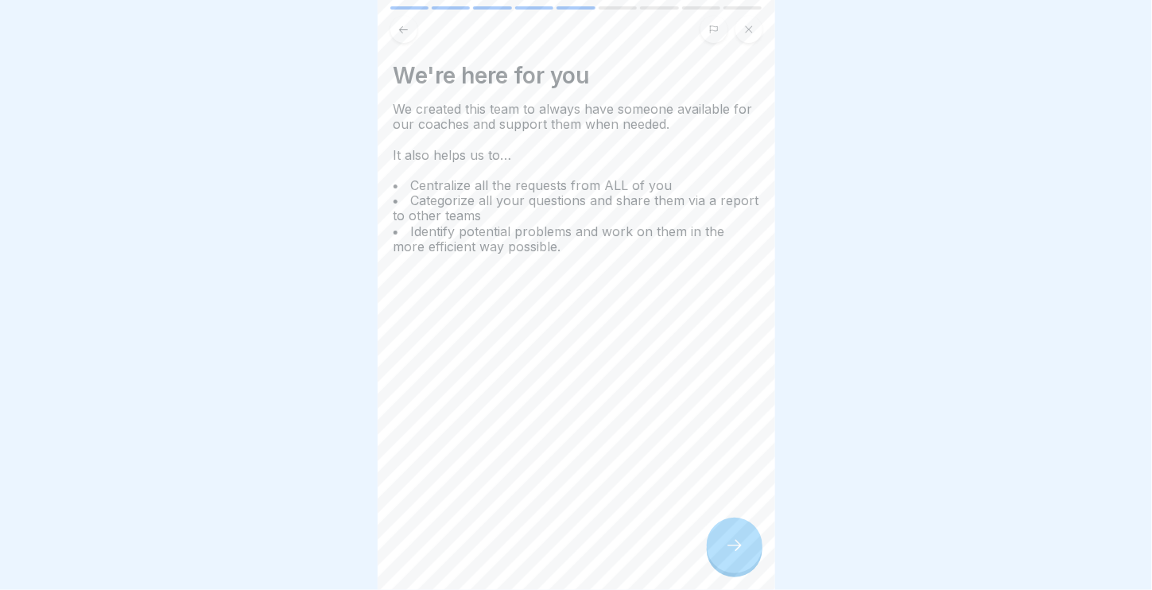
click at [742, 555] on icon at bounding box center [734, 545] width 19 height 19
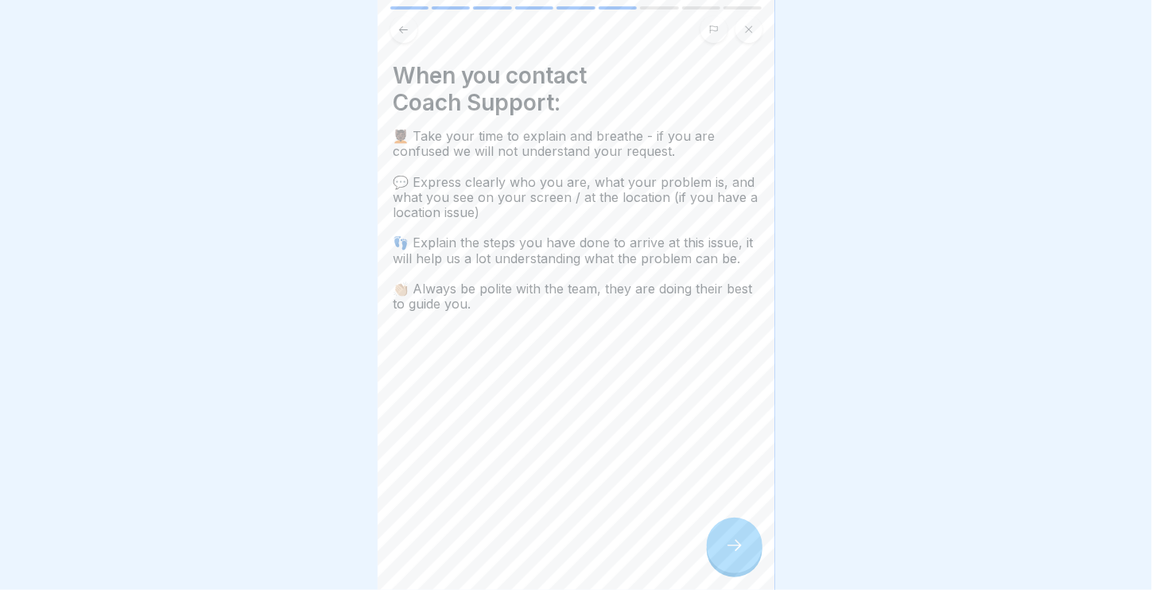
click at [742, 555] on icon at bounding box center [734, 545] width 19 height 19
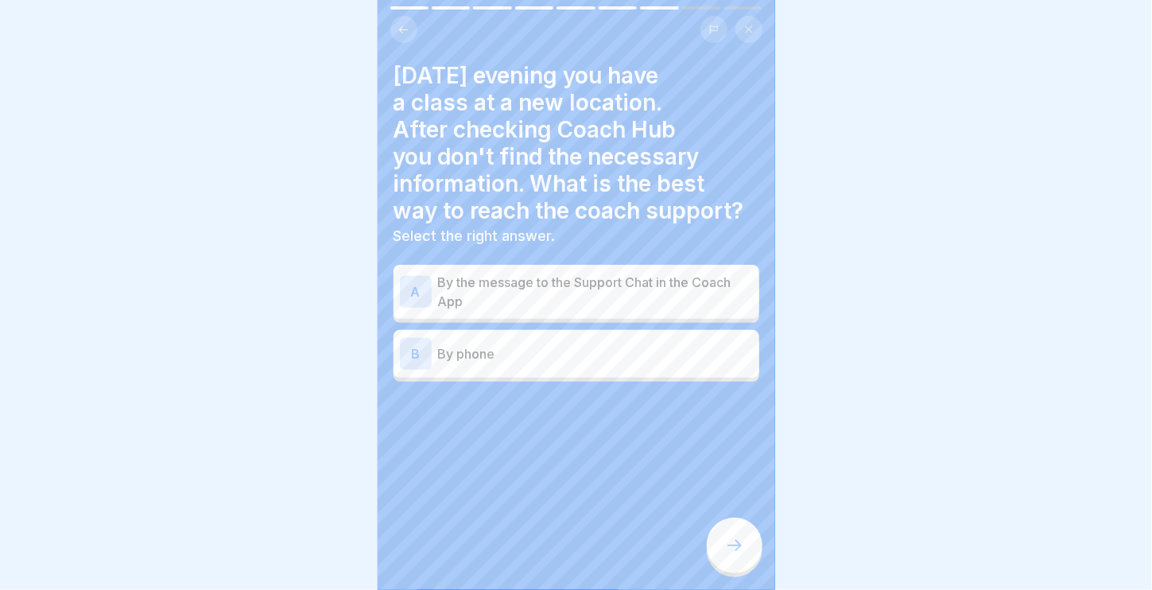
drag, startPoint x: 742, startPoint y: 558, endPoint x: 306, endPoint y: 442, distance: 451.0
click at [313, 460] on body "Ride Coach Support Desk 9 Steps Reasons to call the Support Team Continue What'…" at bounding box center [576, 295] width 1152 height 590
click at [573, 311] on div "A By the message to the Support Chat in the Coach App" at bounding box center [577, 292] width 366 height 54
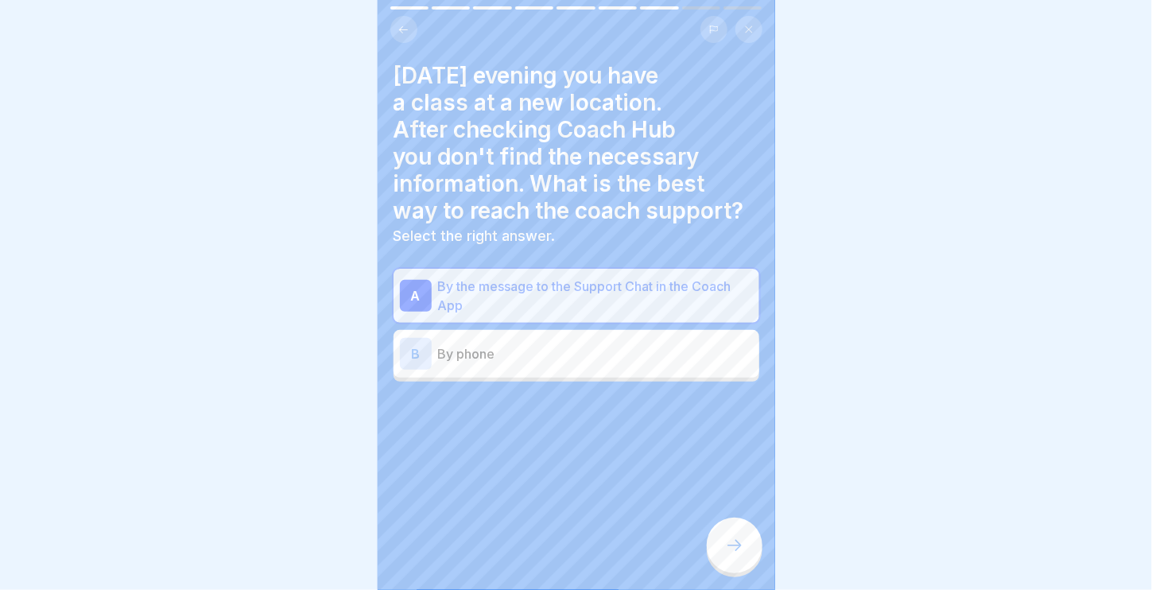
click at [732, 555] on icon at bounding box center [734, 545] width 19 height 19
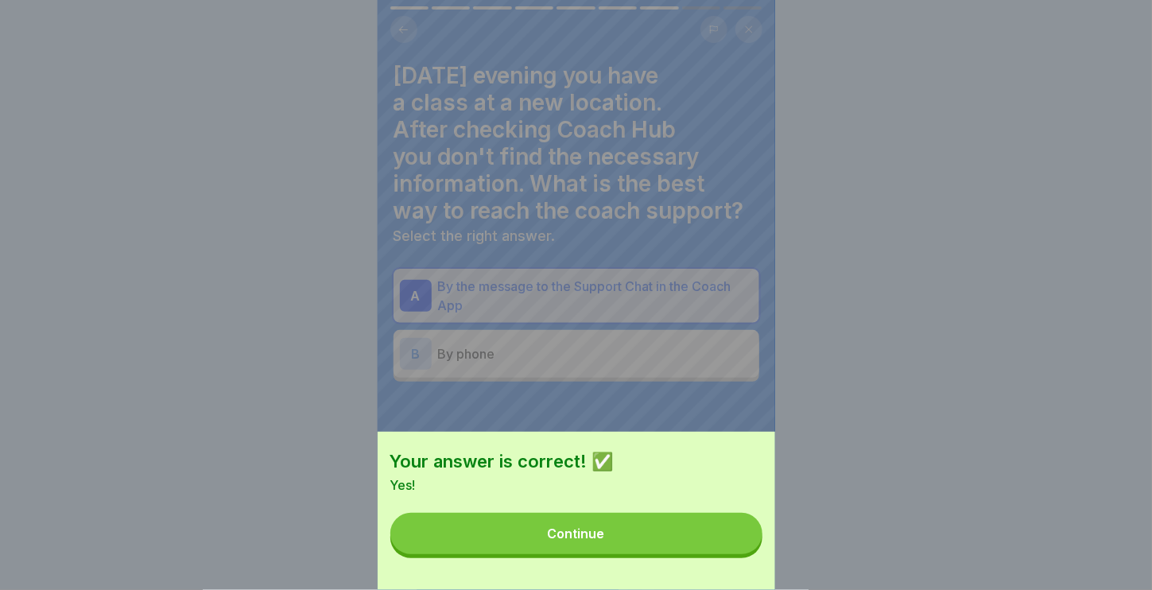
click at [732, 554] on button "Continue" at bounding box center [576, 533] width 372 height 41
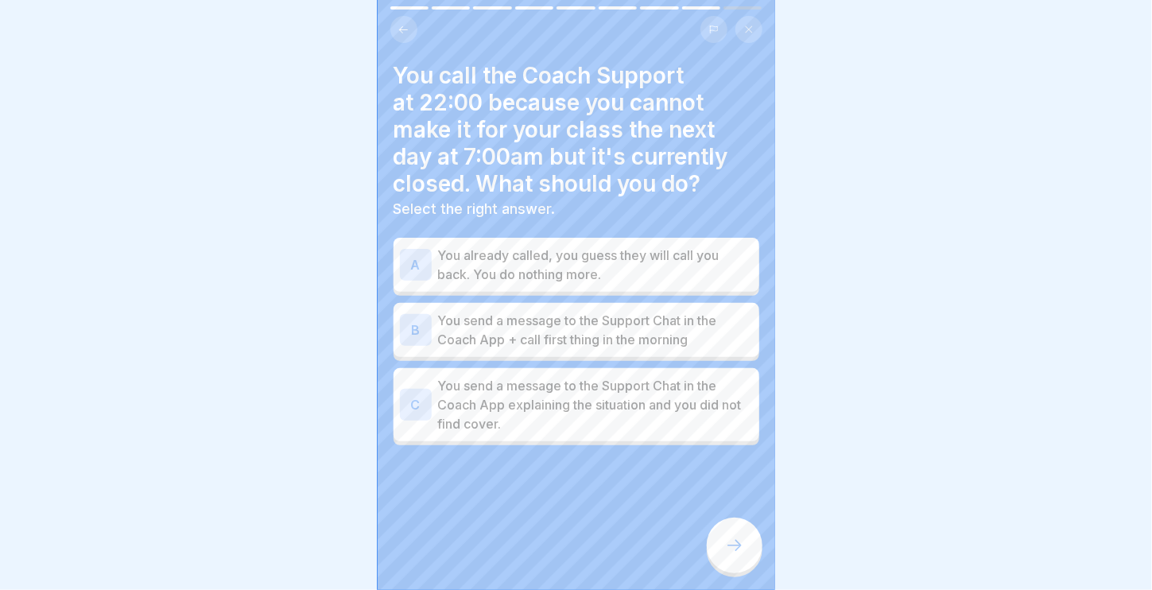
click at [688, 326] on p "You send a message to the Support Chat in the Coach App + call first thing in t…" at bounding box center [595, 330] width 315 height 38
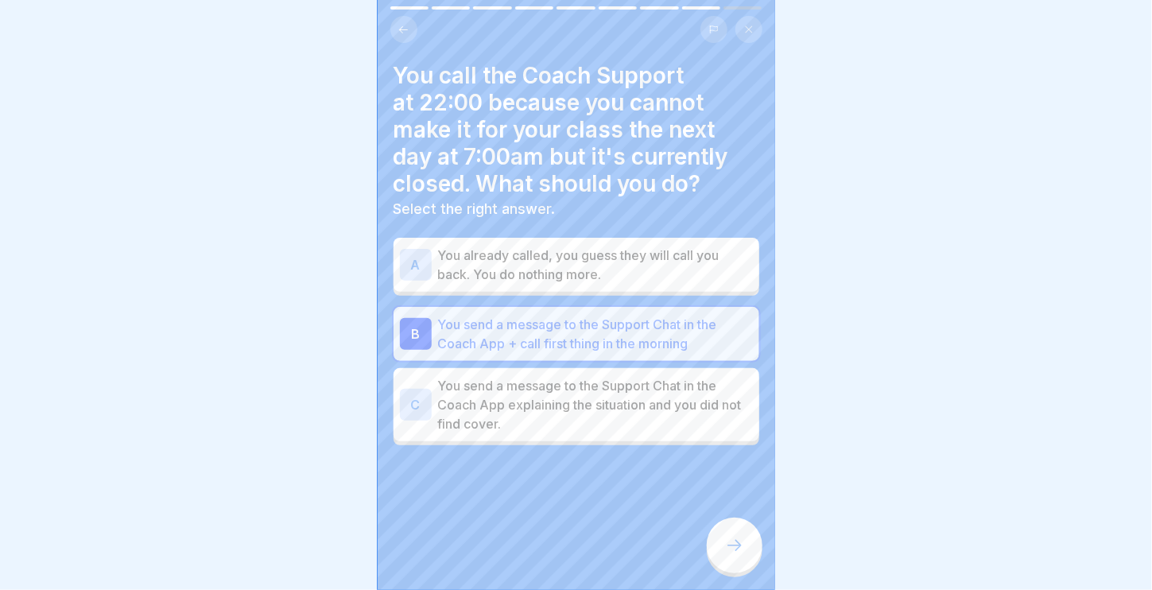
click at [738, 555] on icon at bounding box center [734, 545] width 19 height 19
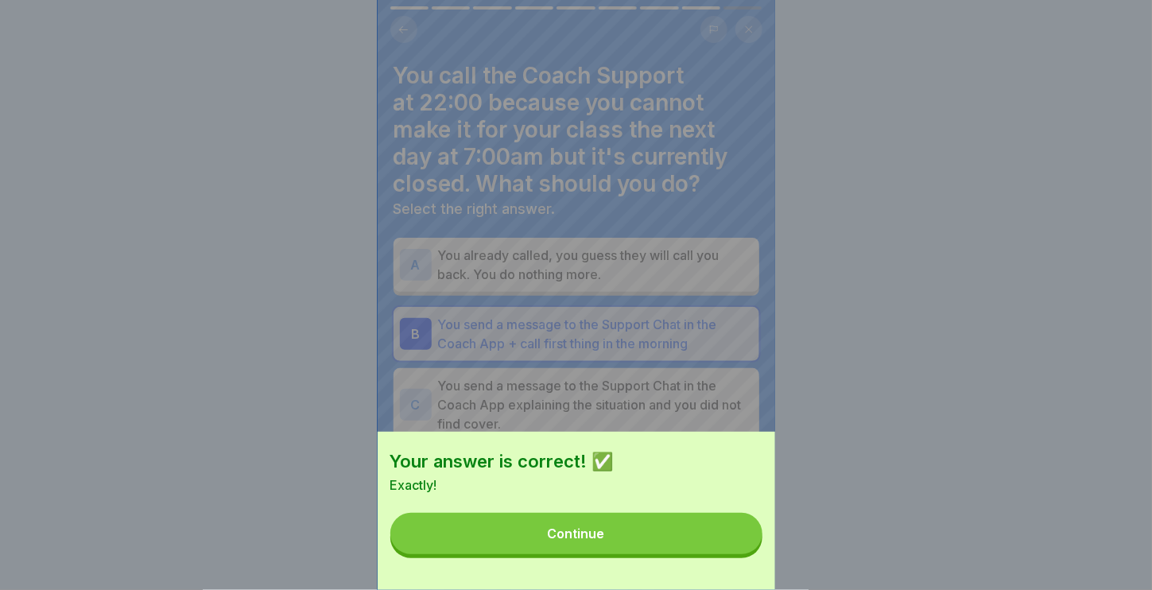
click at [738, 554] on button "Continue" at bounding box center [576, 533] width 372 height 41
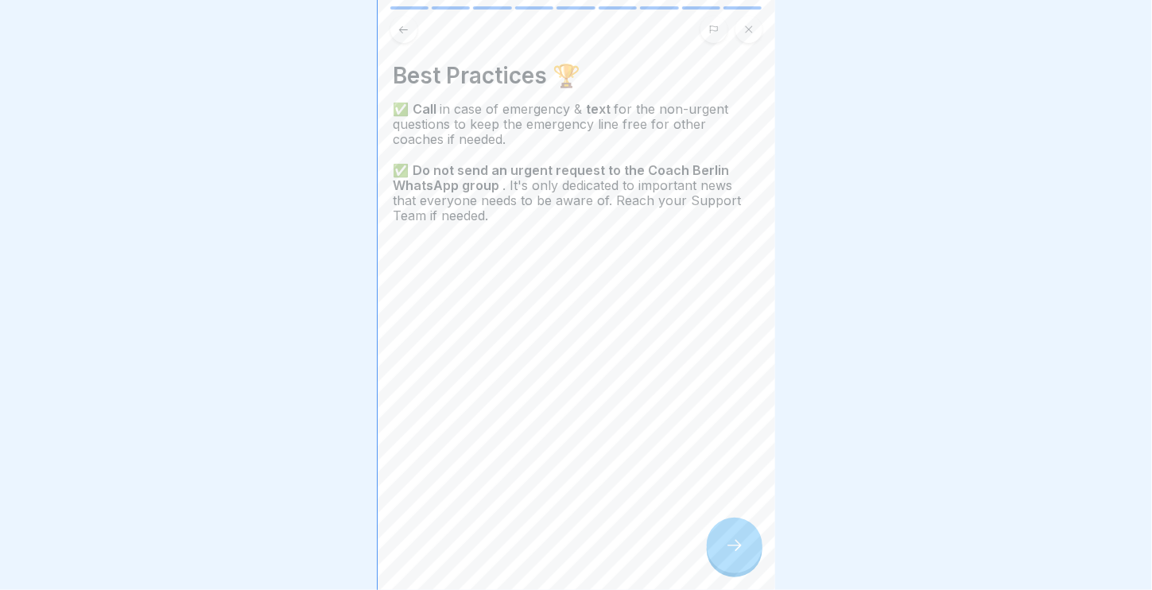
click at [738, 555] on icon at bounding box center [734, 545] width 19 height 19
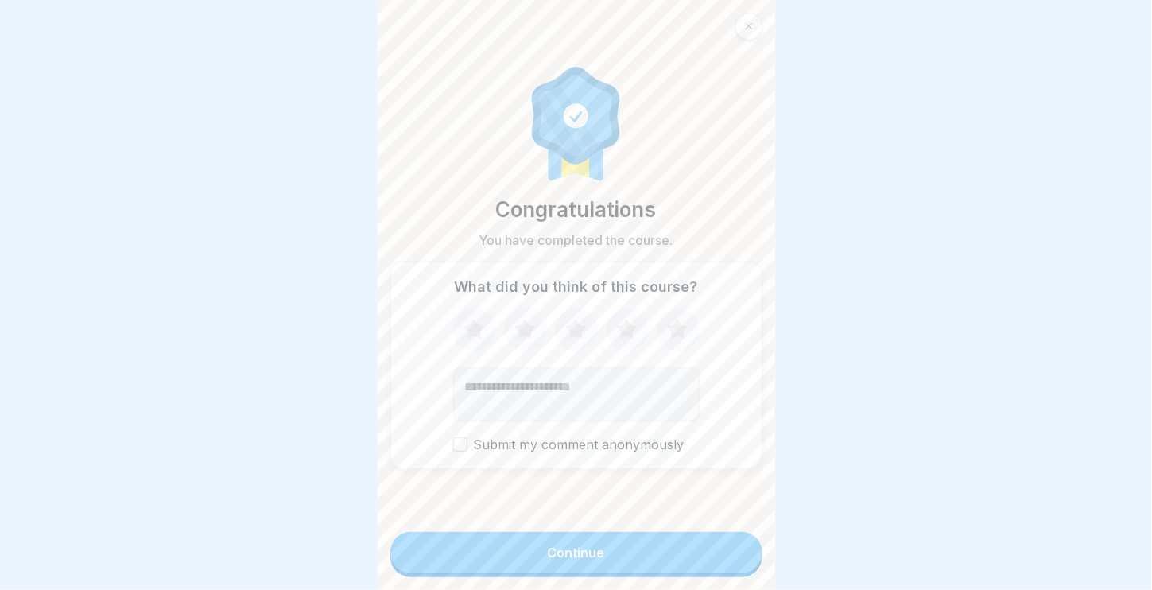
click at [738, 559] on button "Continue" at bounding box center [576, 552] width 372 height 41
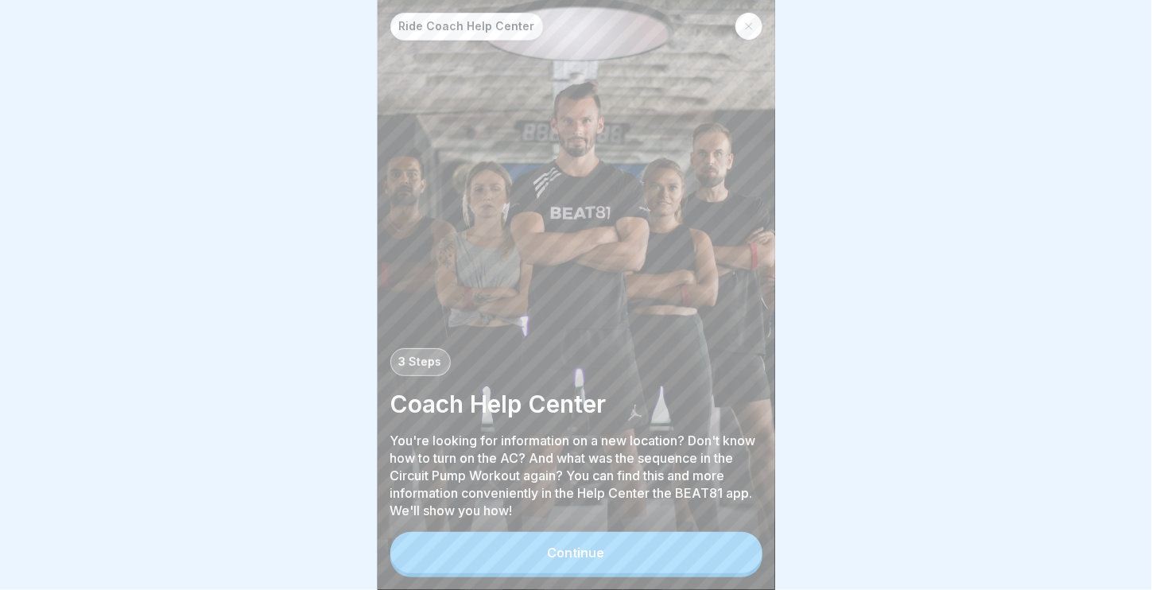
click at [738, 559] on button "Continue" at bounding box center [576, 552] width 372 height 41
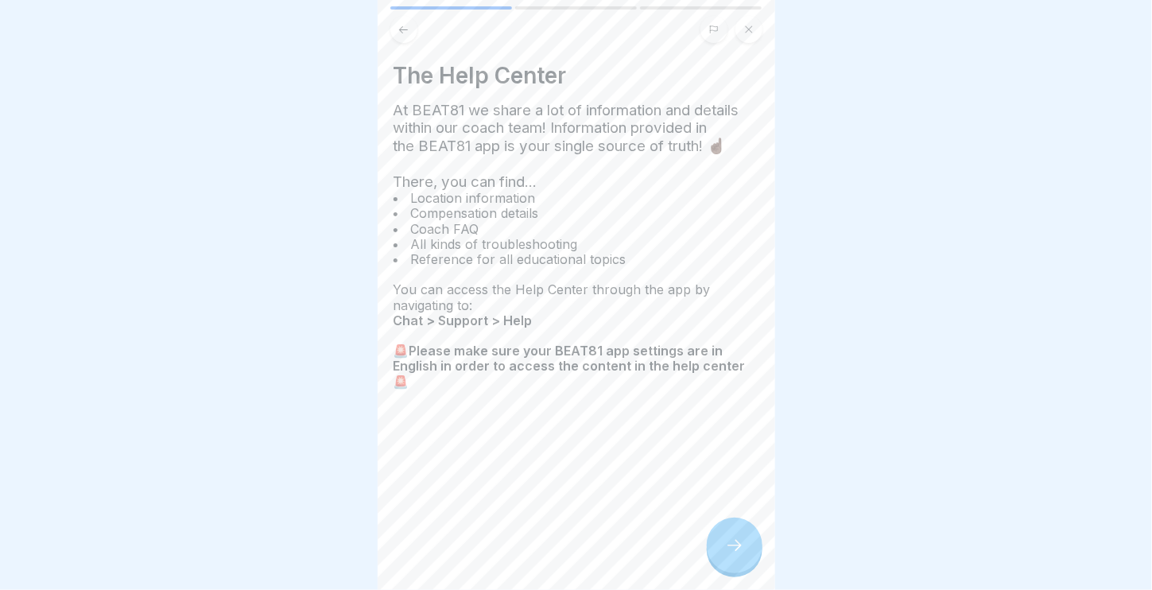
click at [723, 550] on div at bounding box center [735, 546] width 56 height 56
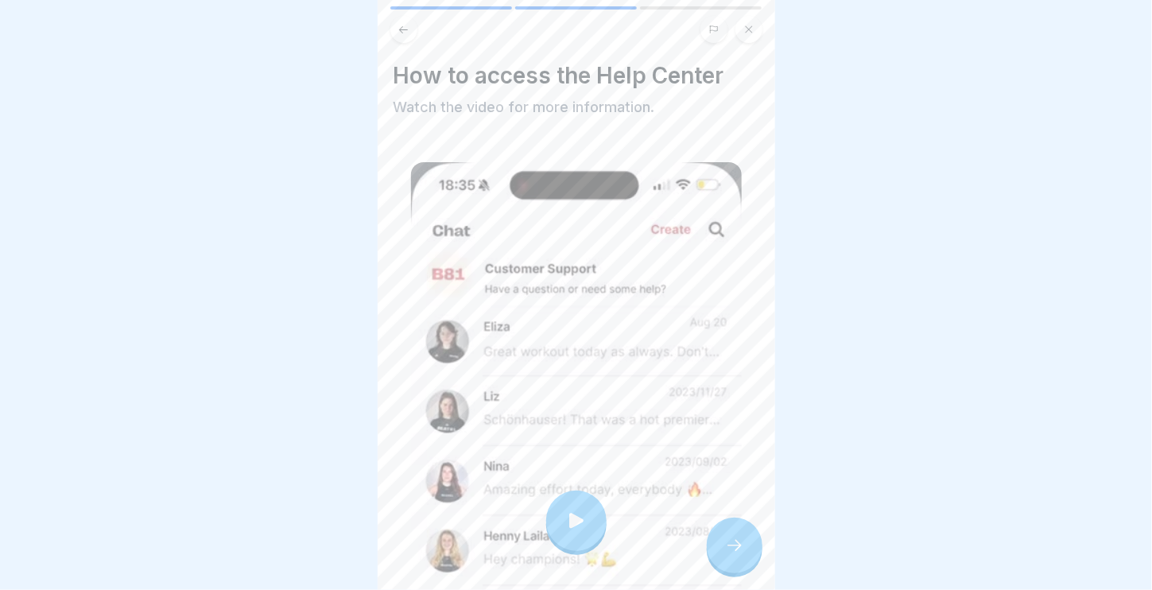
click at [723, 550] on div at bounding box center [735, 546] width 56 height 56
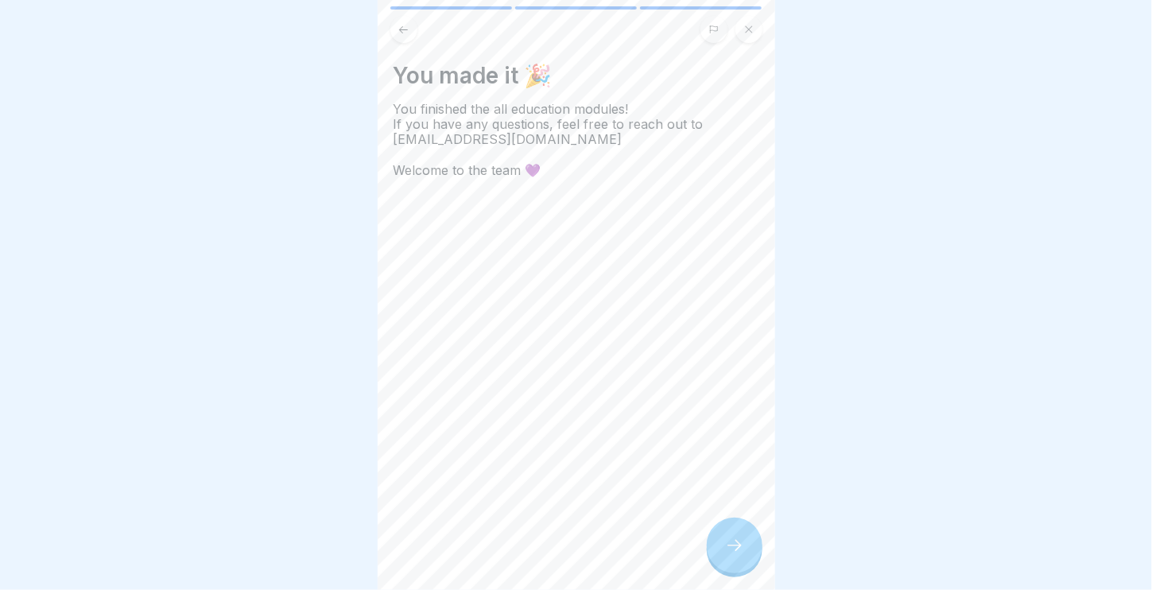
click at [723, 550] on div at bounding box center [735, 546] width 56 height 56
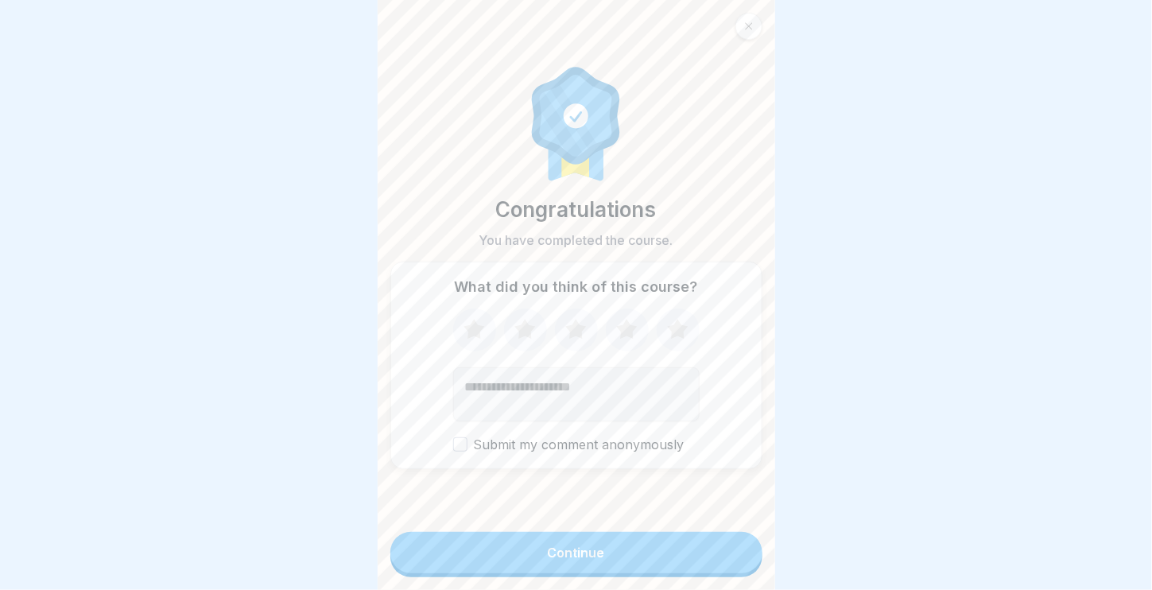
click at [723, 550] on button "Continue" at bounding box center [576, 552] width 372 height 41
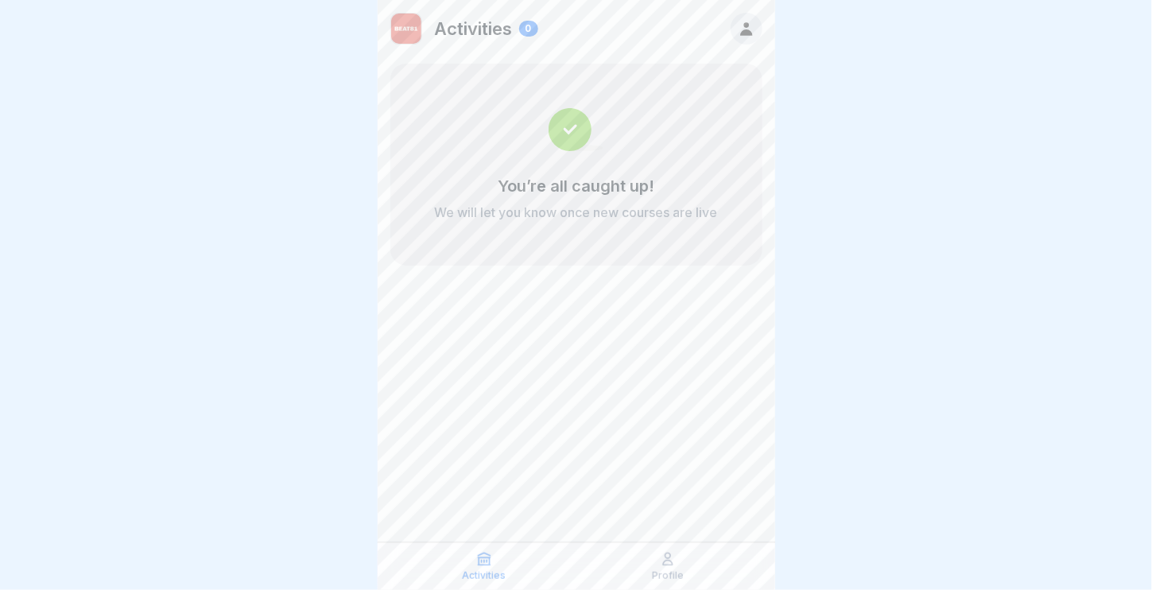
scroll to position [6, 0]
